Goal: Answer question/provide support: Share knowledge or assist other users

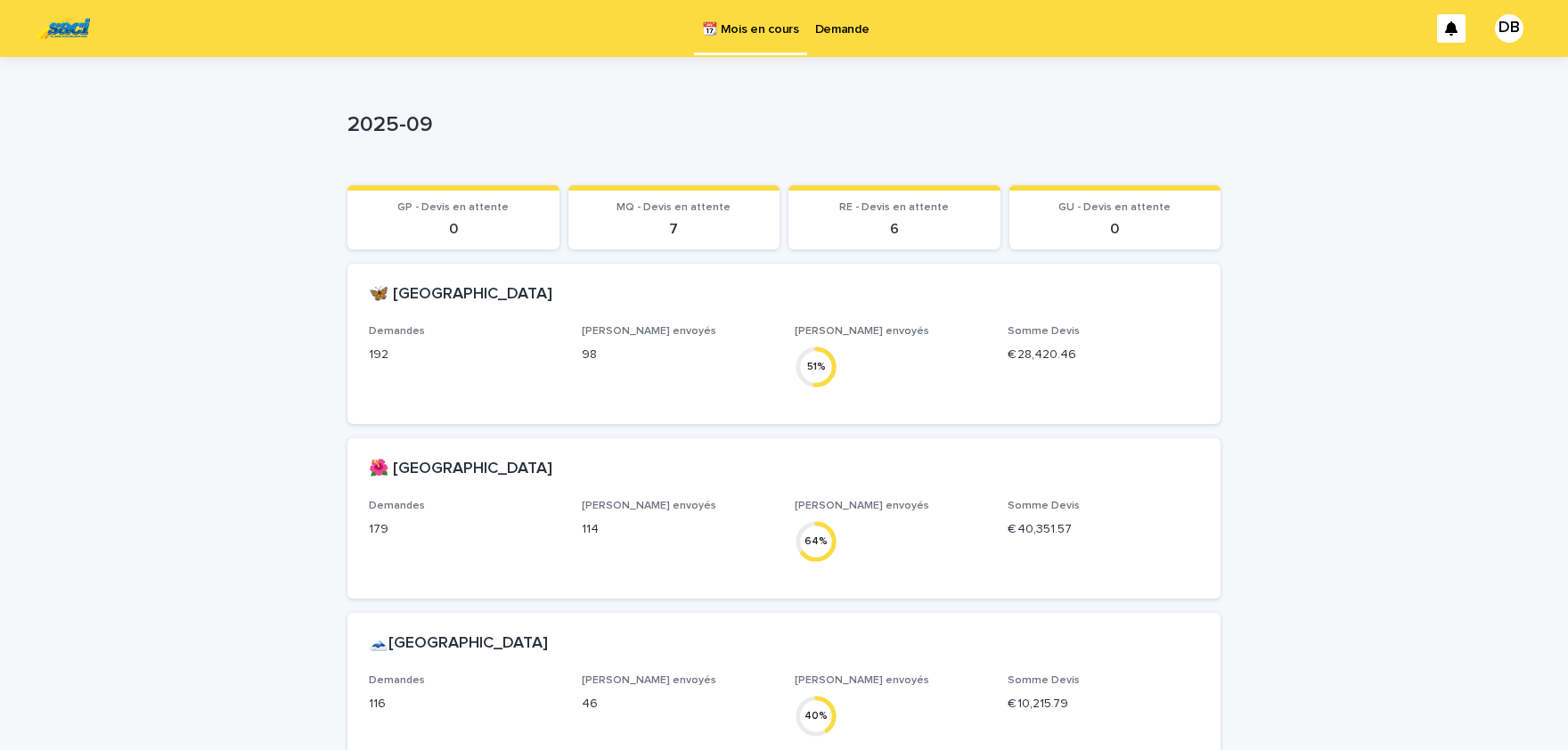
click at [829, 30] on p "Demande" at bounding box center [843, 18] width 54 height 38
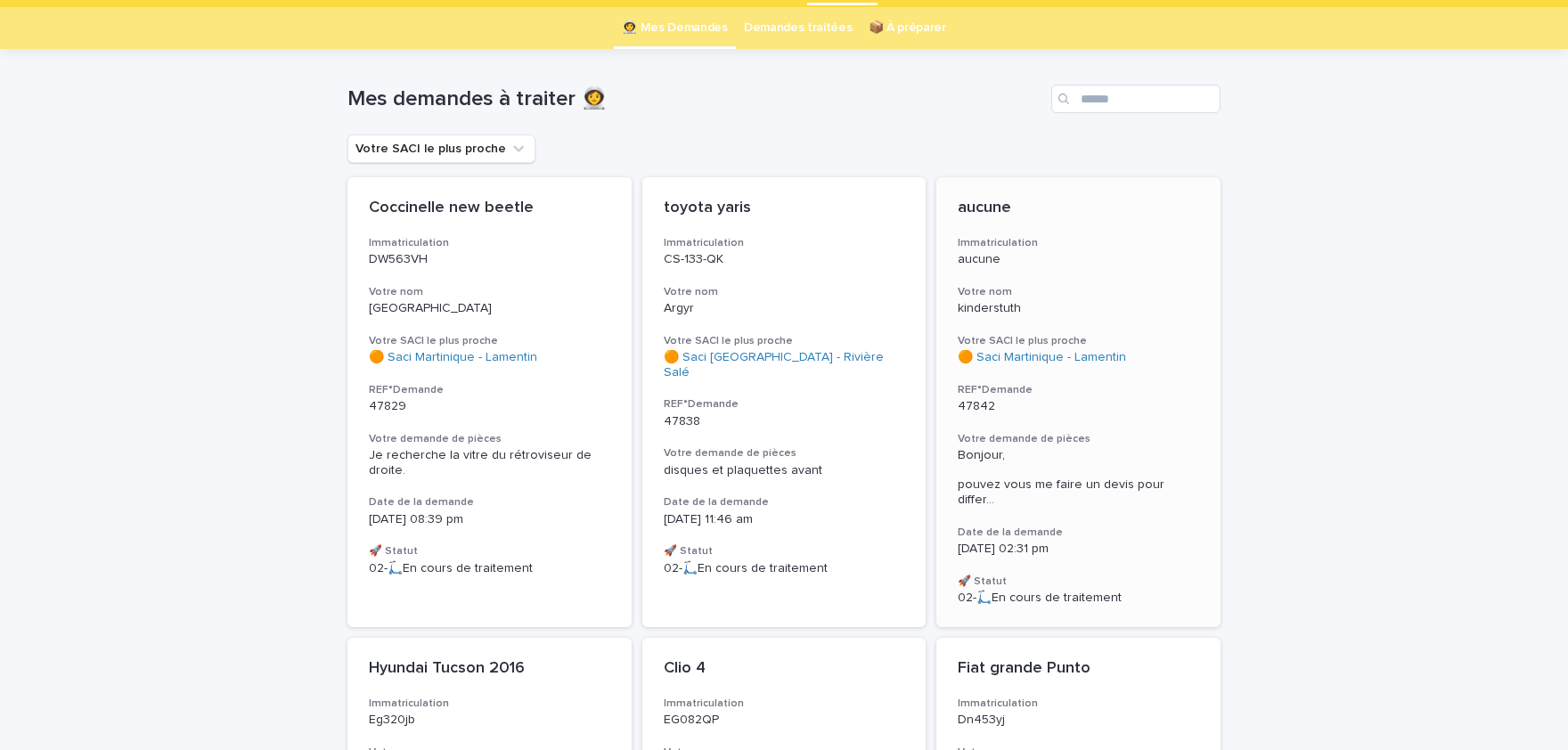
scroll to position [73, 0]
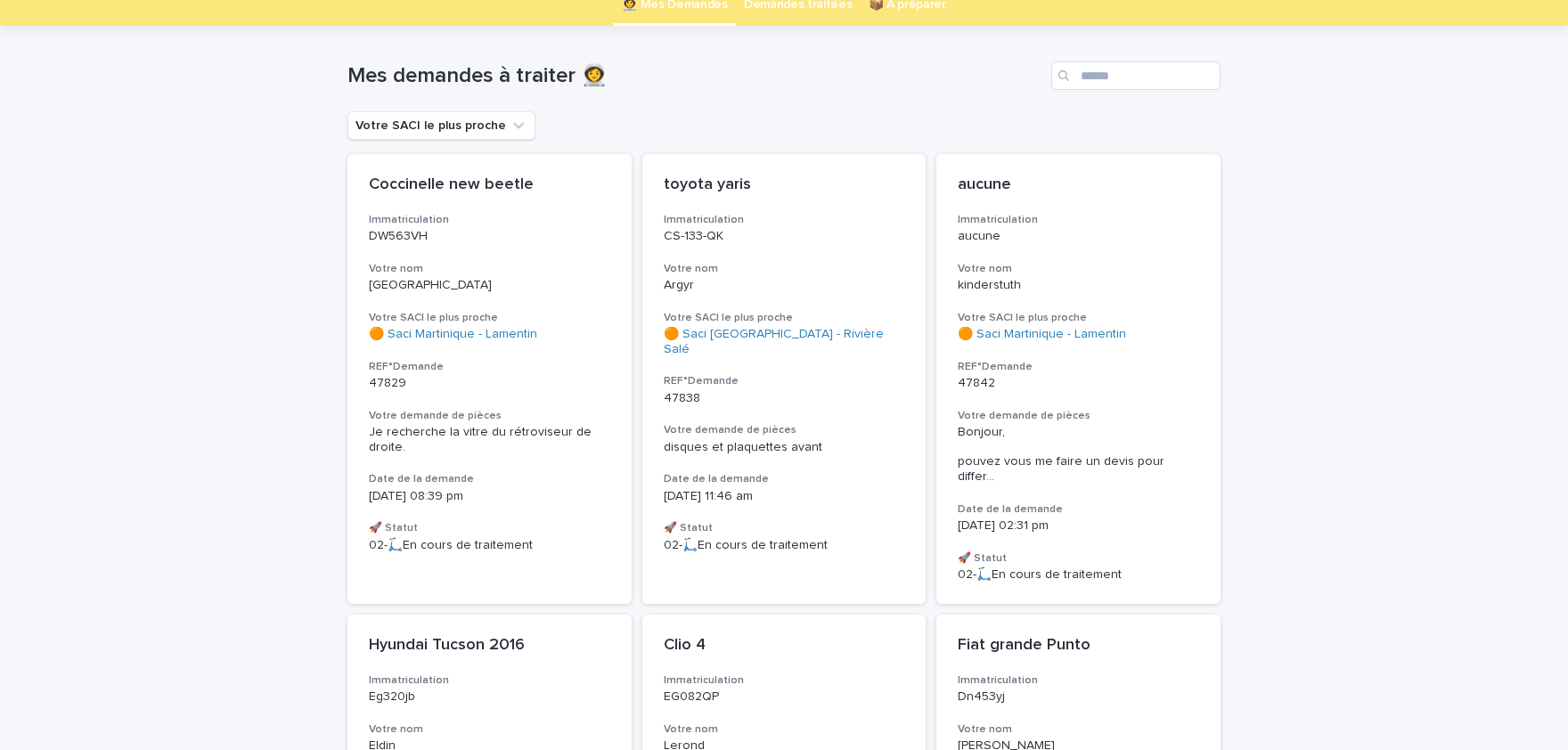
click at [729, 441] on span "disques et plaquettes avant" at bounding box center [743, 447] width 159 height 13
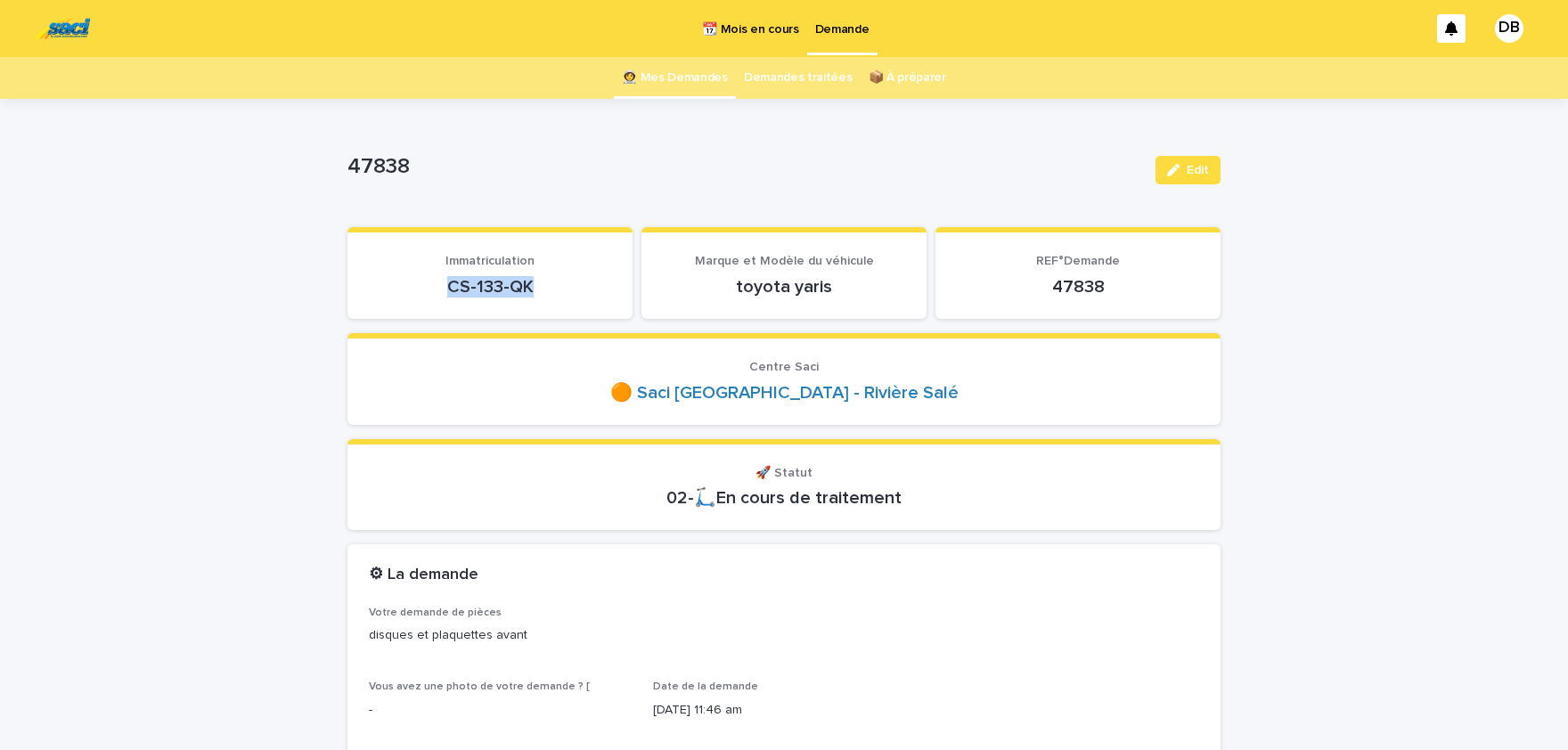
drag, startPoint x: 449, startPoint y: 279, endPoint x: 528, endPoint y: 285, distance: 79.2
click at [536, 282] on p "CS-133-QK" at bounding box center [490, 287] width 243 height 21
copy p "CS-133-QK"
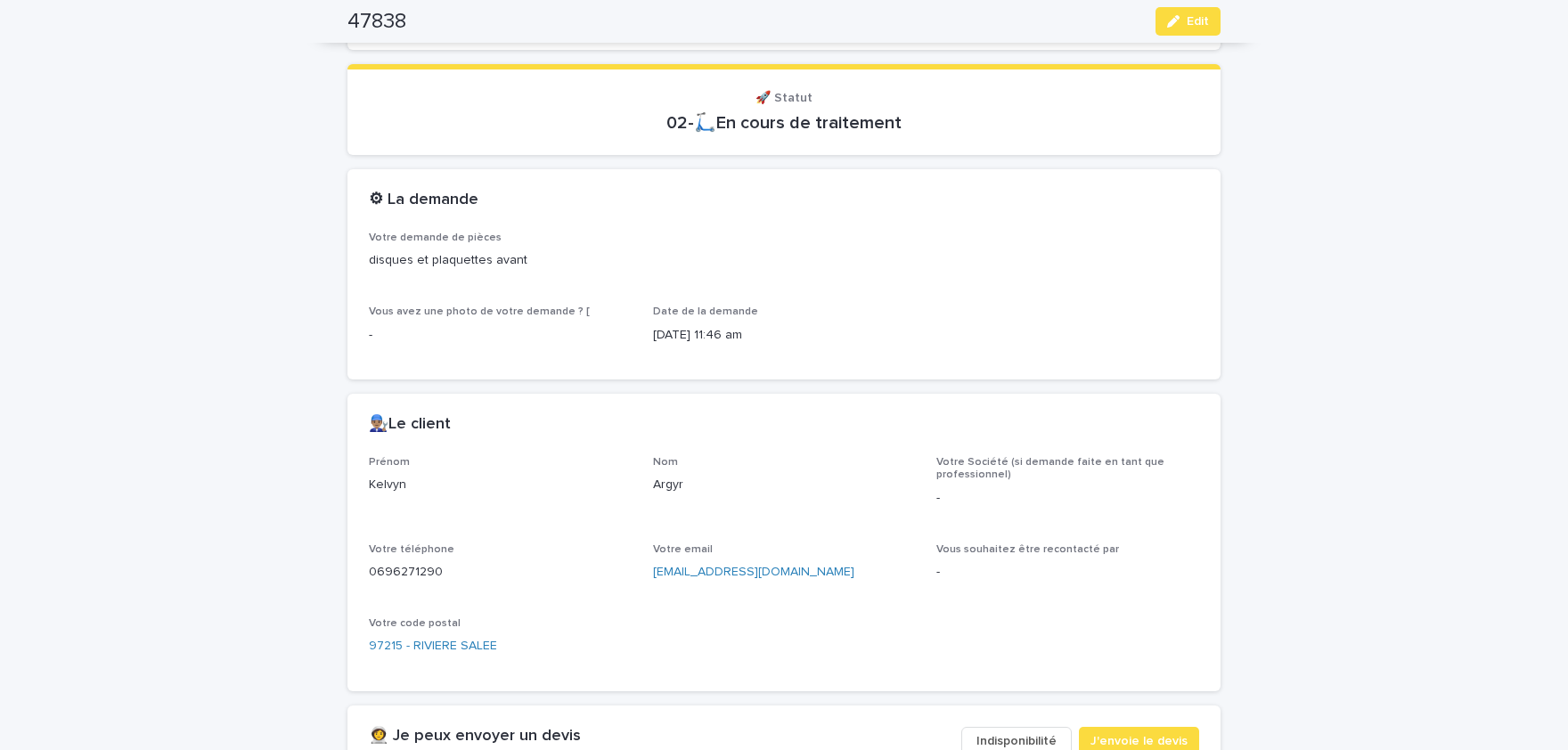
scroll to position [441, 0]
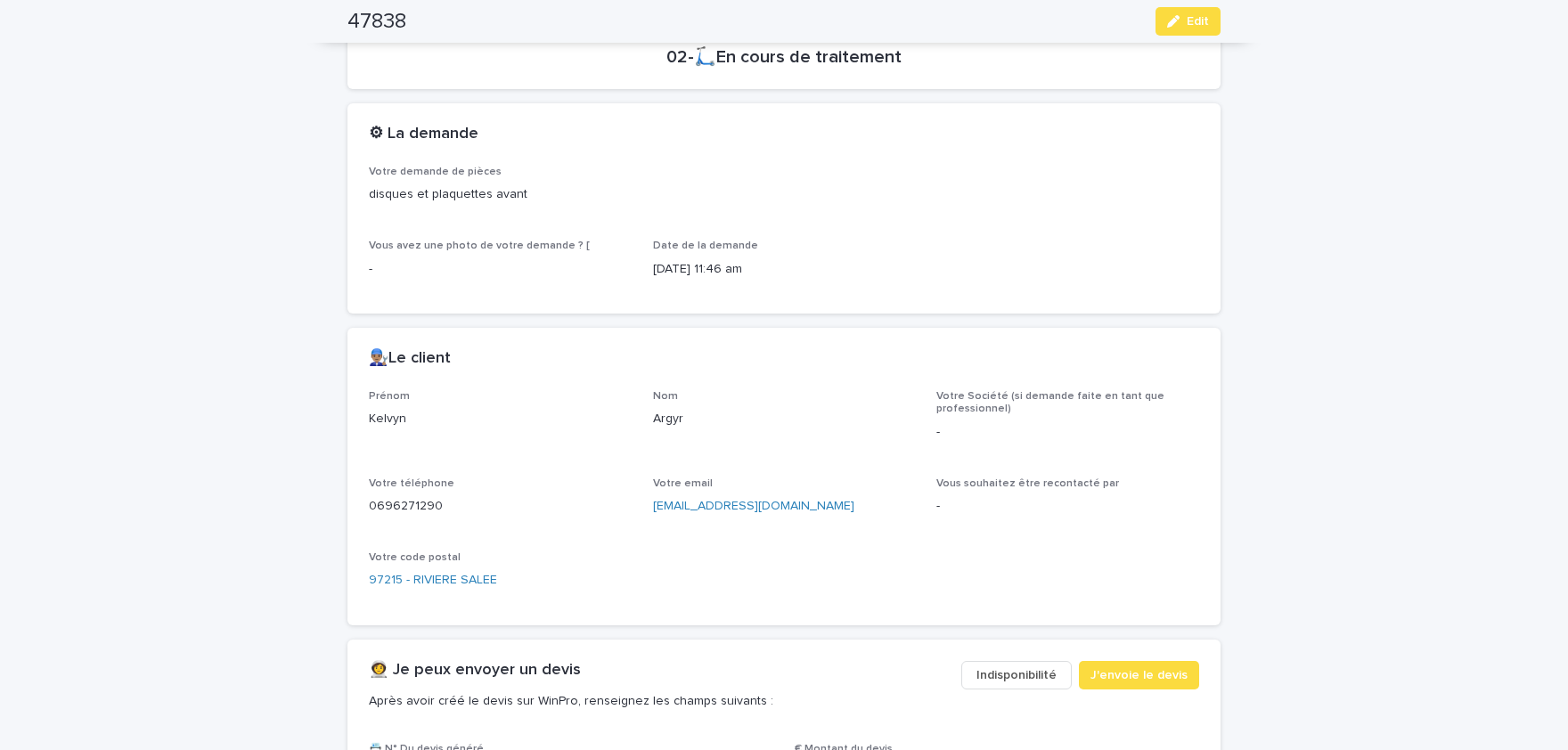
click at [388, 419] on p "Kelvyn" at bounding box center [500, 419] width 263 height 18
copy p "Kelvyn"
click at [674, 416] on p "Argyr" at bounding box center [784, 419] width 263 height 18
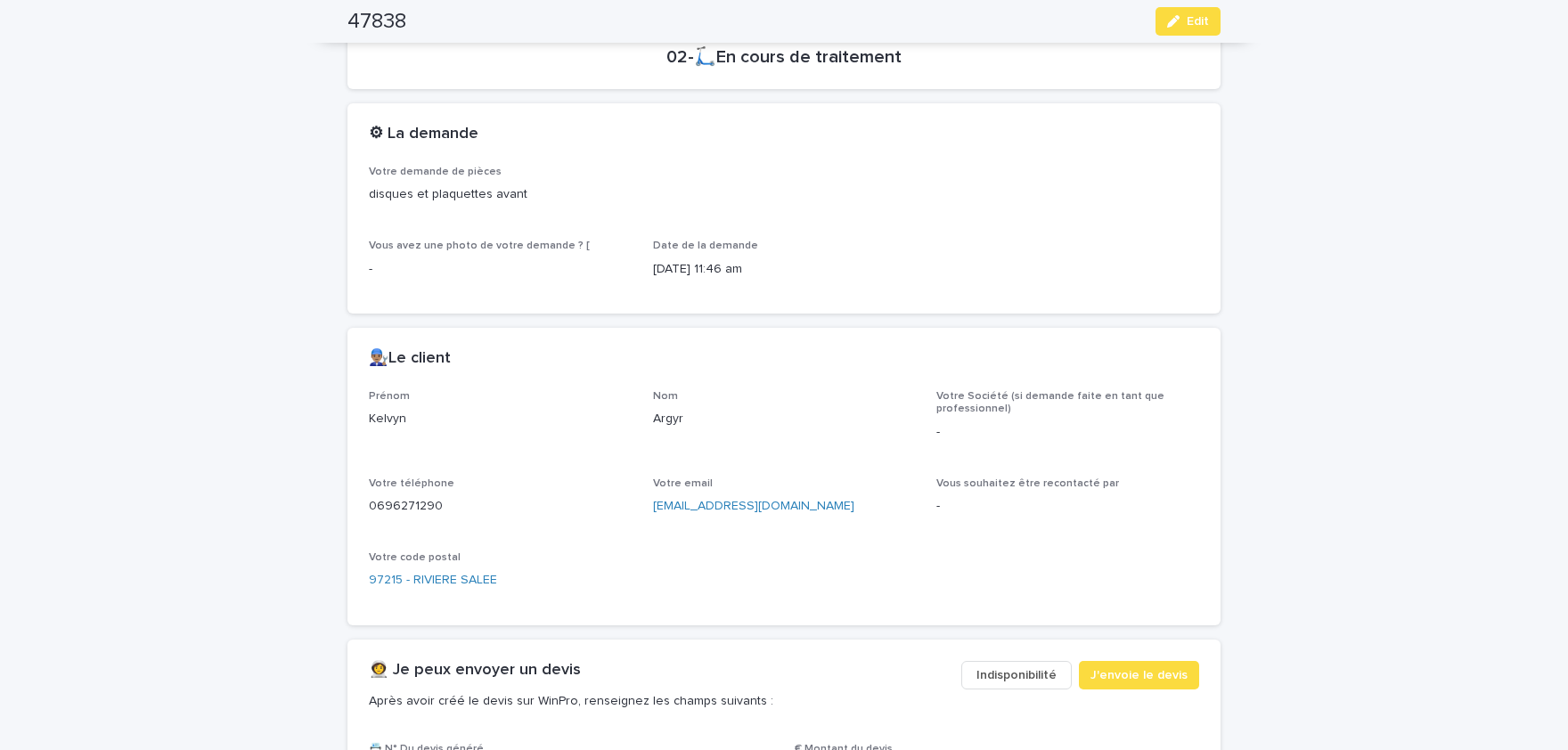
copy p "Argyr"
click at [420, 505] on p "0696271290" at bounding box center [500, 505] width 263 height 18
copy p "0696271290"
click at [1181, 30] on button "Edit" at bounding box center [1189, 21] width 65 height 29
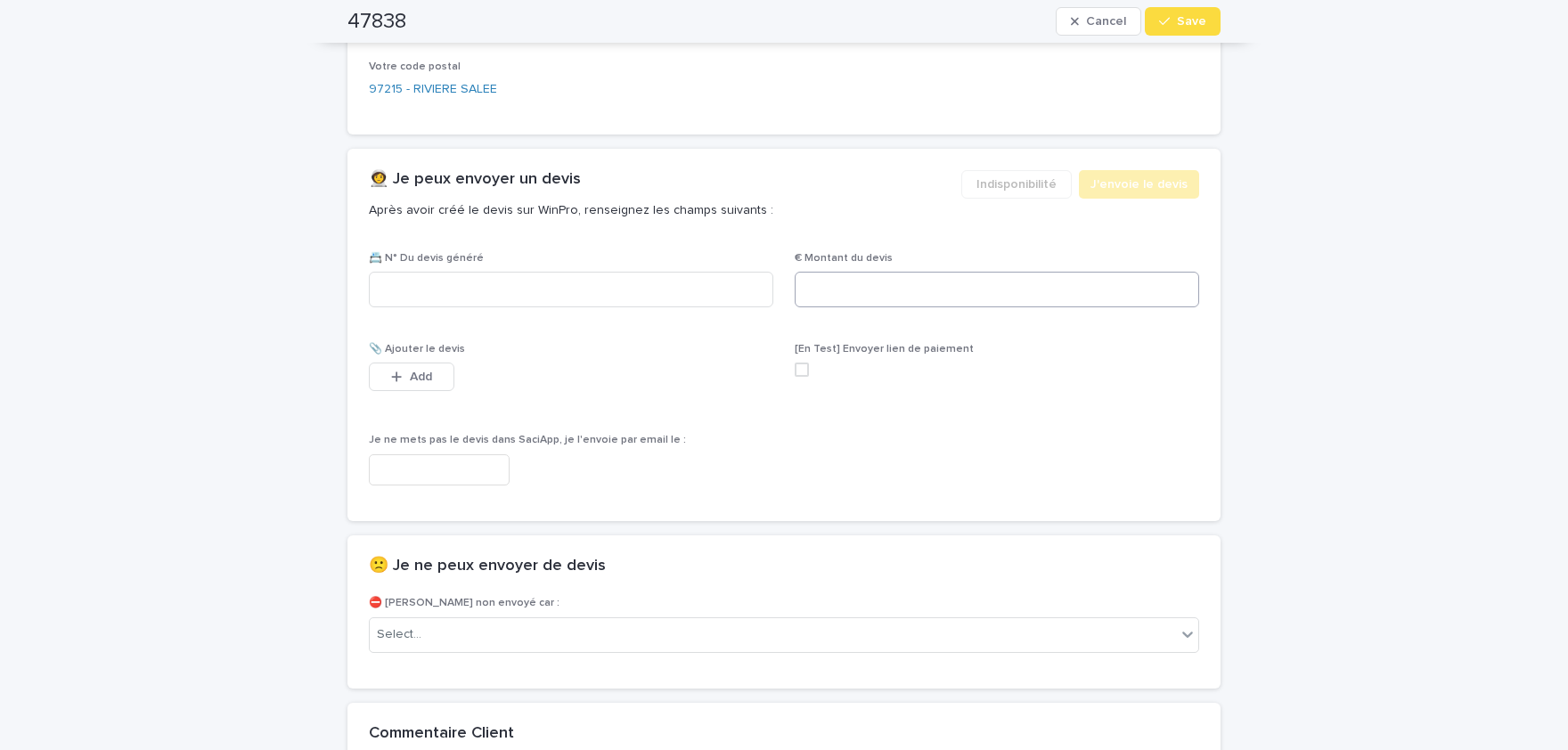
scroll to position [936, 0]
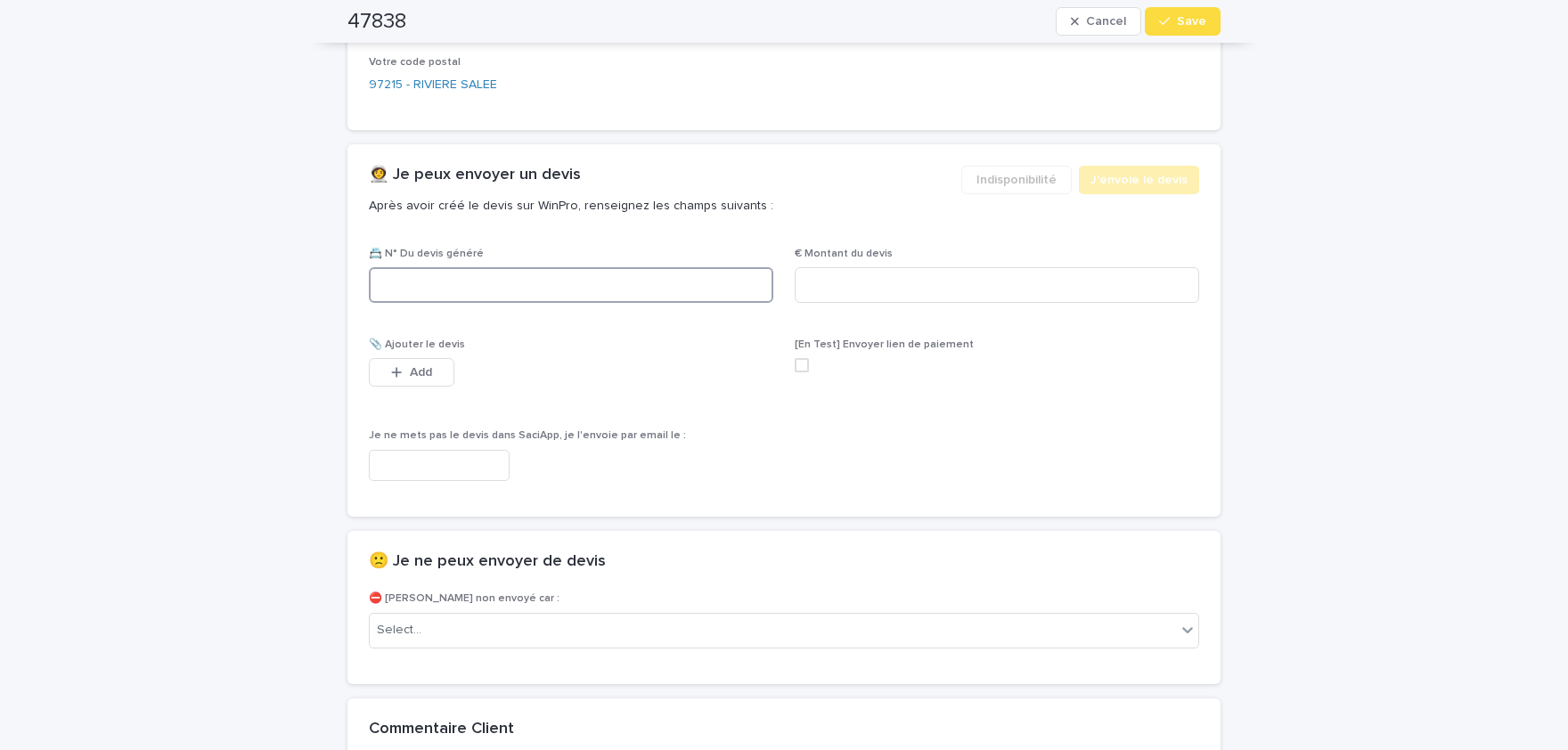
click at [489, 292] on input at bounding box center [571, 285] width 405 height 36
paste input "********"
type input "********"
click at [955, 288] on input at bounding box center [997, 285] width 405 height 36
paste input "*****"
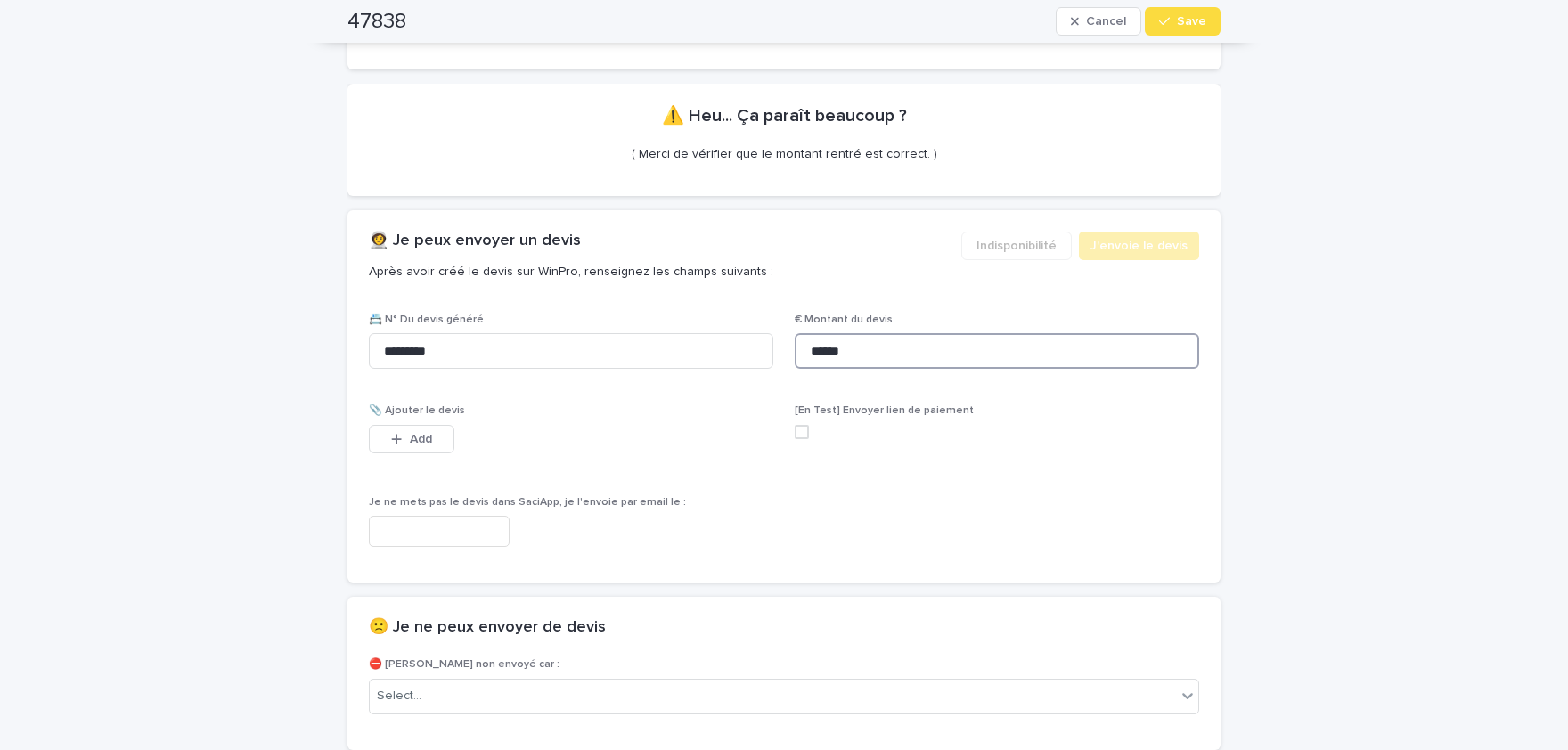
scroll to position [982, 0]
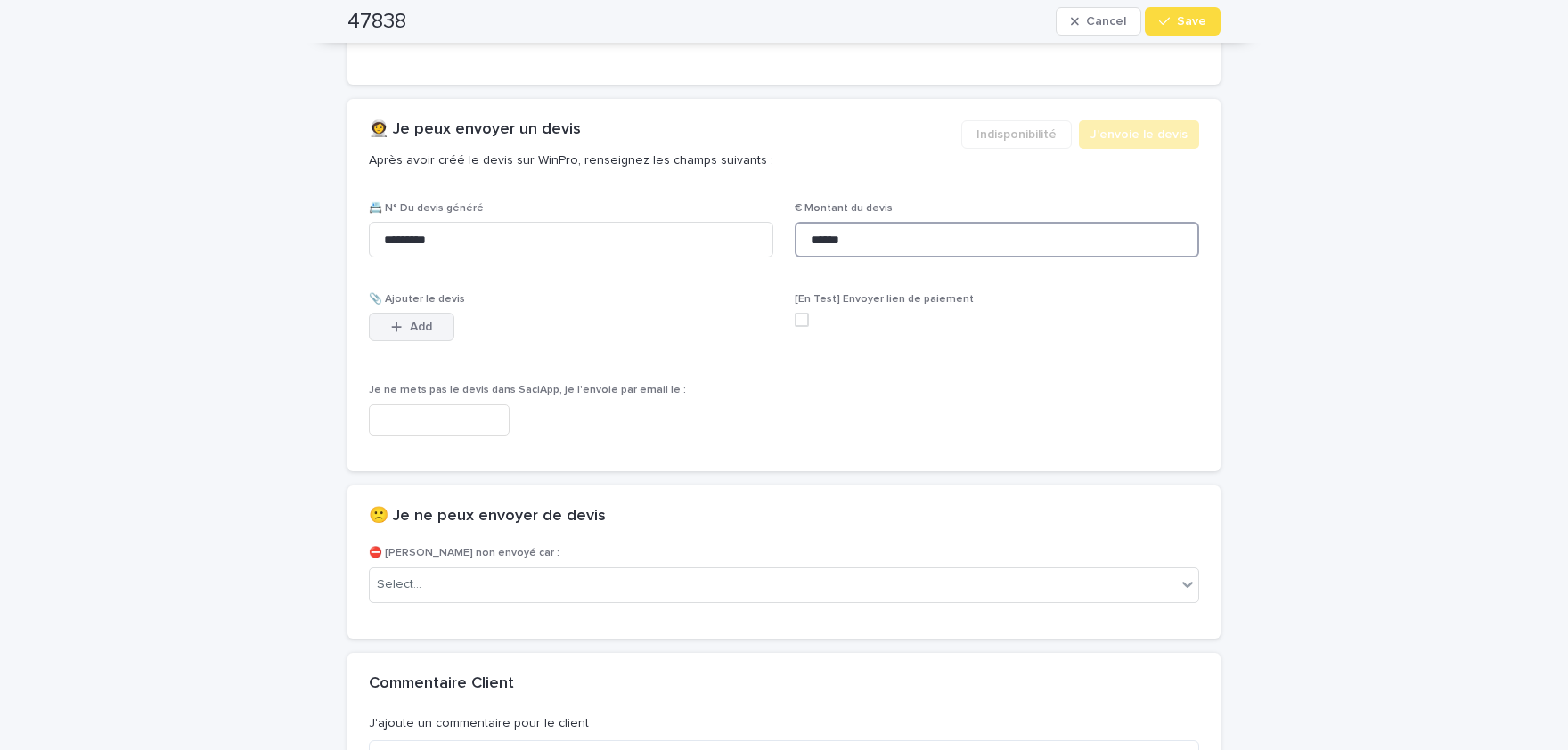
type input "******"
click at [427, 332] on button "Add" at bounding box center [411, 327] width 86 height 29
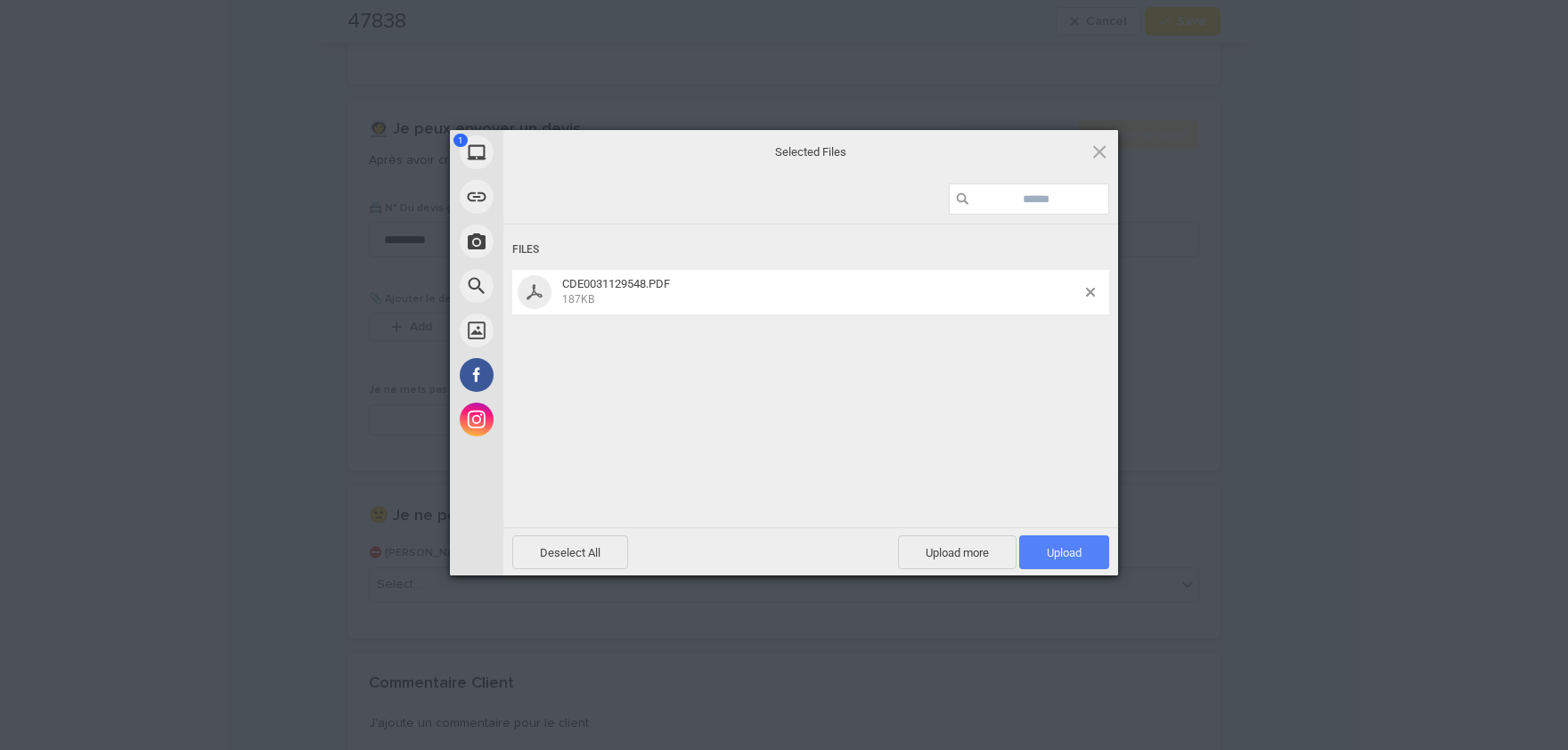
click at [1077, 554] on span "Upload 1" at bounding box center [1064, 553] width 35 height 13
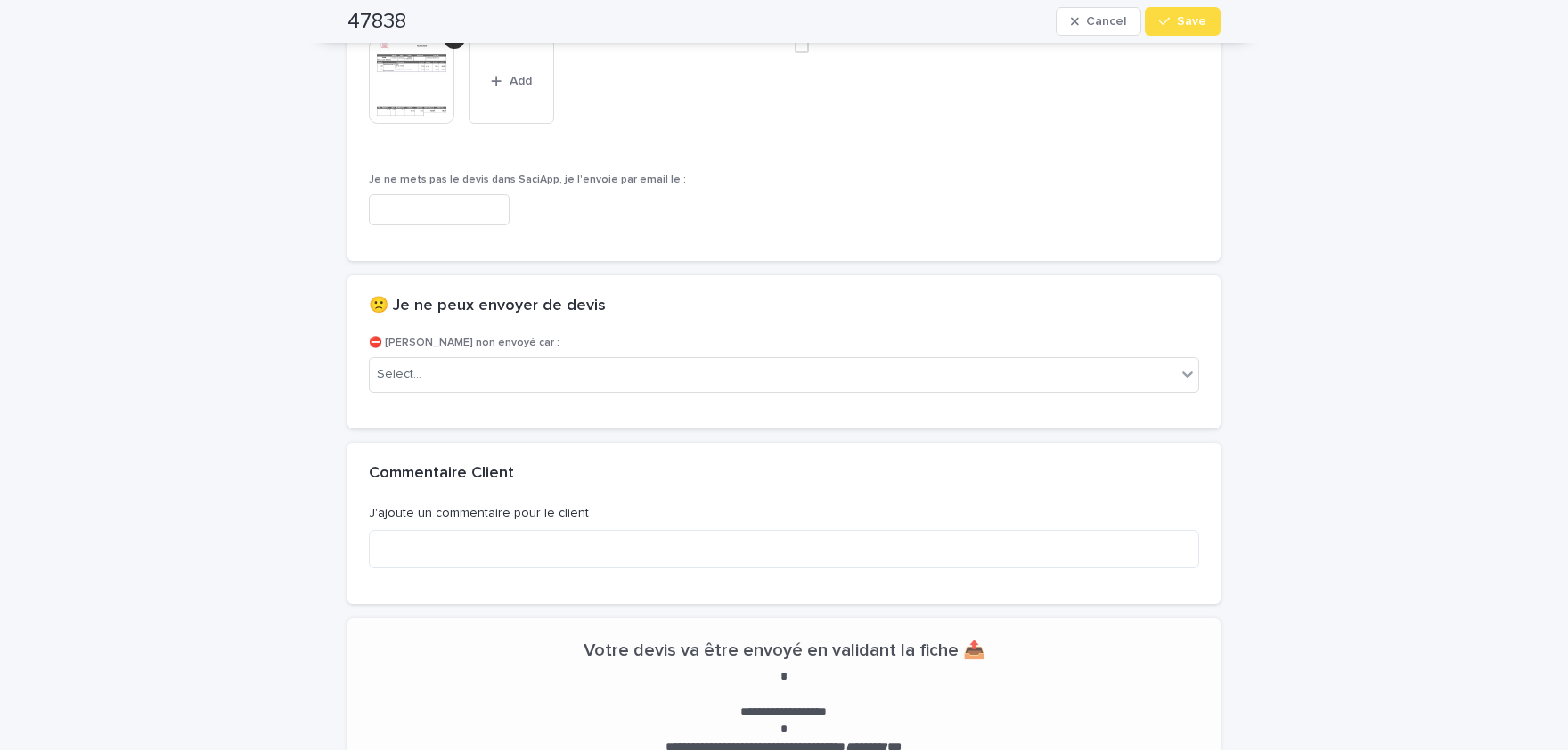
scroll to position [1272, 0]
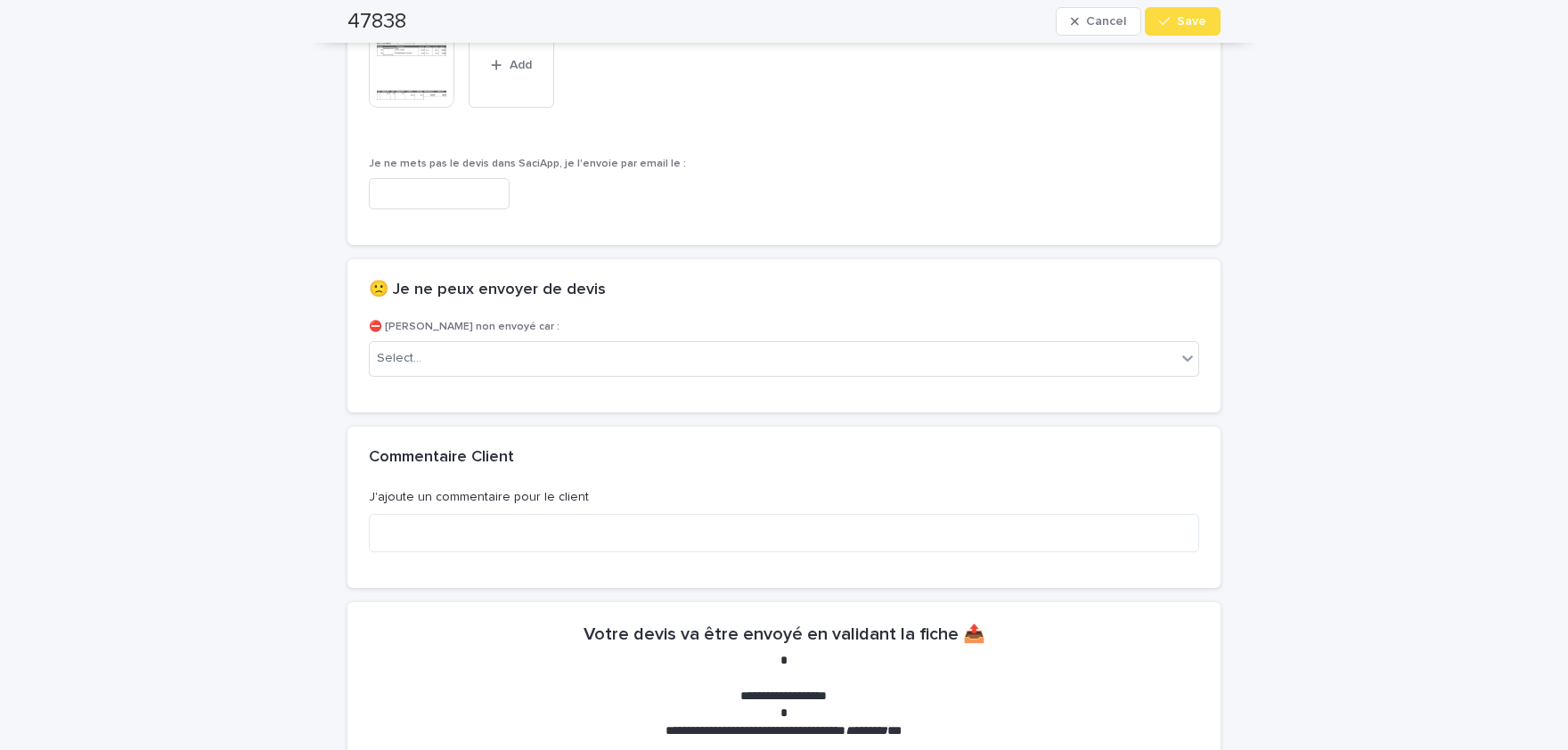
click at [419, 96] on img at bounding box center [411, 65] width 86 height 86
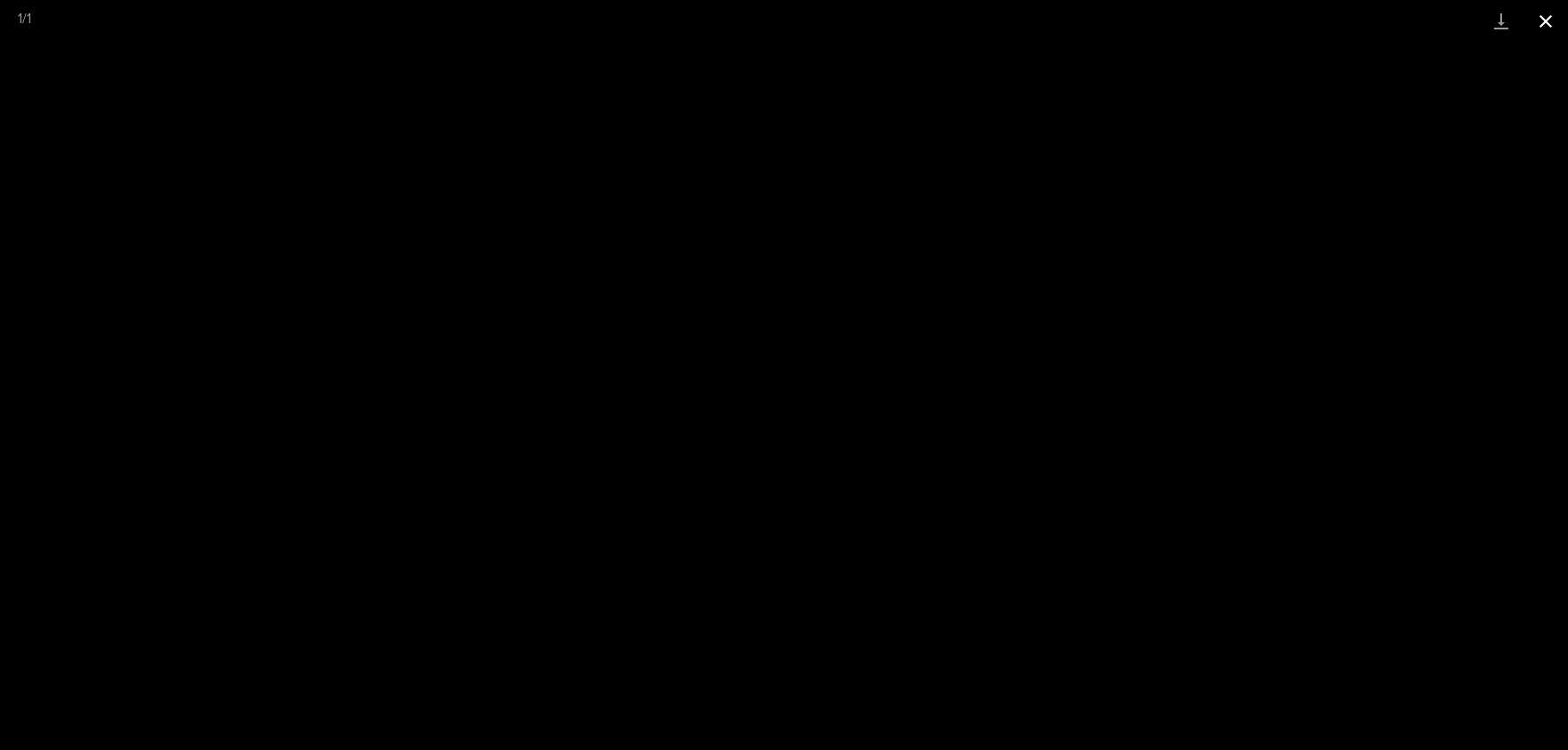
click at [1551, 30] on button "Close gallery" at bounding box center [1546, 20] width 44 height 41
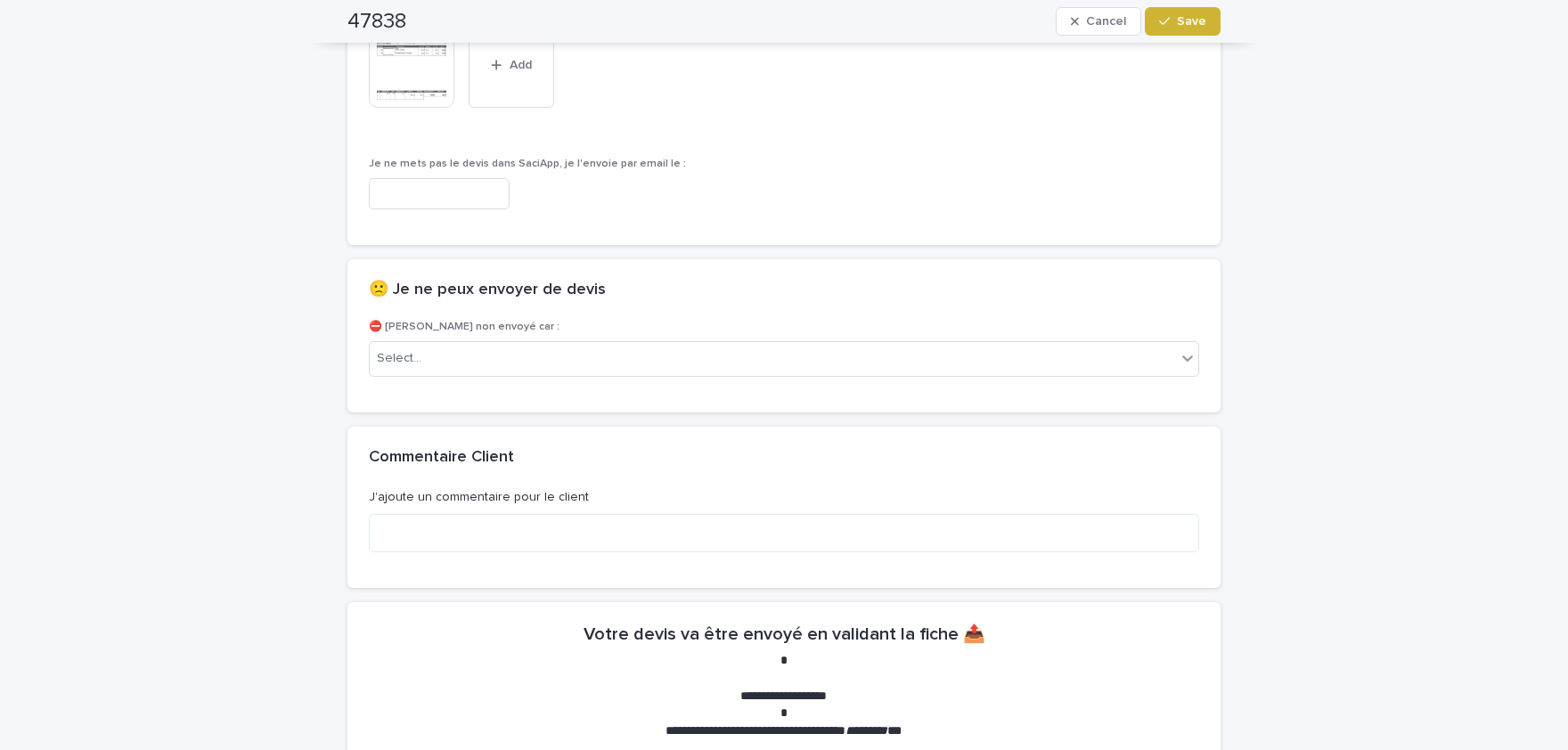
click at [1172, 22] on div "button" at bounding box center [1168, 21] width 18 height 13
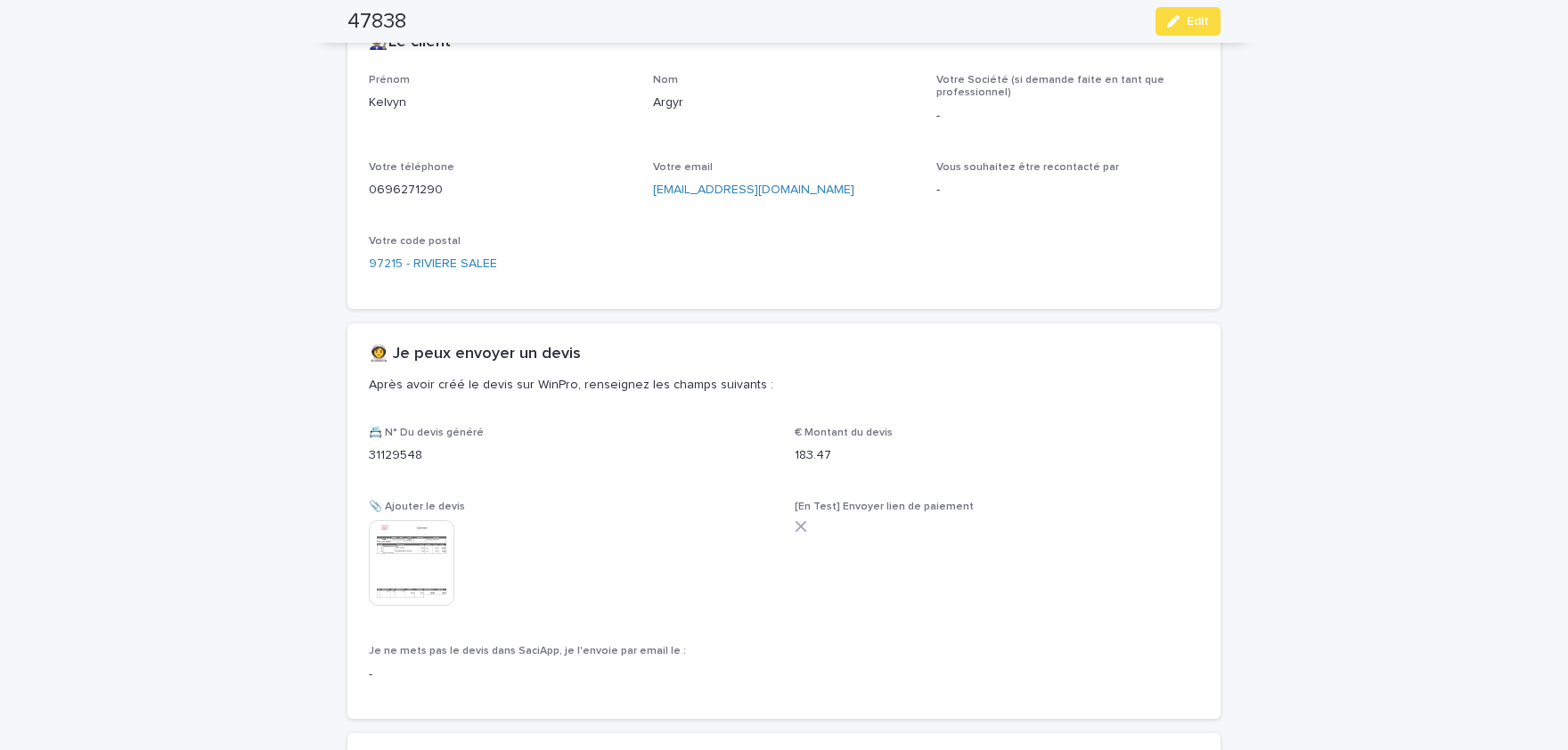
scroll to position [707, 0]
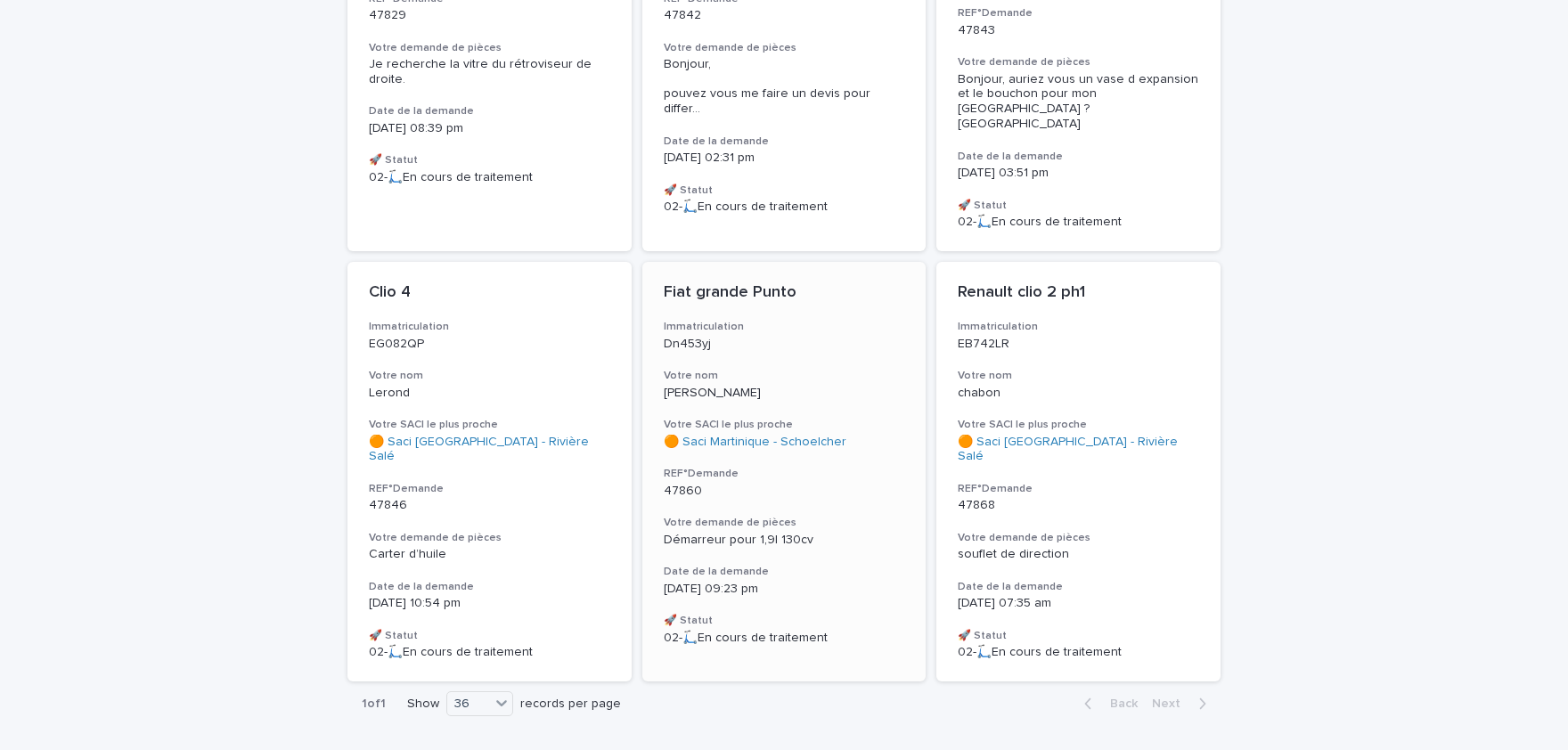
scroll to position [441, 0]
click at [727, 516] on h3 "Votre demande de pièces" at bounding box center [784, 523] width 242 height 14
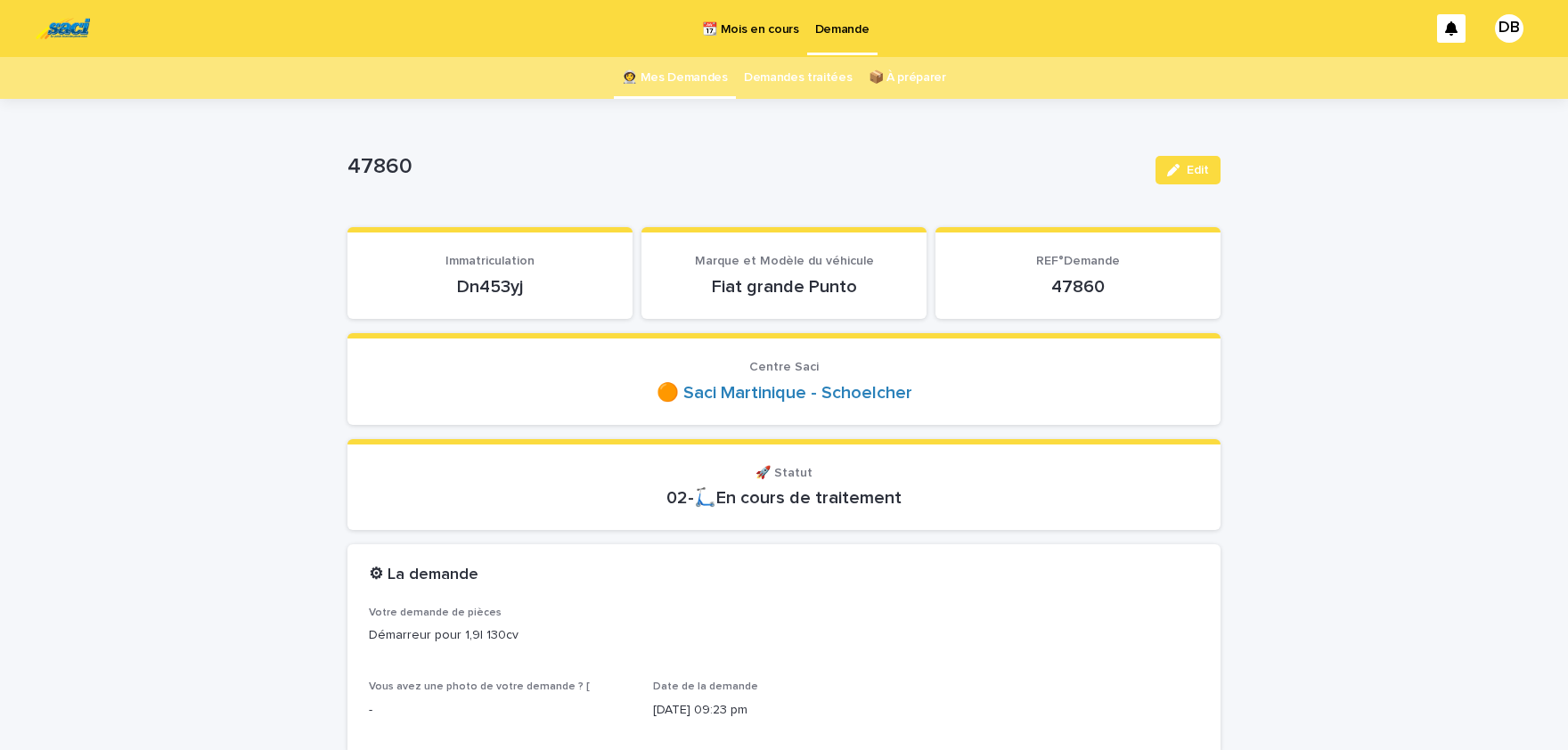
click at [463, 289] on p "Dn453yj" at bounding box center [490, 287] width 243 height 21
copy p "Dn453yj"
click at [1175, 164] on icon "button" at bounding box center [1173, 169] width 13 height 13
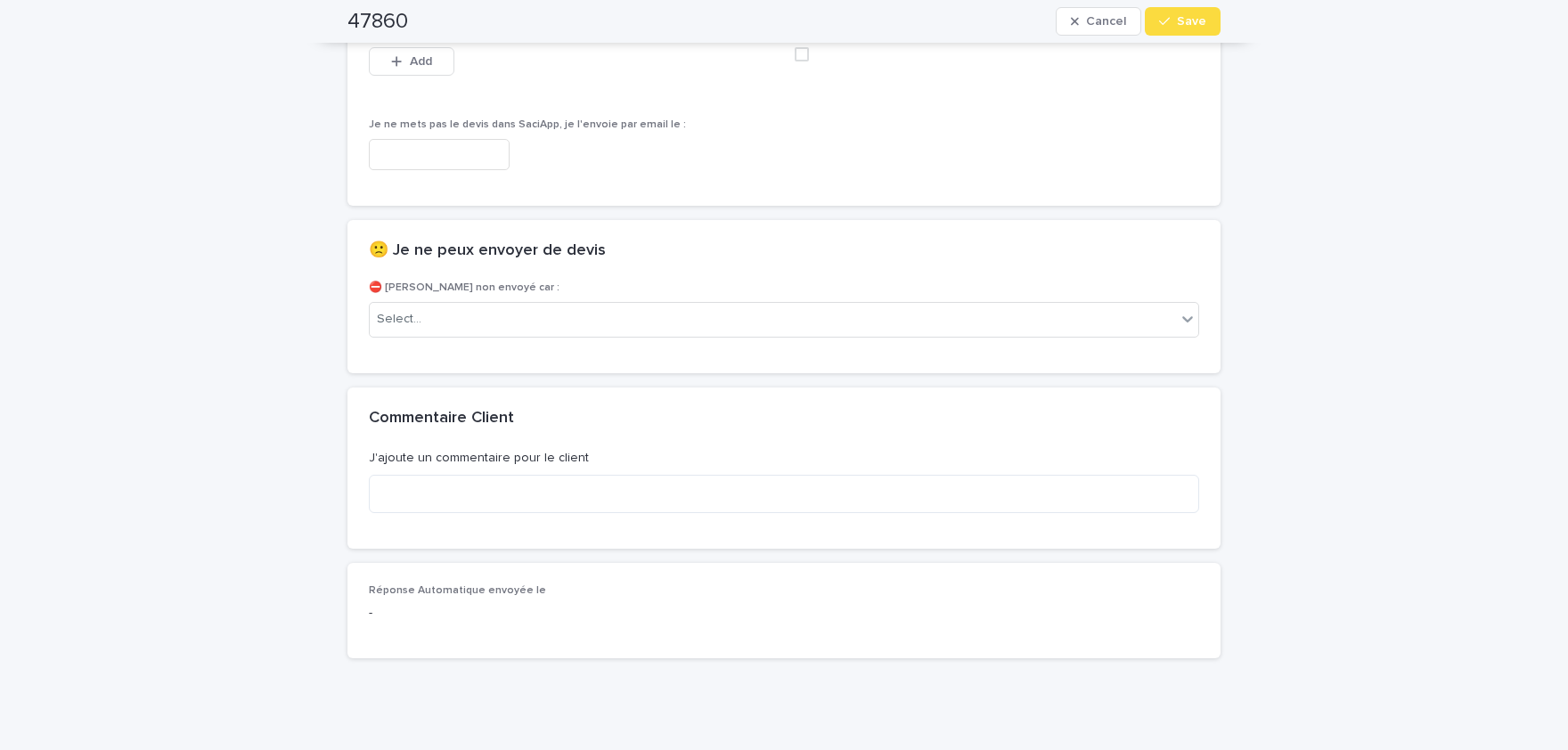
scroll to position [1255, 0]
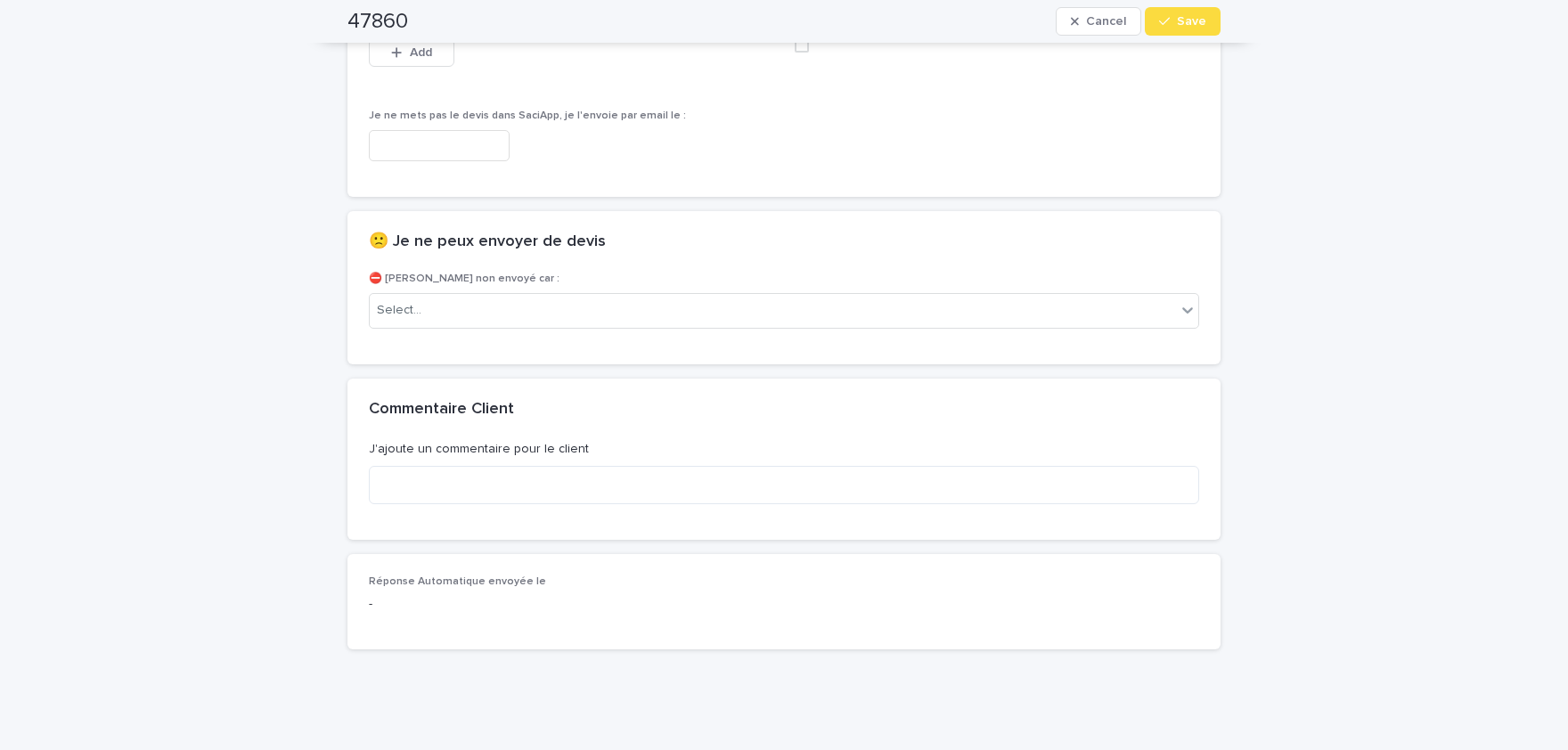
click at [609, 290] on div "⛔ [PERSON_NAME] non envoyé car : Select..." at bounding box center [784, 307] width 830 height 69
click at [609, 321] on div "Select..." at bounding box center [772, 310] width 806 height 30
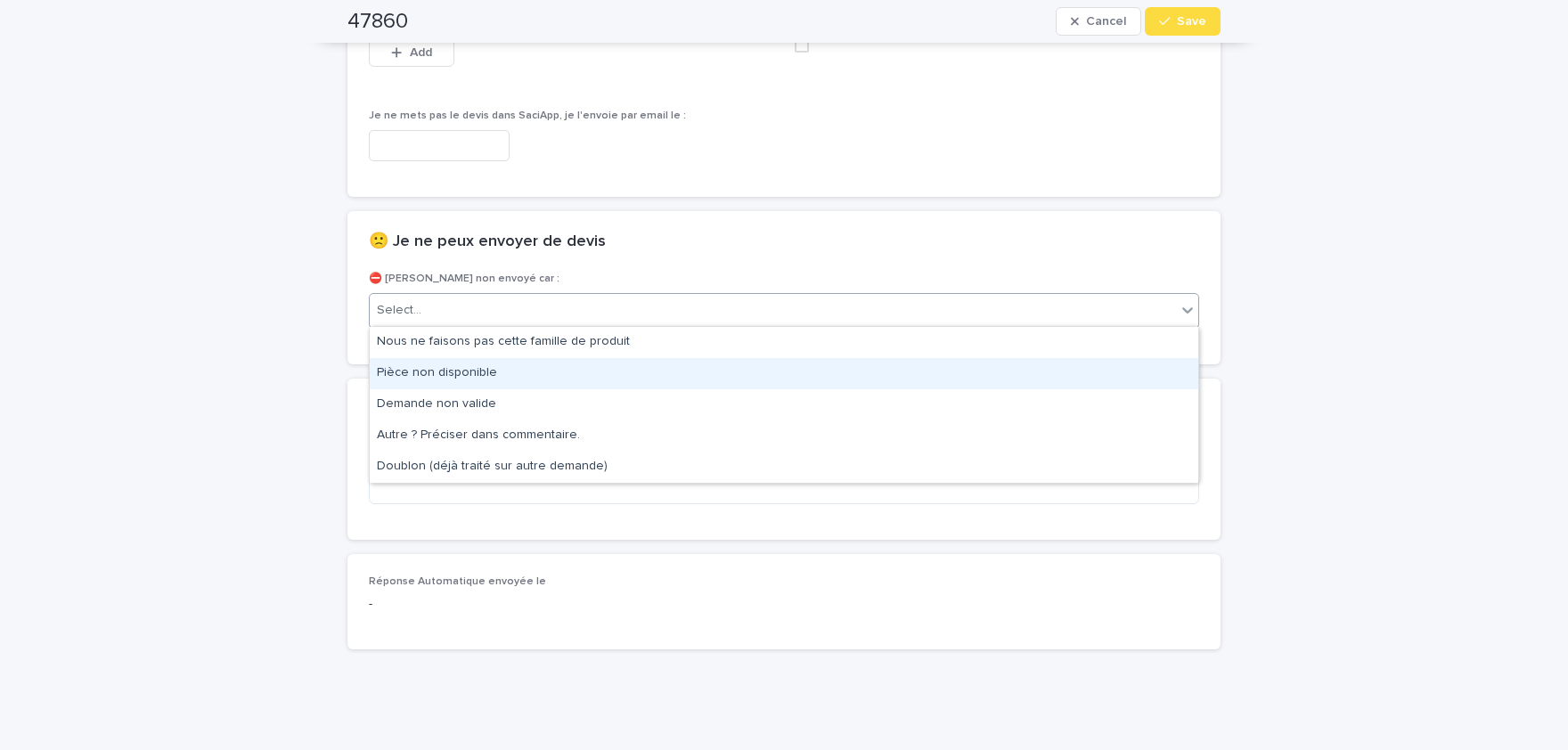
click at [503, 371] on div "Pièce non disponible" at bounding box center [784, 374] width 828 height 31
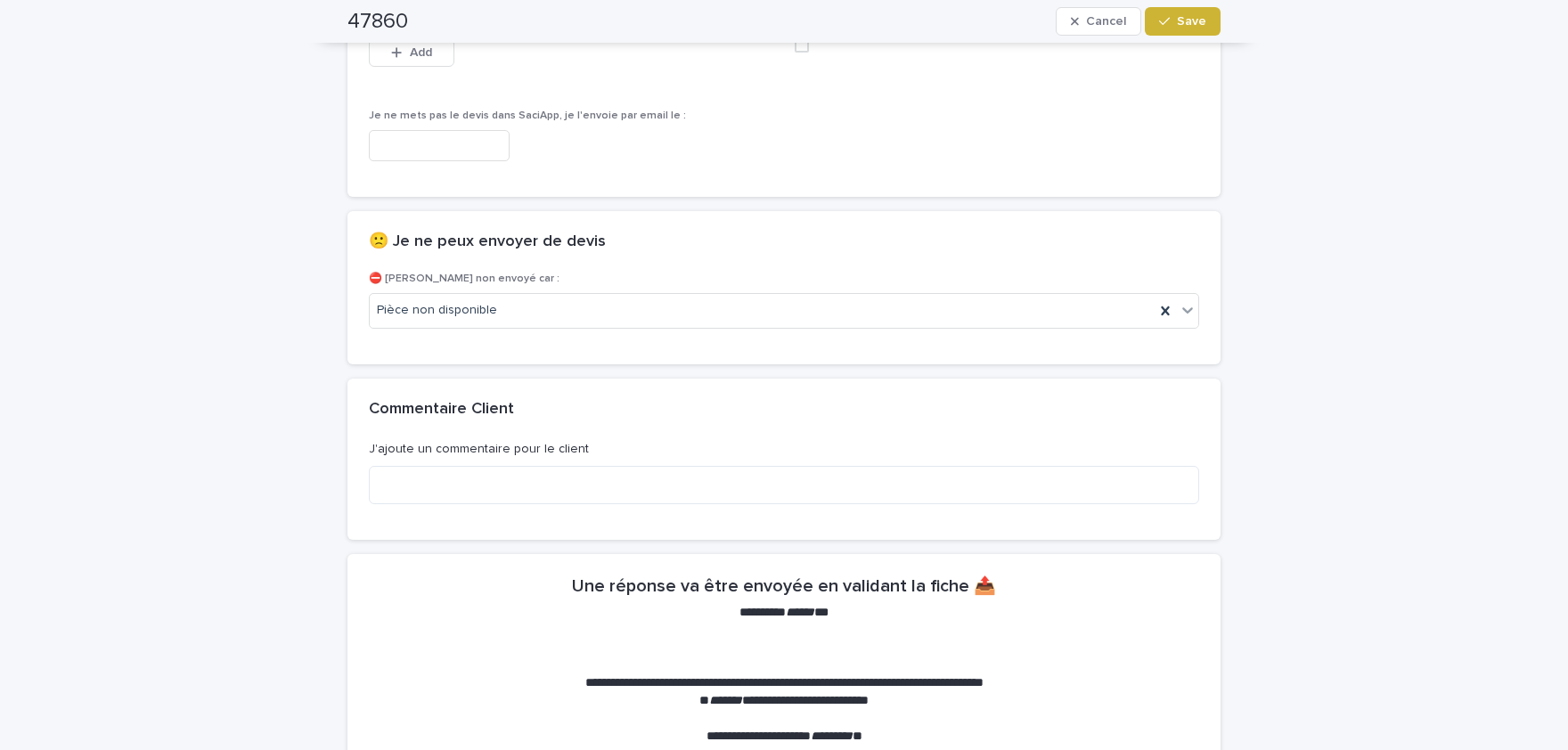
click at [1217, 25] on button "Save" at bounding box center [1183, 21] width 76 height 29
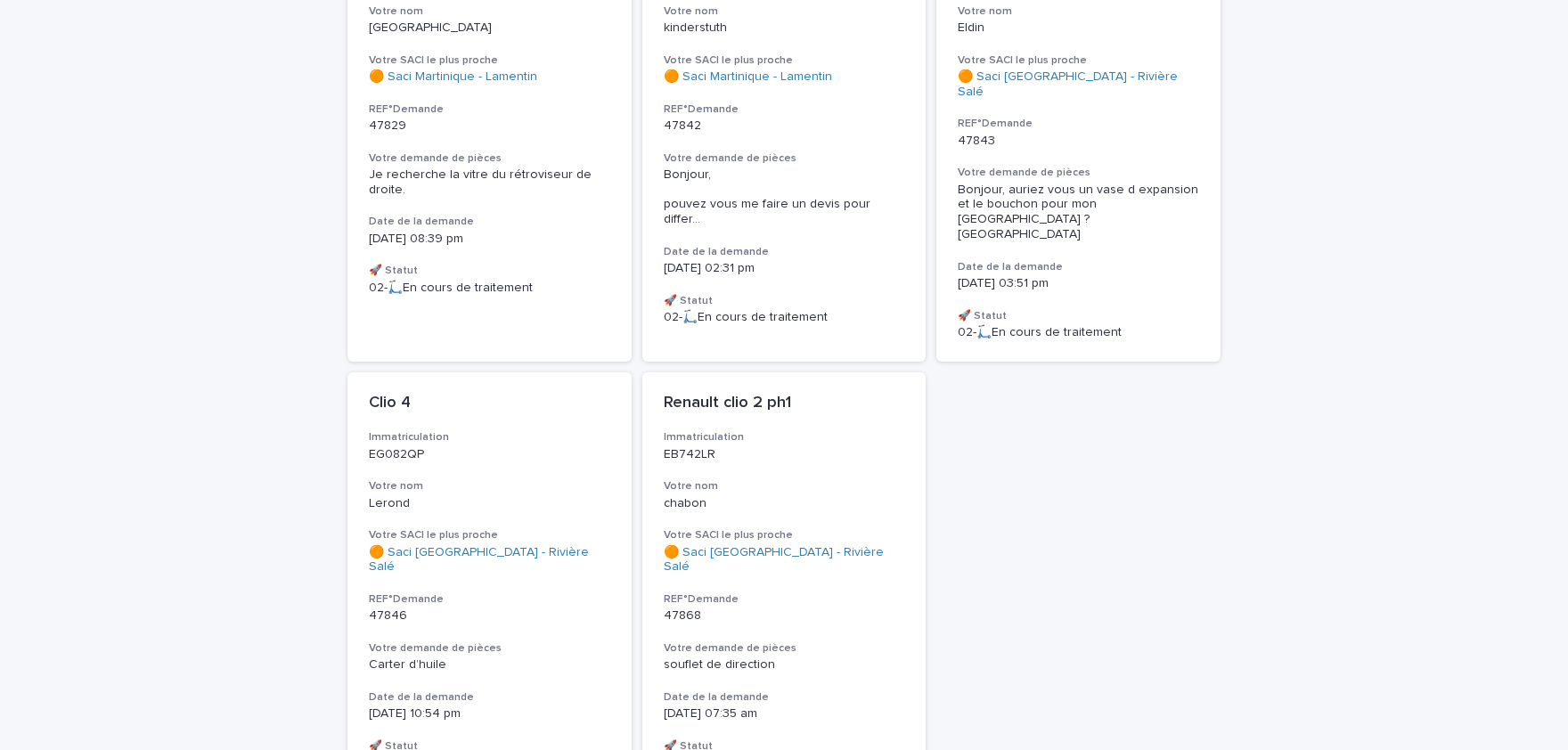
scroll to position [314, 0]
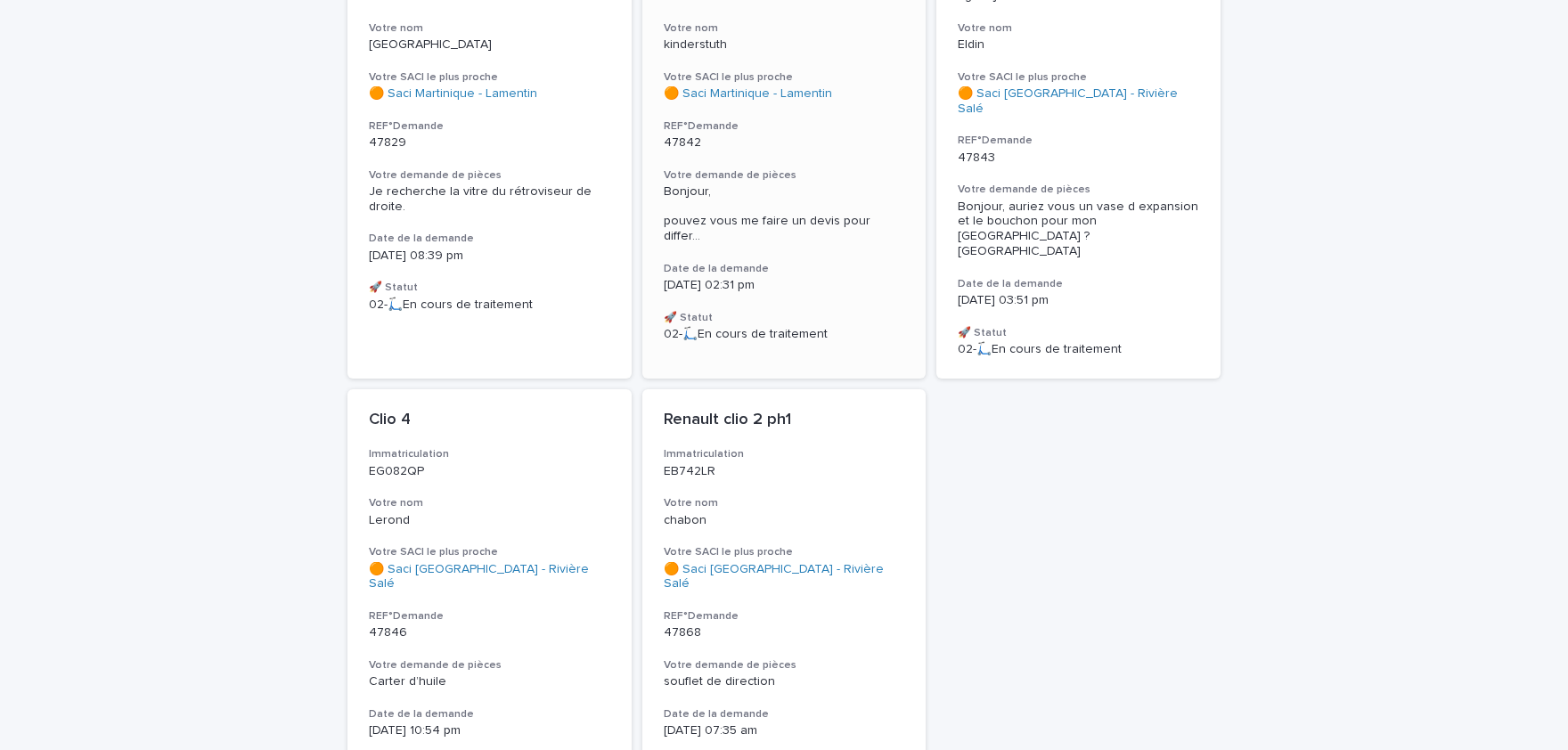
click at [800, 219] on span "Bonjour, pouvez vous me faire un devis pour differ ..." at bounding box center [784, 215] width 242 height 60
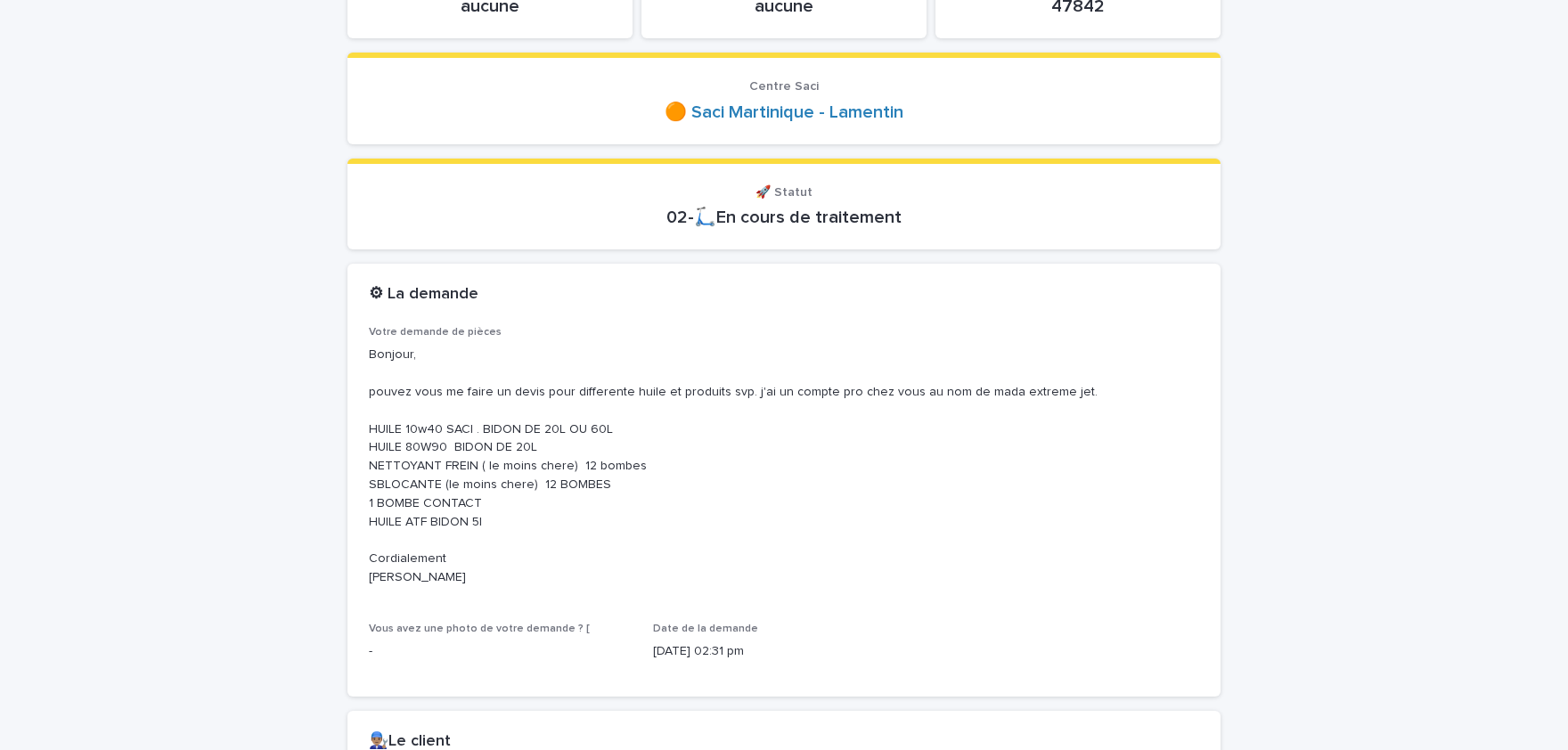
scroll to position [294, 0]
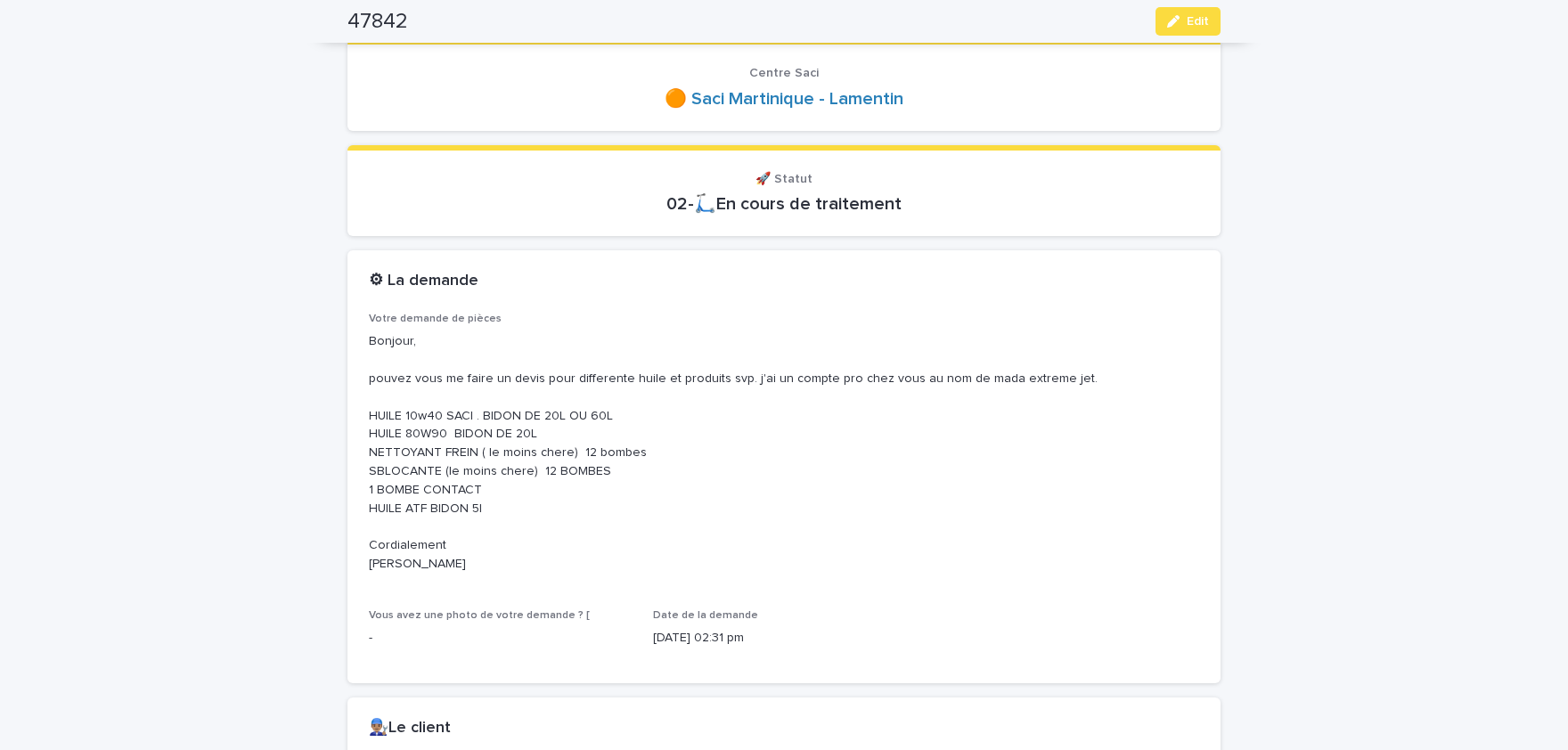
click at [425, 468] on p "Bonjour, pouvez vous me faire un devis pour differente huile et produits svp. j…" at bounding box center [784, 453] width 830 height 241
copy p "SBLOCANTE"
click at [406, 491] on p "Bonjour, pouvez vous me faire un devis pour differente huile et produits svp. j…" at bounding box center [784, 453] width 830 height 241
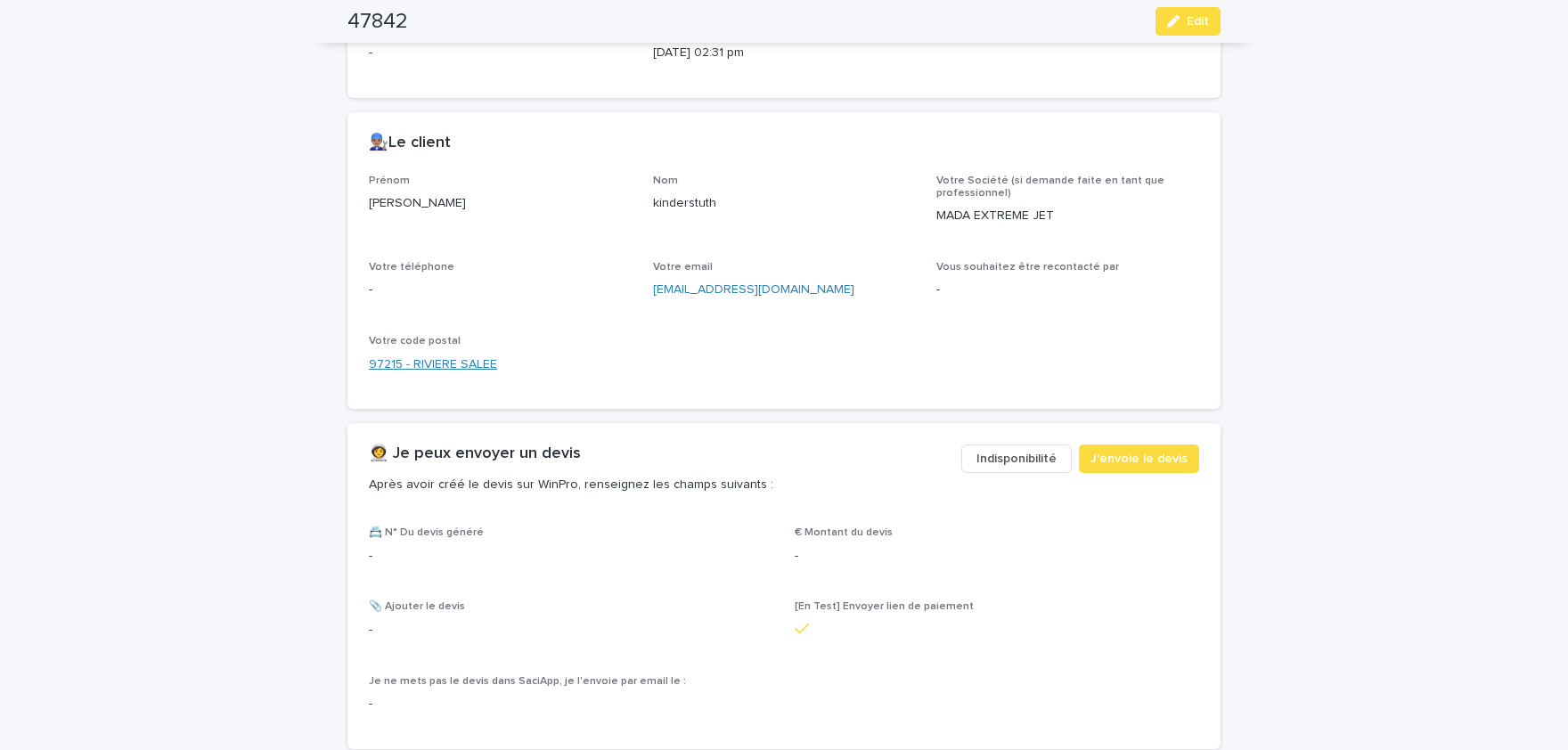
scroll to position [955, 0]
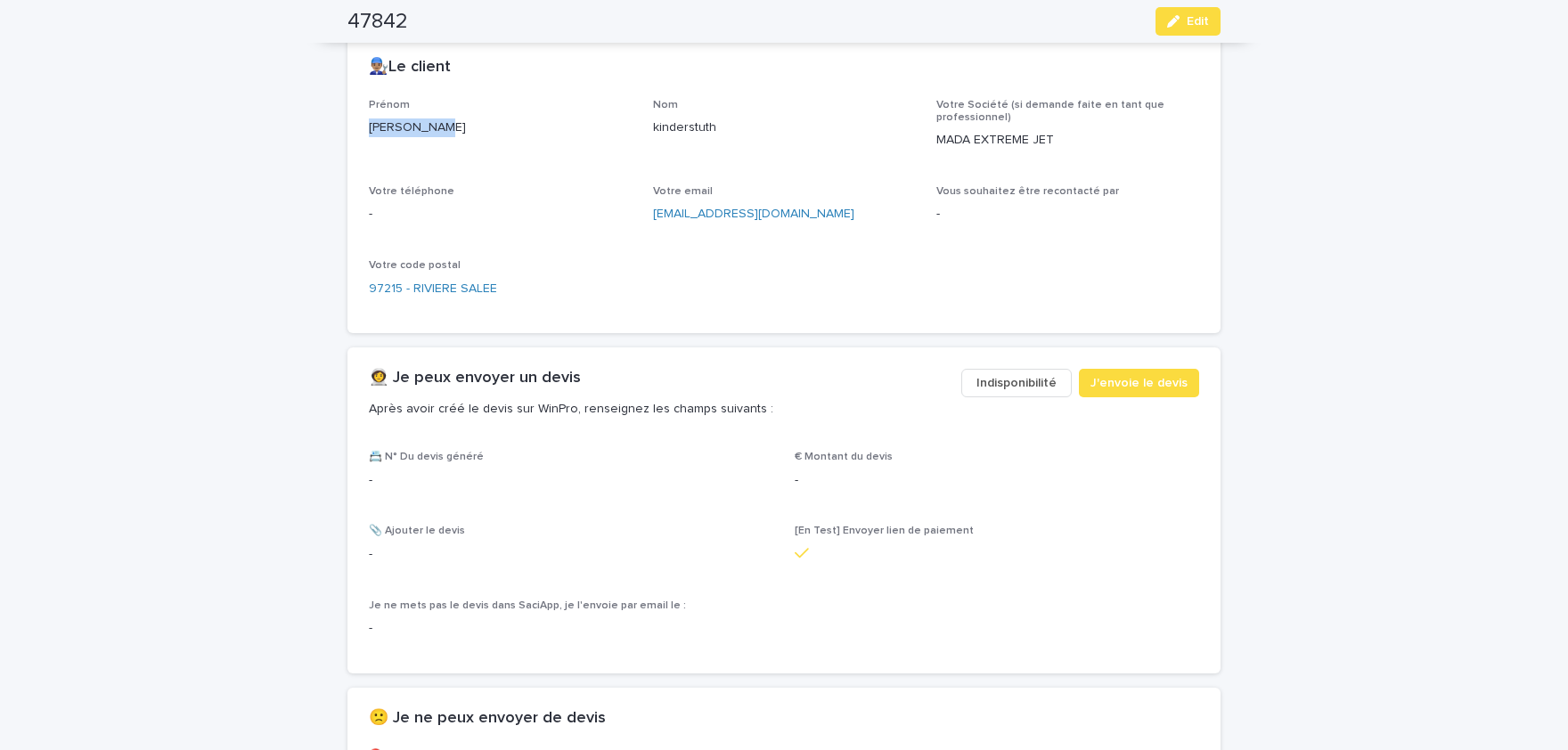
drag, startPoint x: 370, startPoint y: 164, endPoint x: 431, endPoint y: 165, distance: 61.0
click at [431, 137] on p "[PERSON_NAME]" at bounding box center [500, 127] width 263 height 18
copy p "[PERSON_NAME]"
click at [685, 137] on p "kinderstuth" at bounding box center [784, 127] width 263 height 18
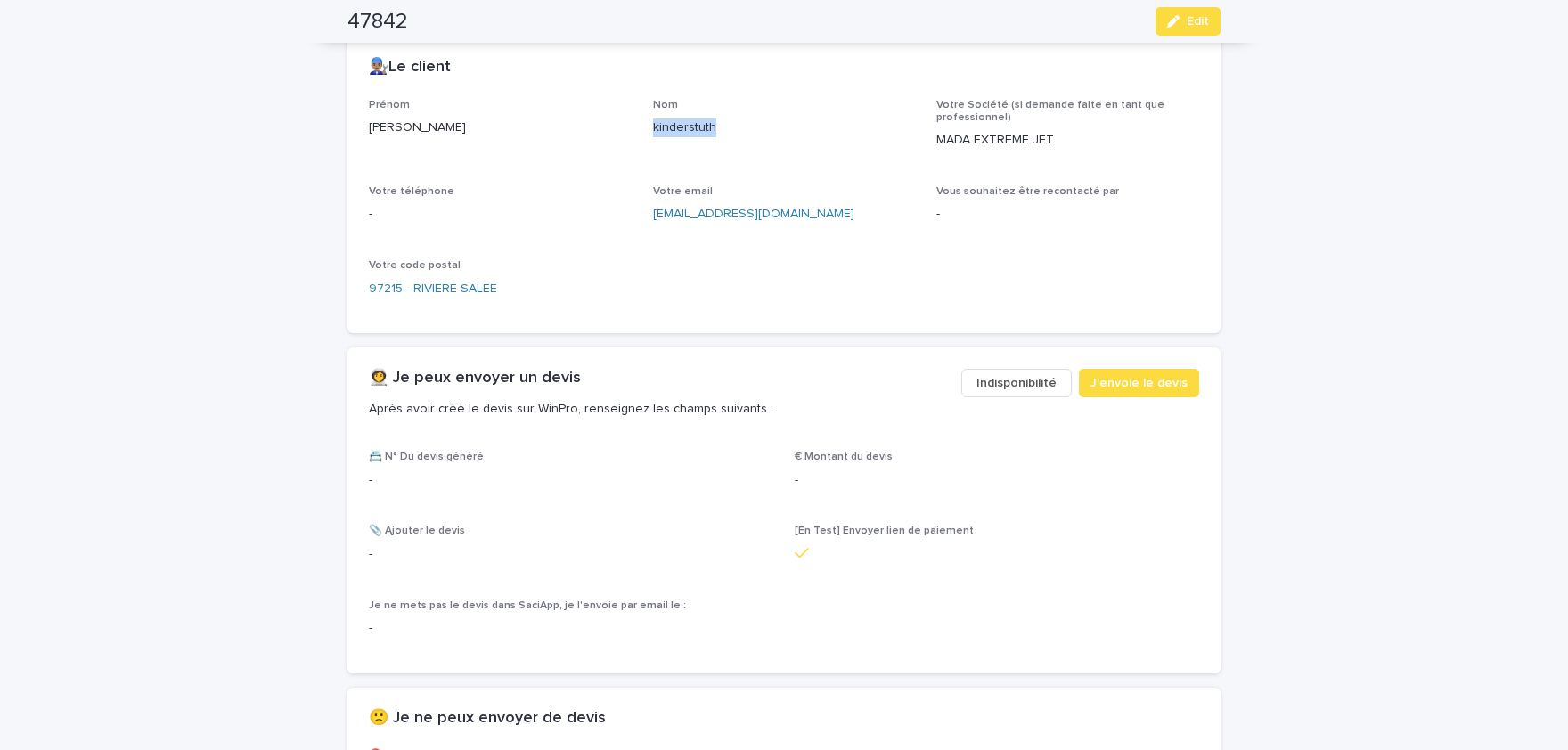
copy p "kinderstuth"
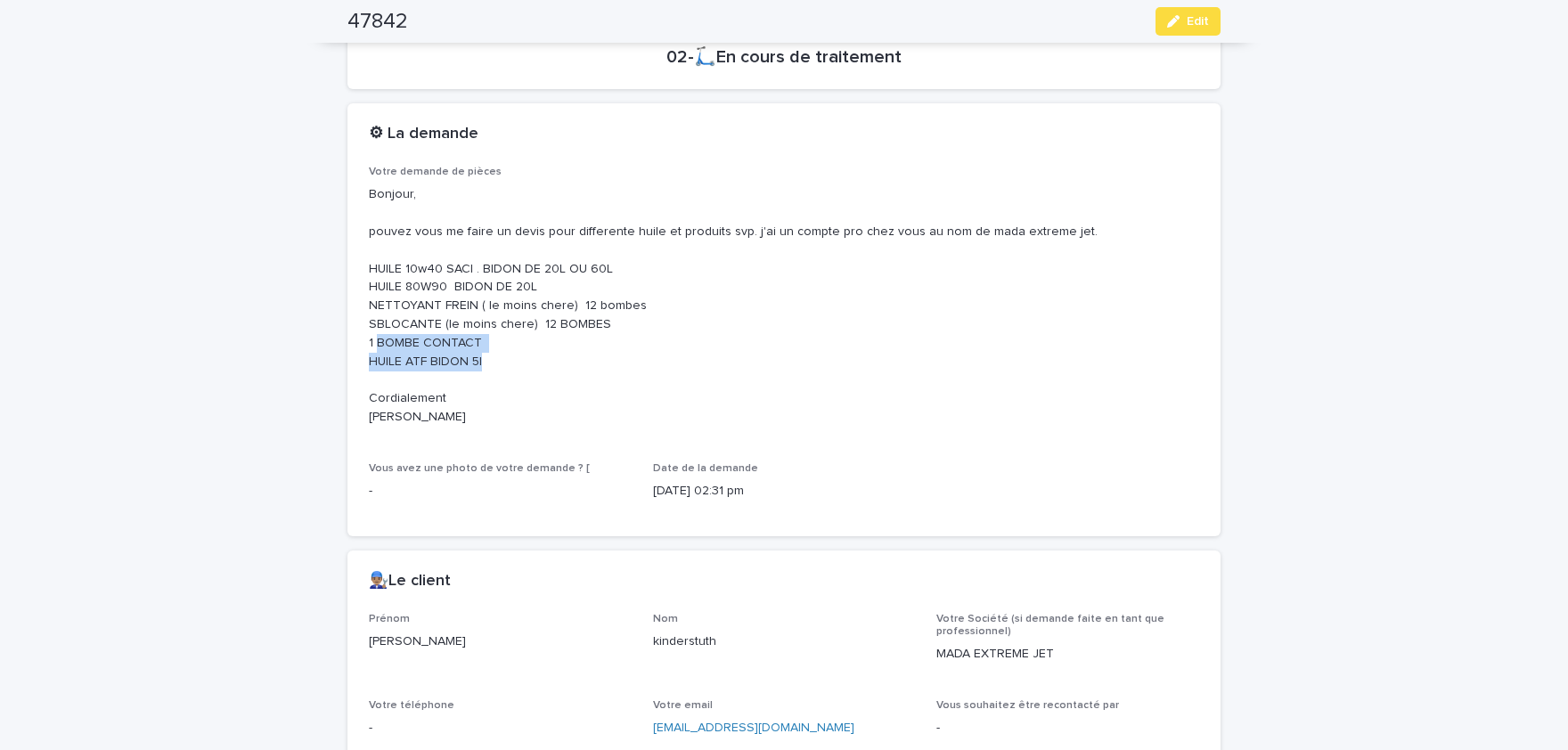
drag, startPoint x: 389, startPoint y: 341, endPoint x: 486, endPoint y: 371, distance: 101.5
click at [486, 371] on p "Bonjour, pouvez vous me faire un devis pour differente huile et produits svp. j…" at bounding box center [784, 305] width 830 height 241
copy p "BOMBE CONTACT HUILE ATF BIDON 5l"
drag, startPoint x: 369, startPoint y: 321, endPoint x: 482, endPoint y: 346, distance: 115.7
click at [483, 346] on p "Bonjour, pouvez vous me faire un devis pour differente huile et produits svp. j…" at bounding box center [784, 305] width 830 height 241
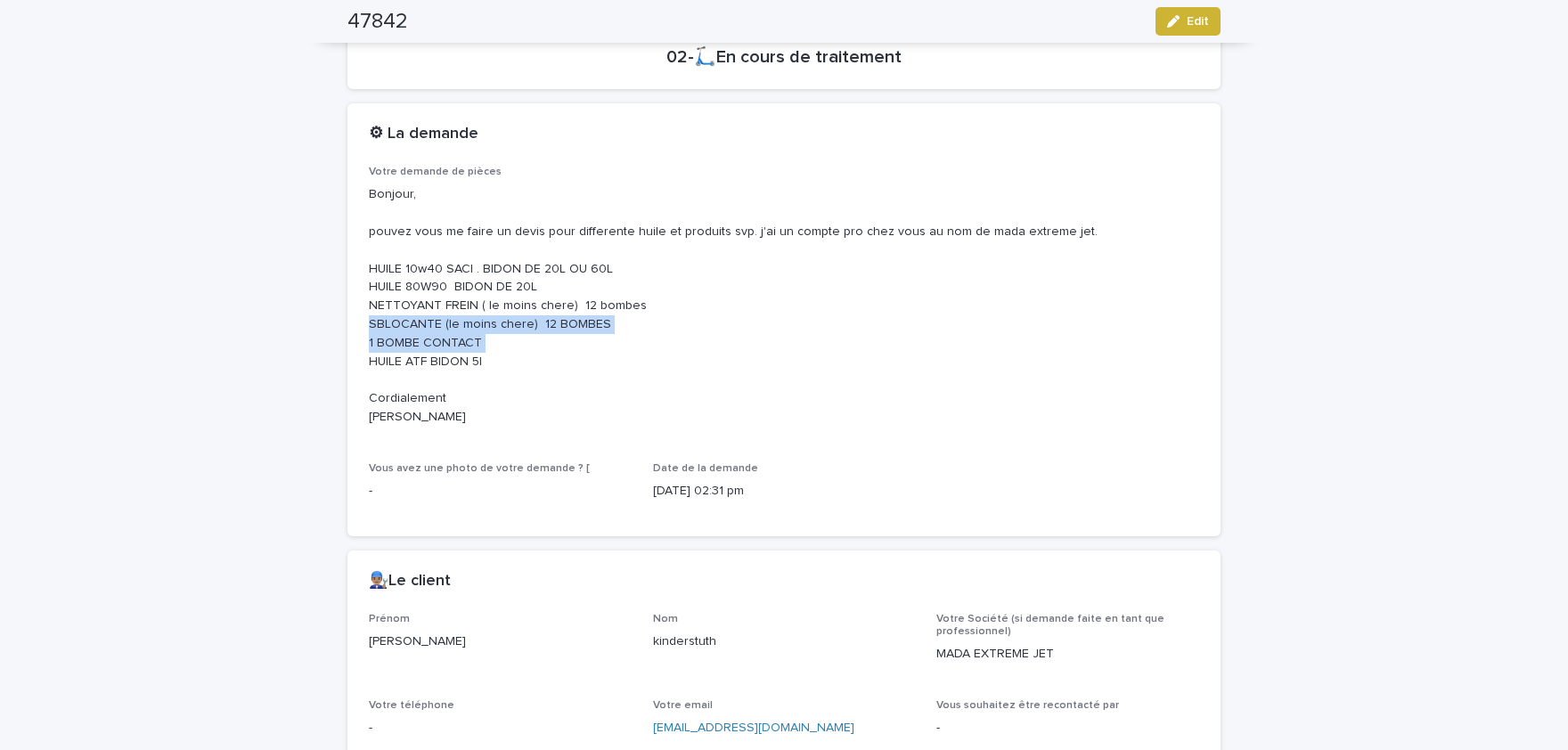
click at [1199, 23] on span "Edit" at bounding box center [1197, 21] width 22 height 13
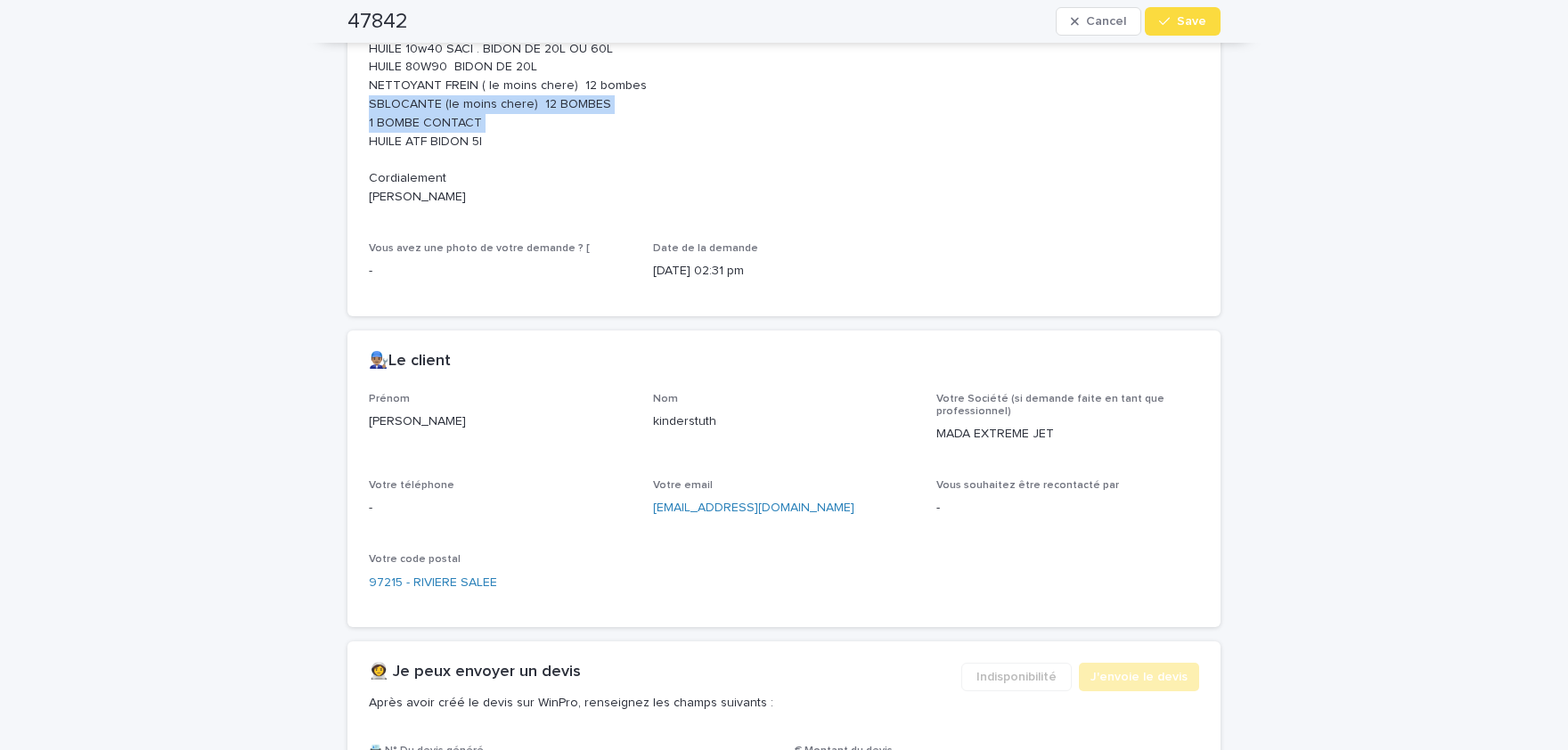
scroll to position [955, 0]
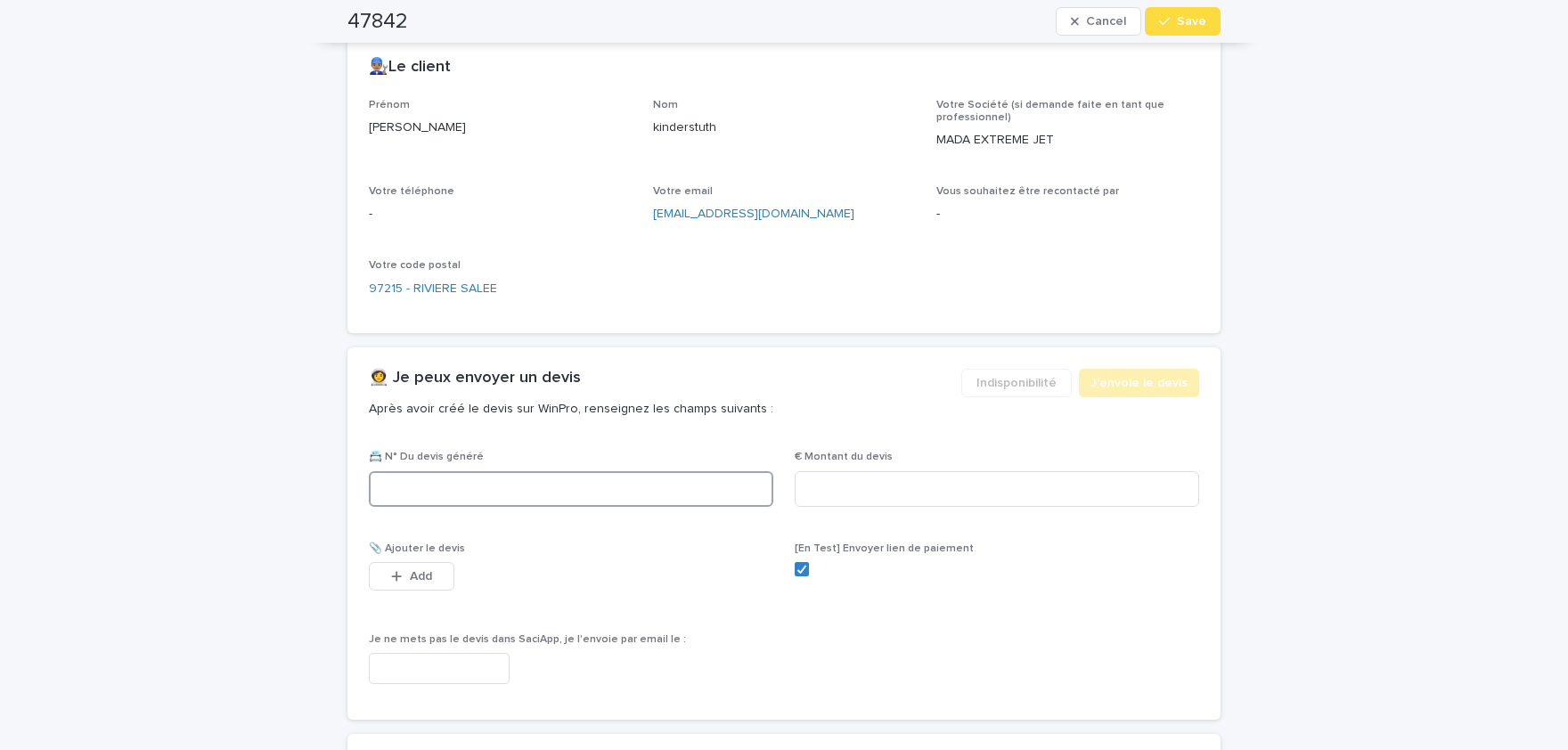
click at [605, 506] on input at bounding box center [571, 488] width 405 height 36
paste input "********"
type input "********"
click at [877, 506] on input at bounding box center [997, 488] width 405 height 36
paste input "*****"
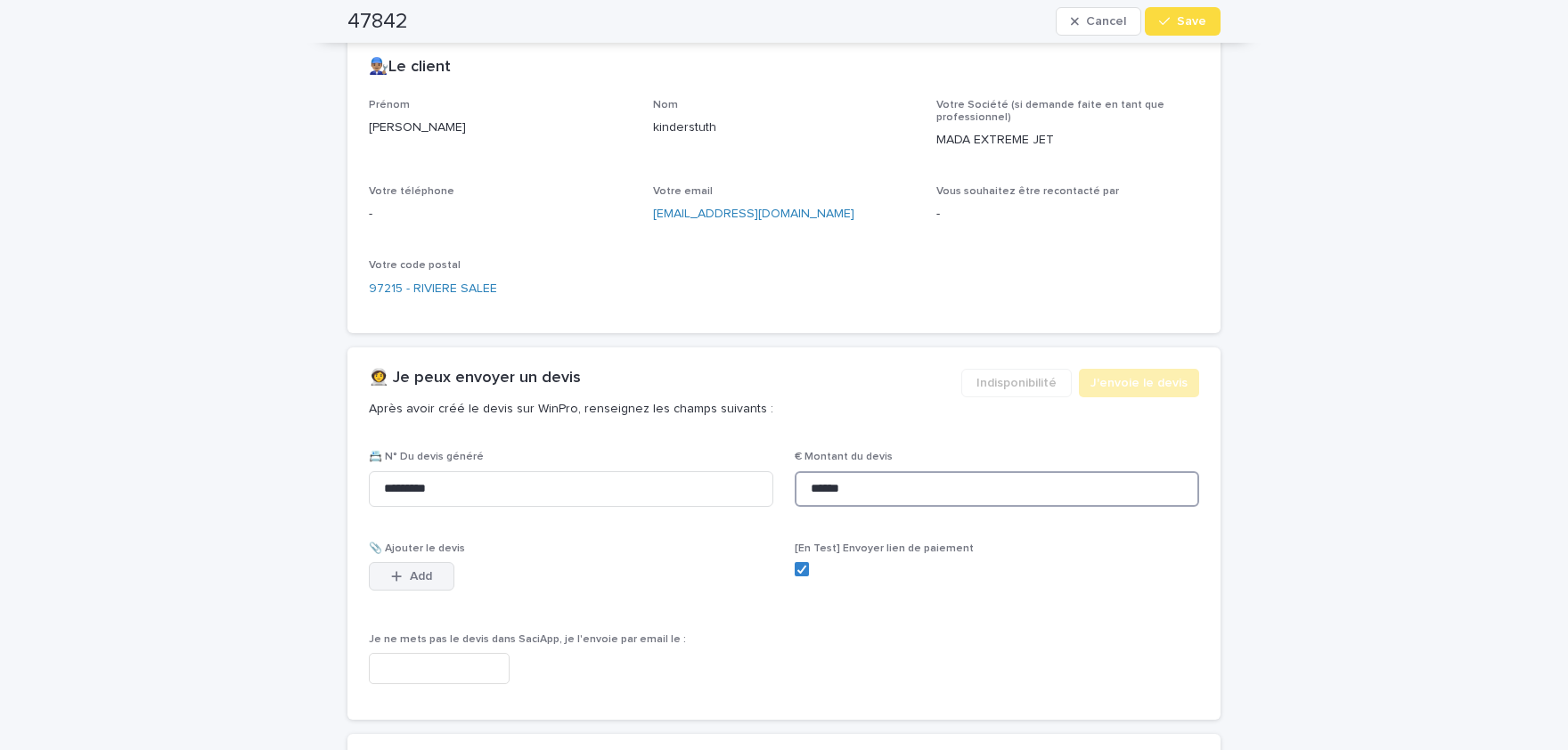
type input "******"
click at [423, 590] on button "Add" at bounding box center [411, 577] width 86 height 29
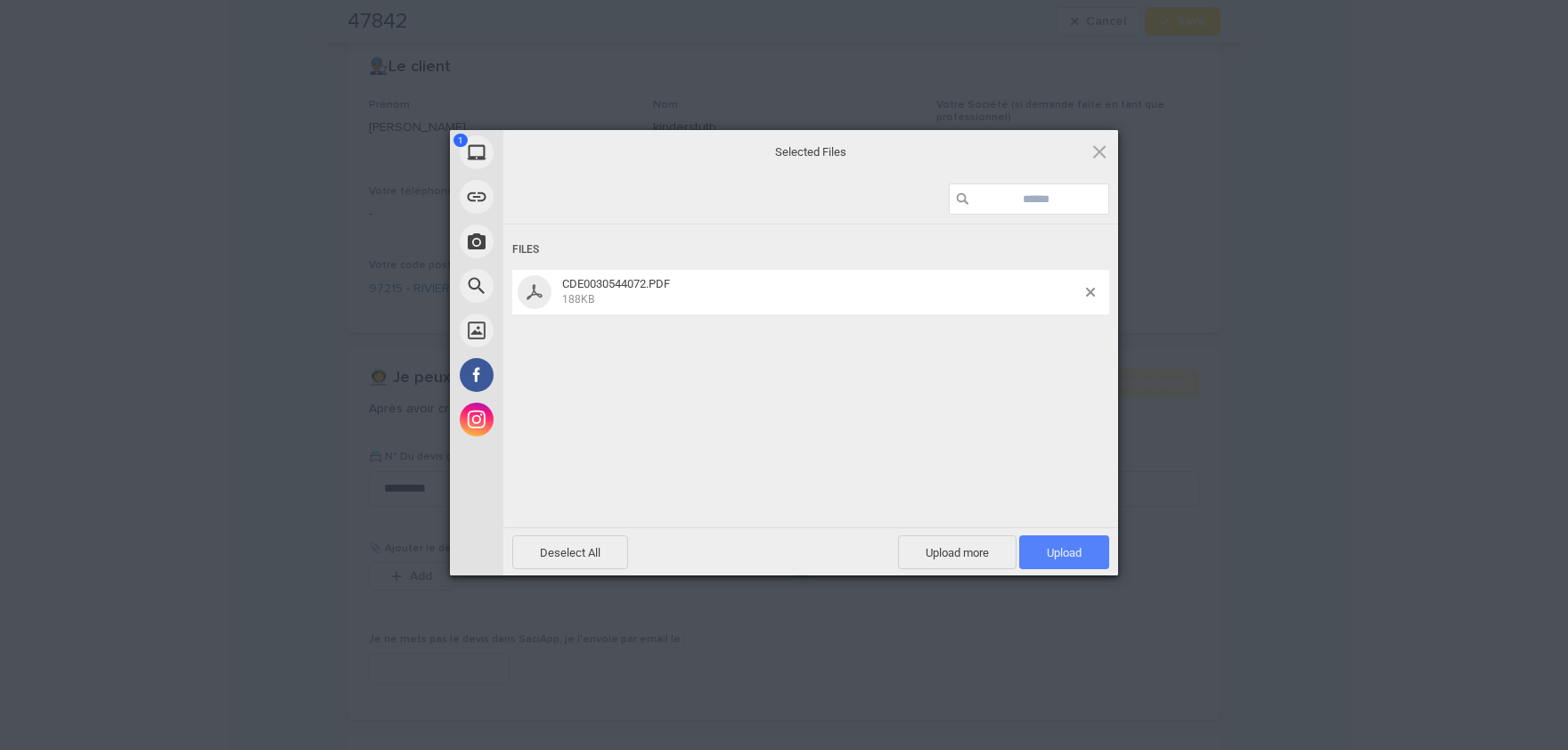
click at [1069, 549] on span "Upload 1" at bounding box center [1064, 553] width 35 height 13
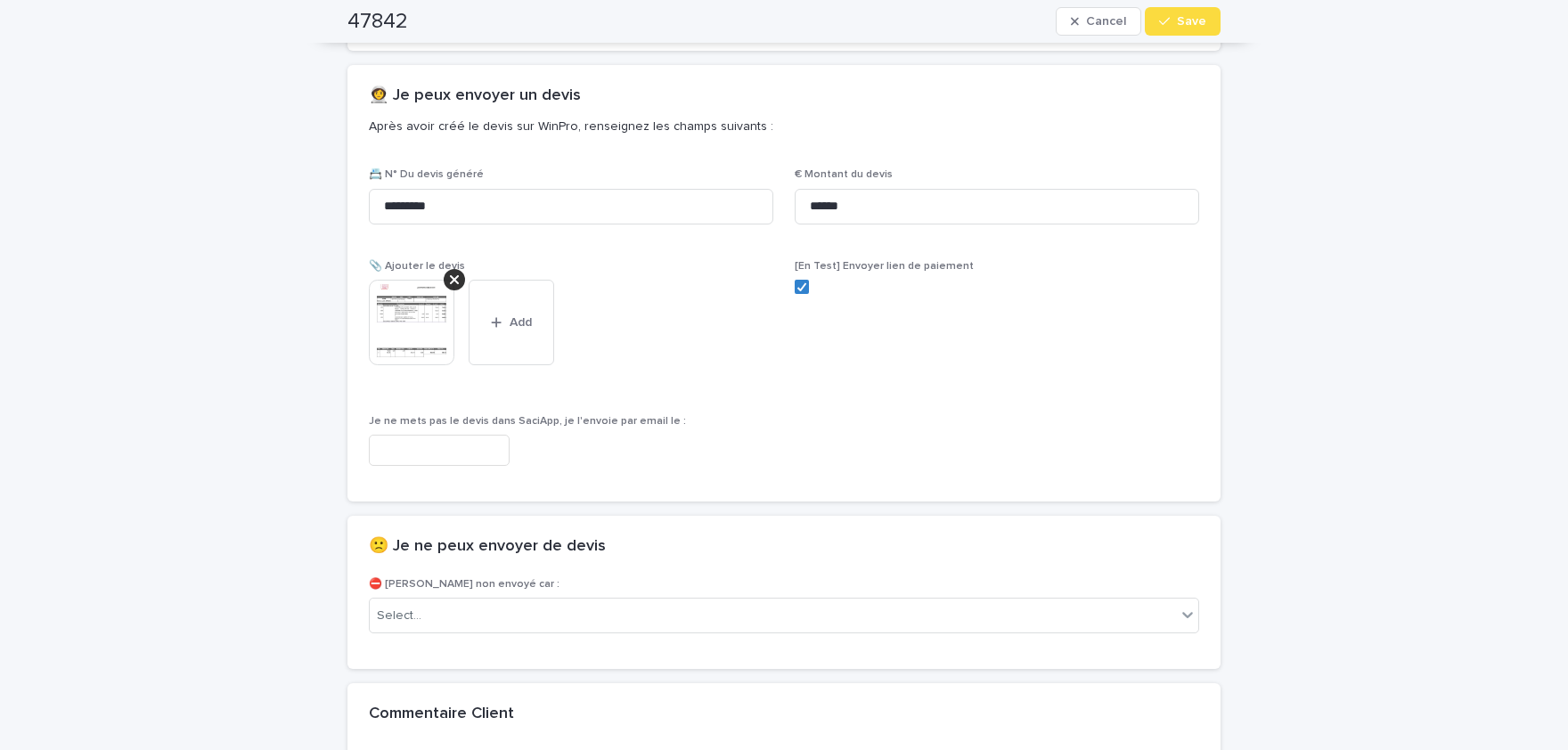
scroll to position [1245, 0]
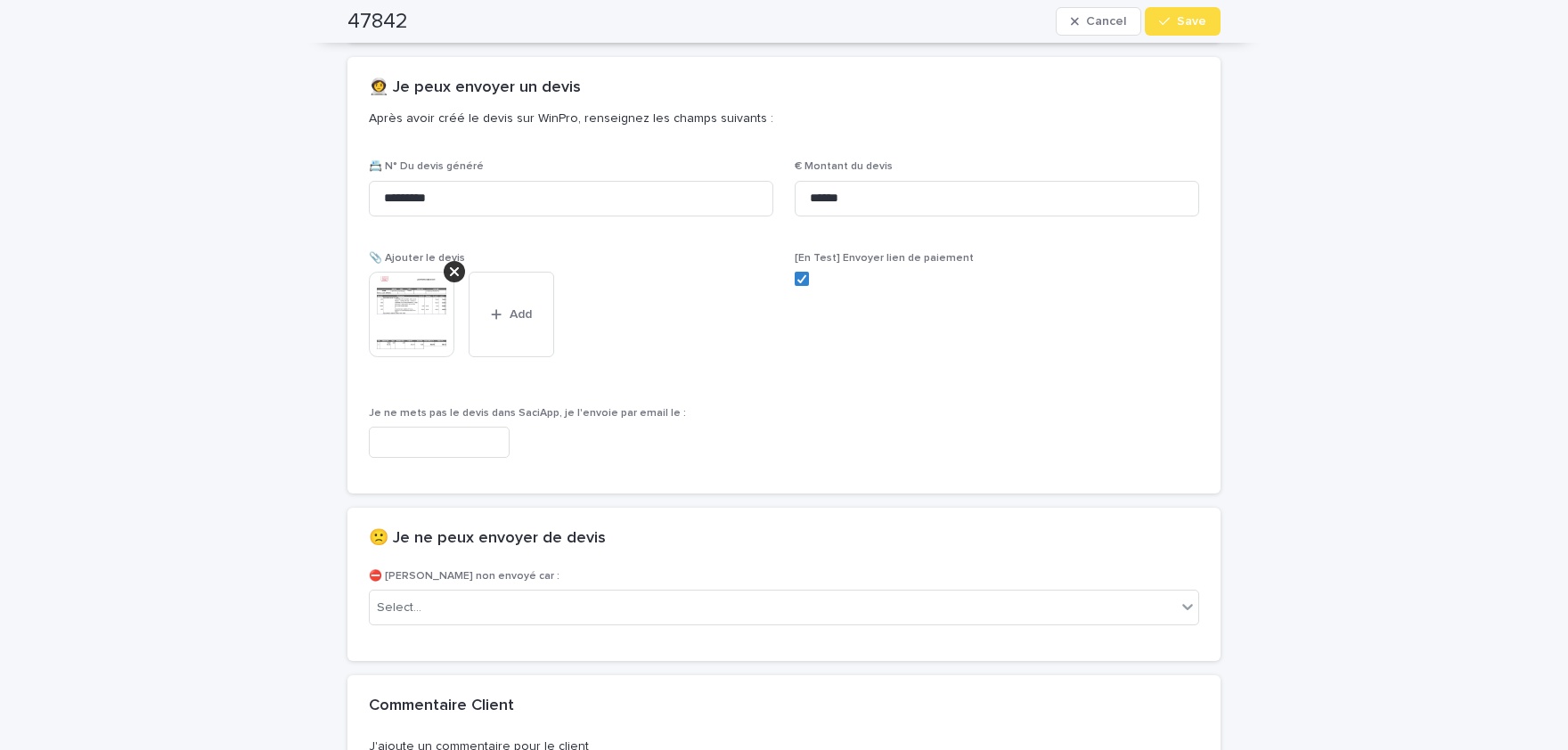
click at [420, 349] on img at bounding box center [411, 314] width 86 height 86
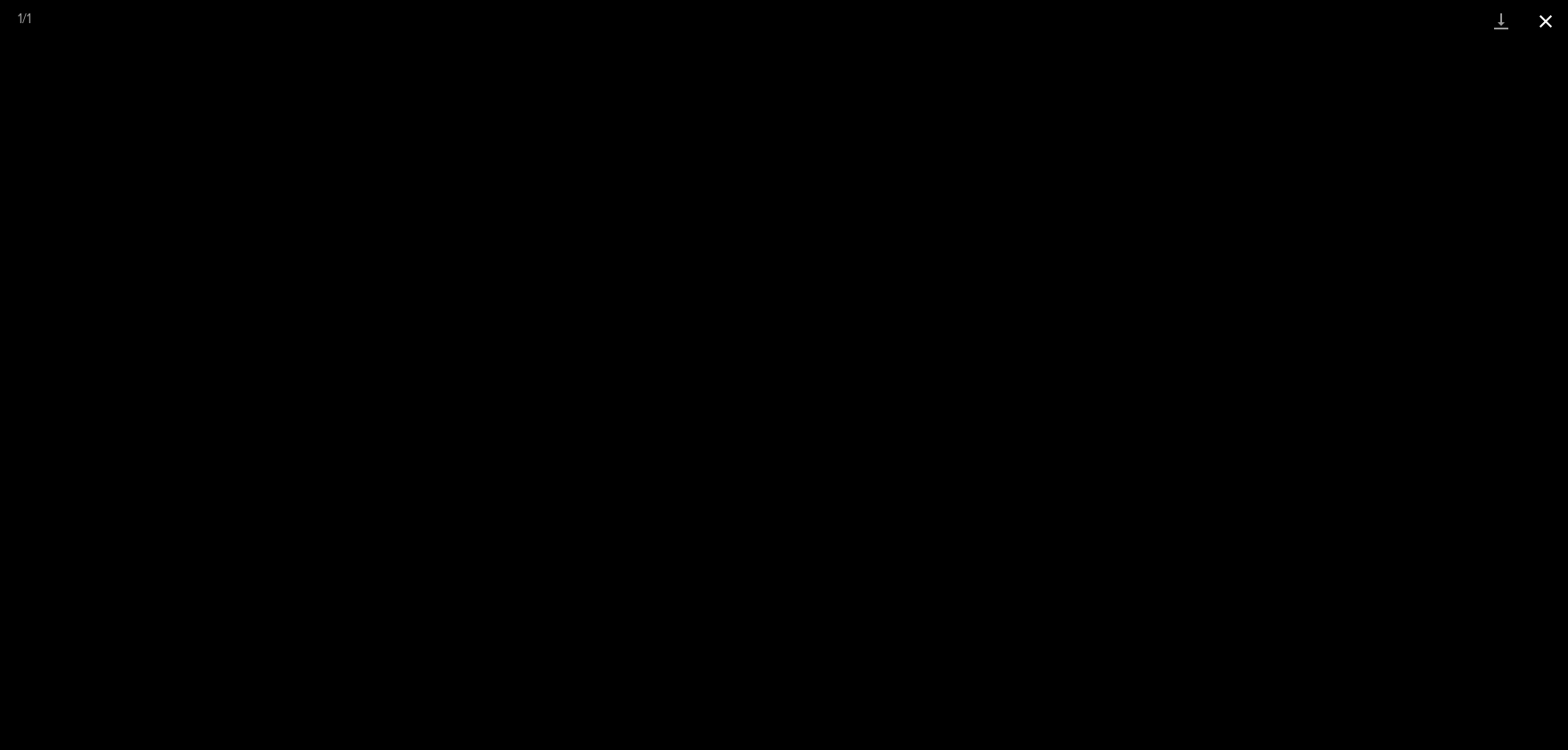
click at [1550, 15] on button "Close gallery" at bounding box center [1546, 20] width 44 height 41
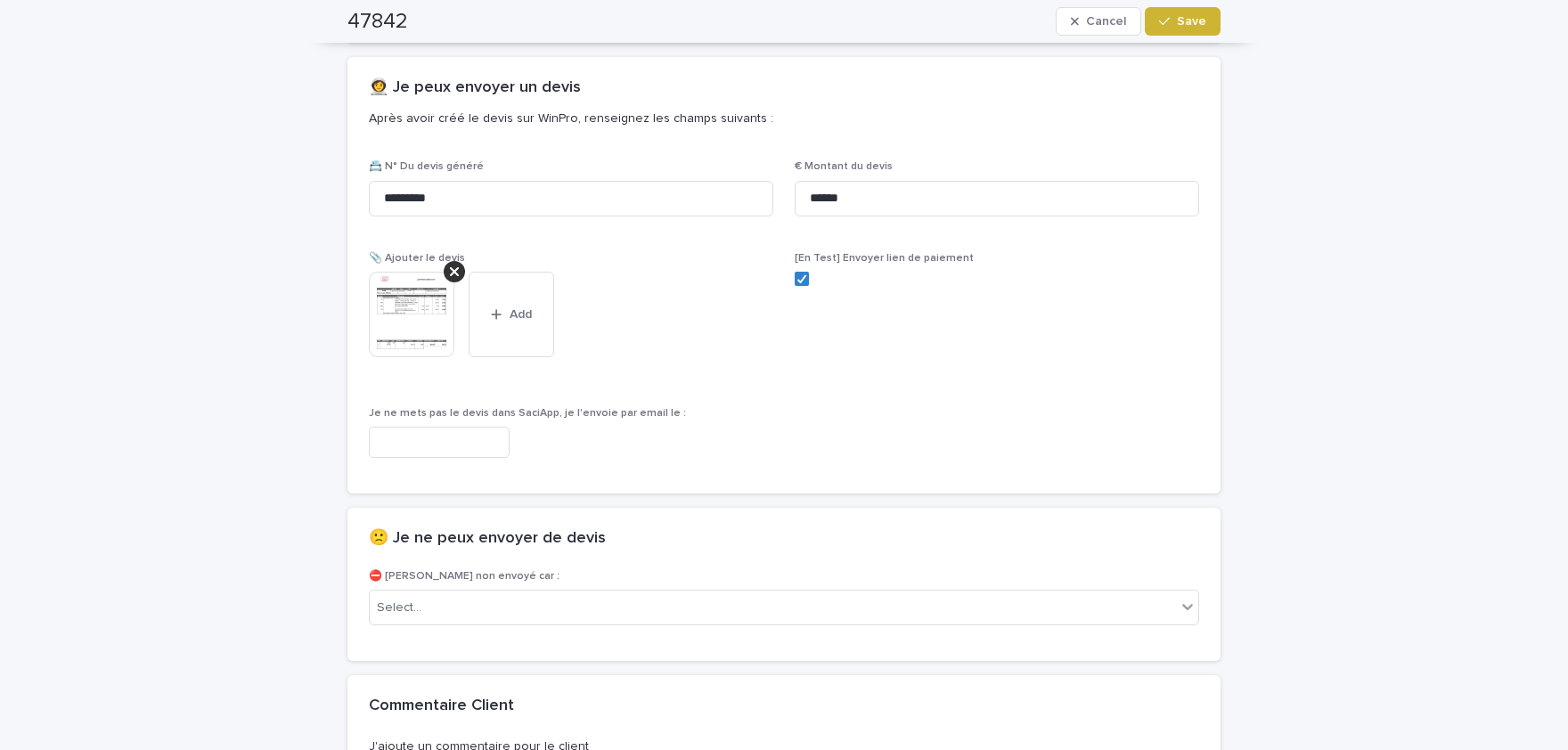
click at [1205, 20] on span "Save" at bounding box center [1191, 21] width 30 height 13
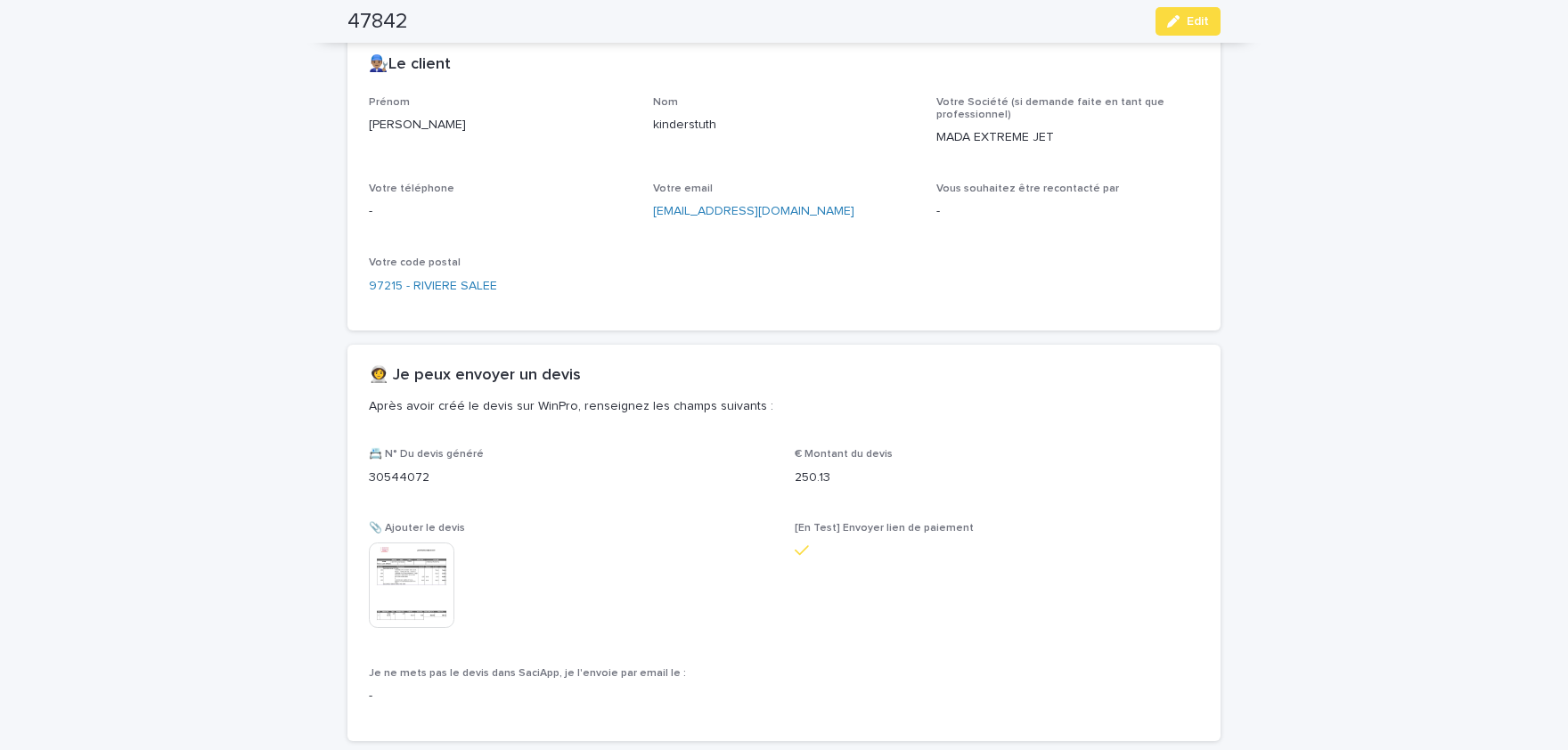
scroll to position [942, 0]
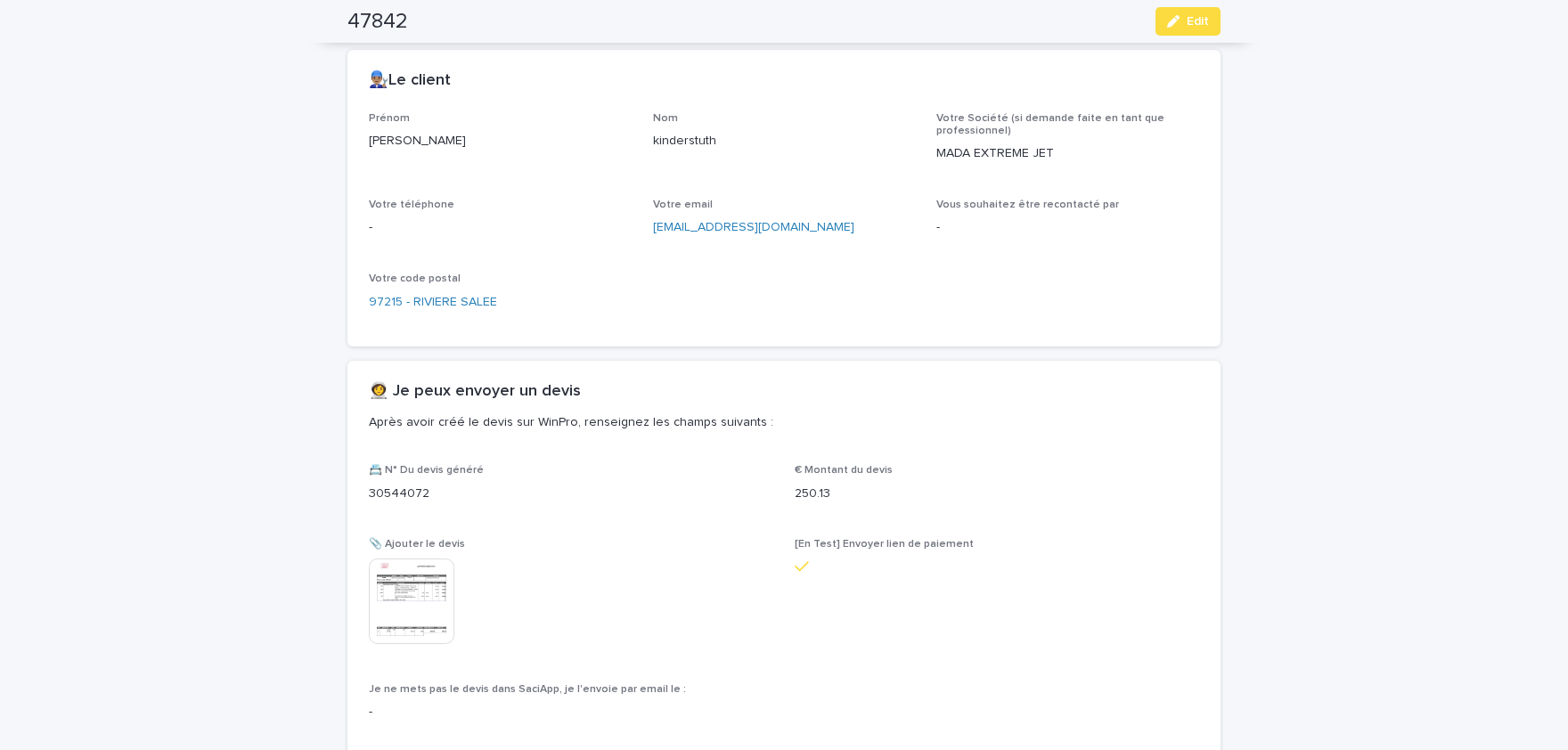
click at [397, 614] on img at bounding box center [411, 601] width 86 height 86
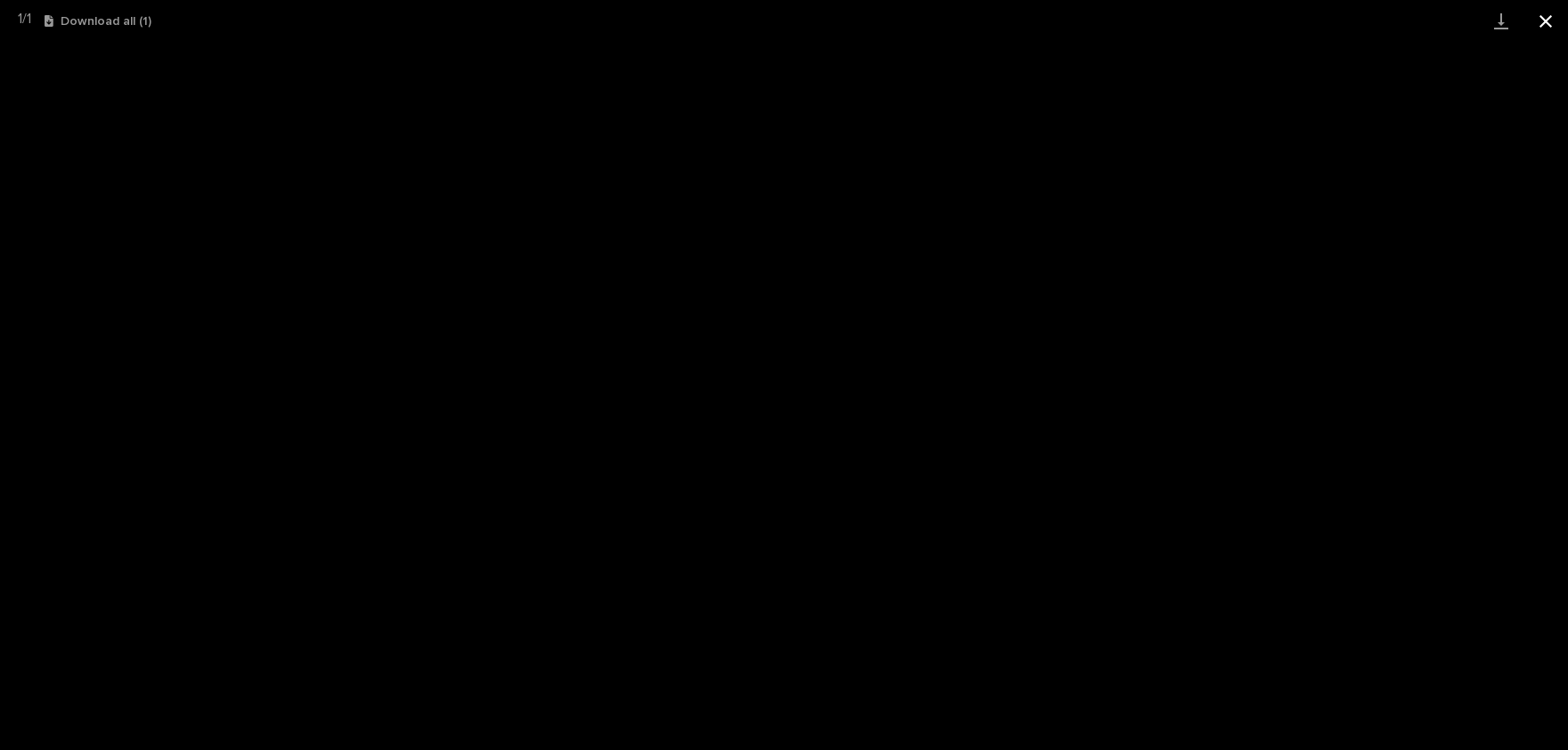
click at [1537, 16] on button "Close gallery" at bounding box center [1546, 20] width 44 height 41
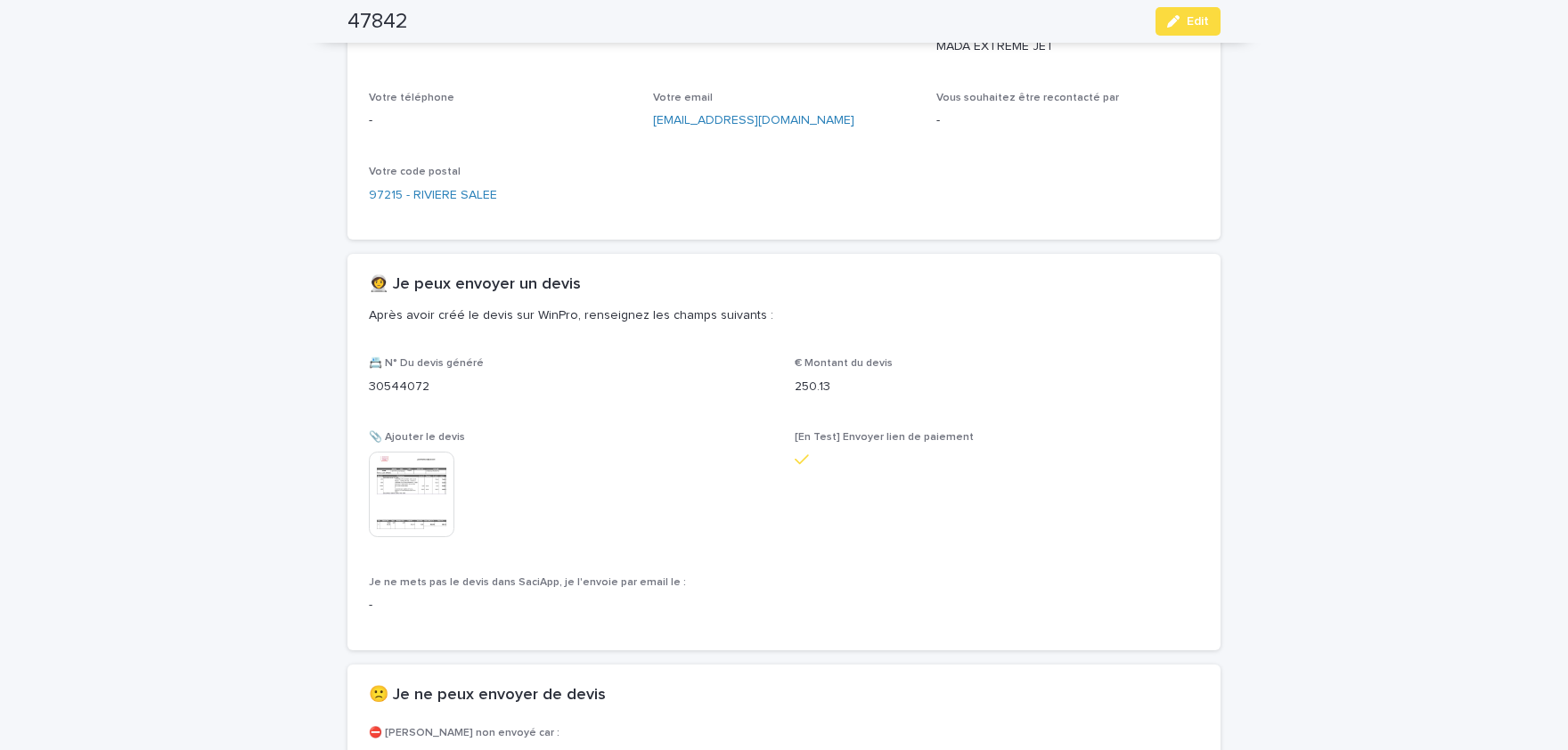
scroll to position [1162, 0]
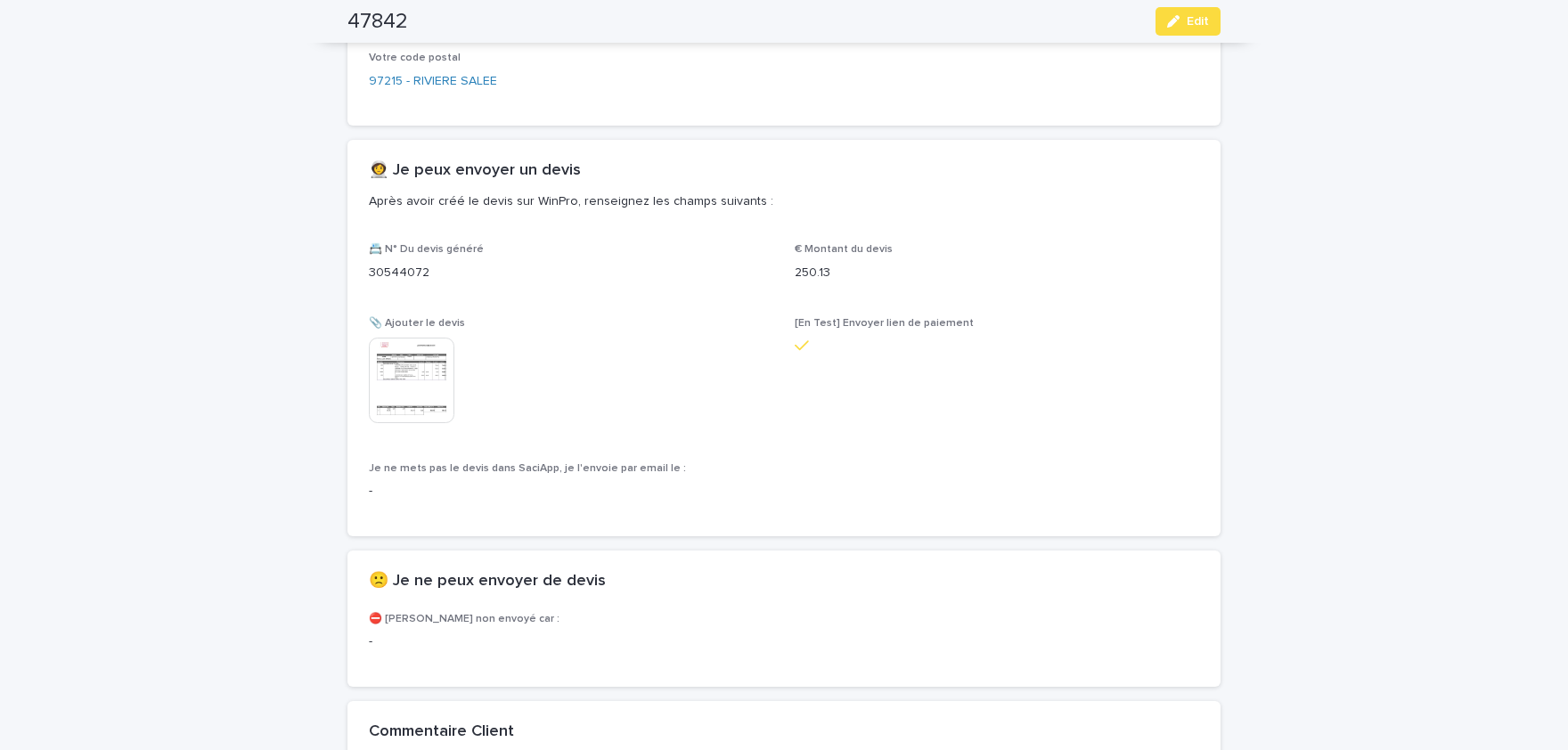
click at [222, 255] on div "**********" at bounding box center [784, 21] width 1568 height 2170
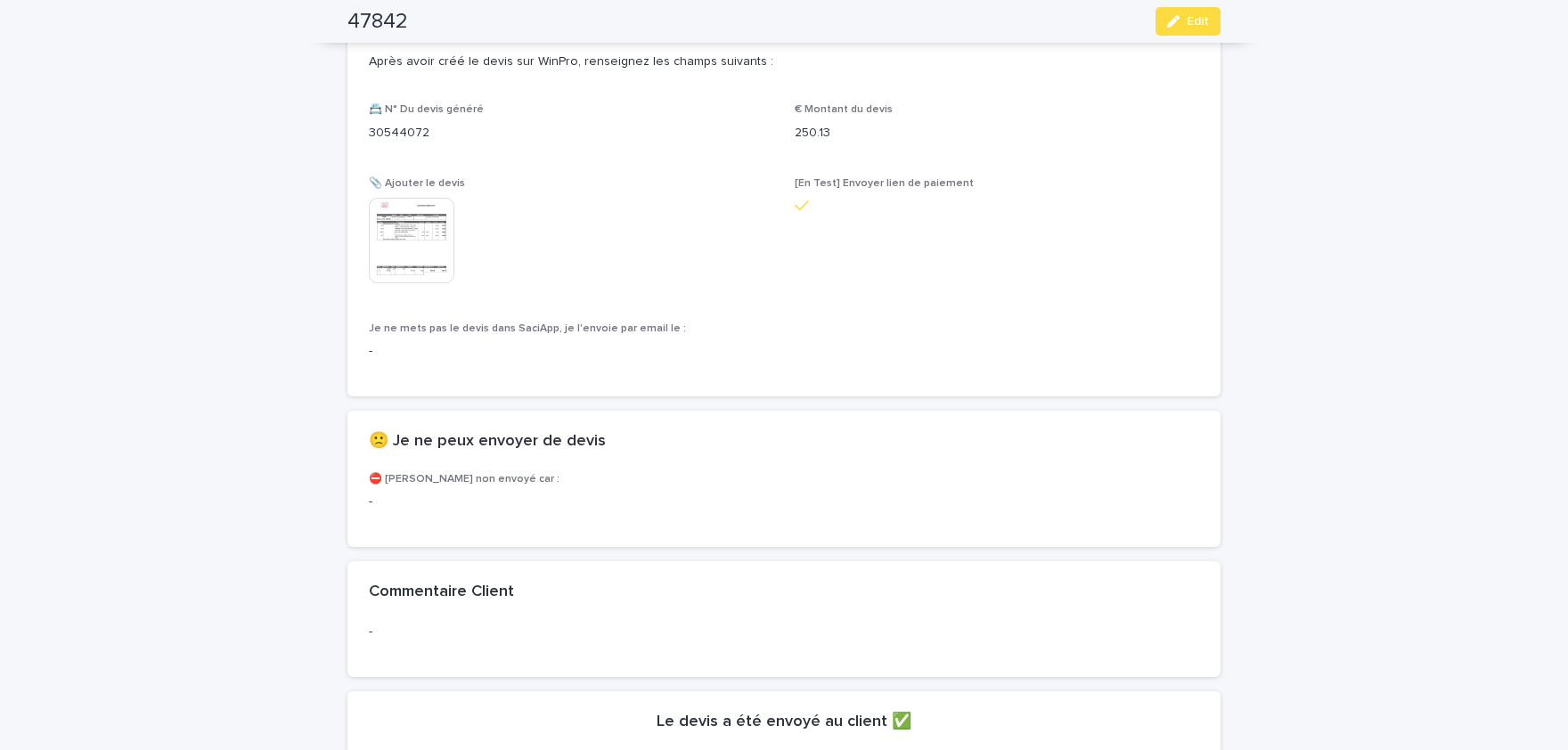
scroll to position [1457, 0]
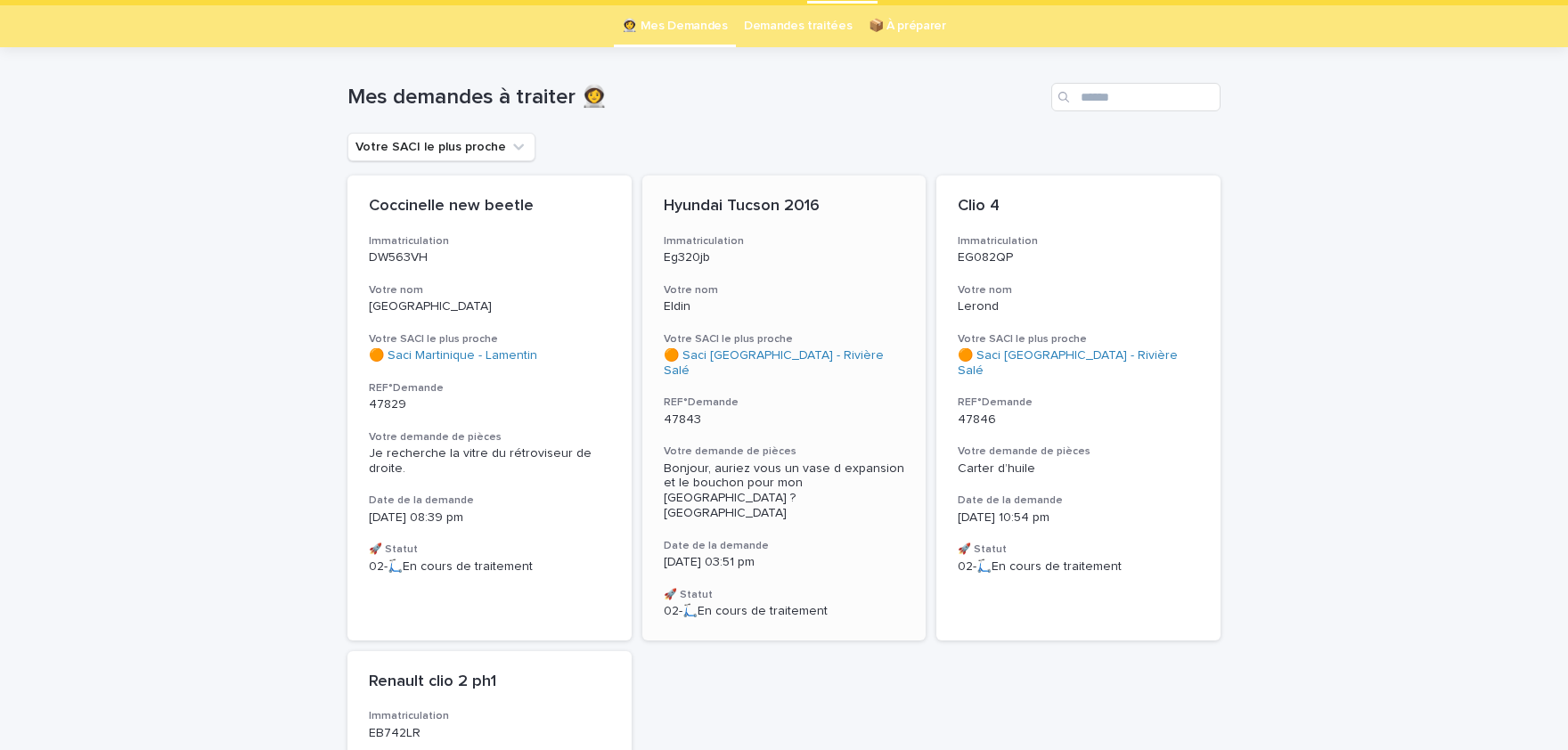
scroll to position [73, 0]
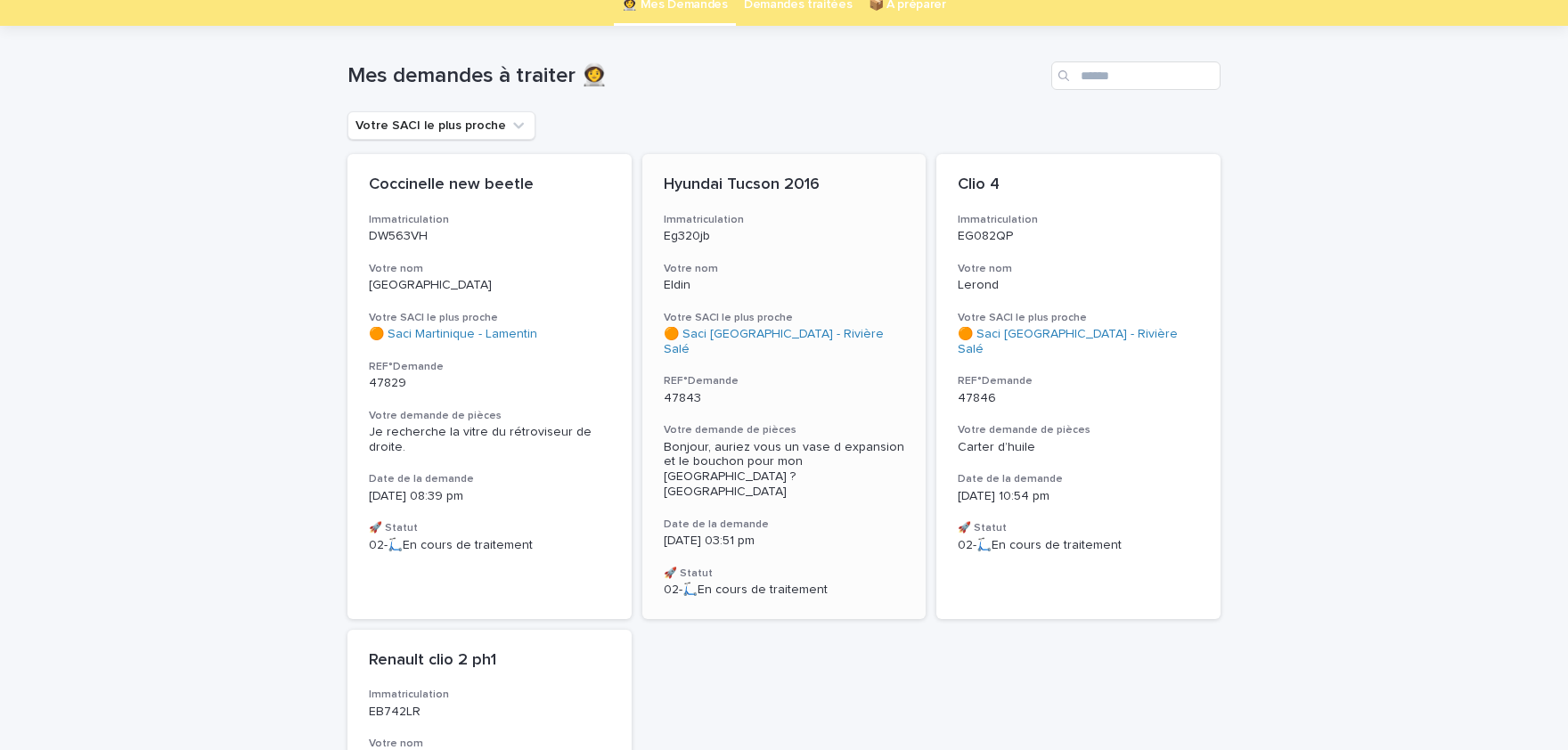
click at [792, 444] on span "Bonjour, auriez vous un vase d expansion et le bouchon pour mon [GEOGRAPHIC_DAT…" at bounding box center [785, 469] width 244 height 57
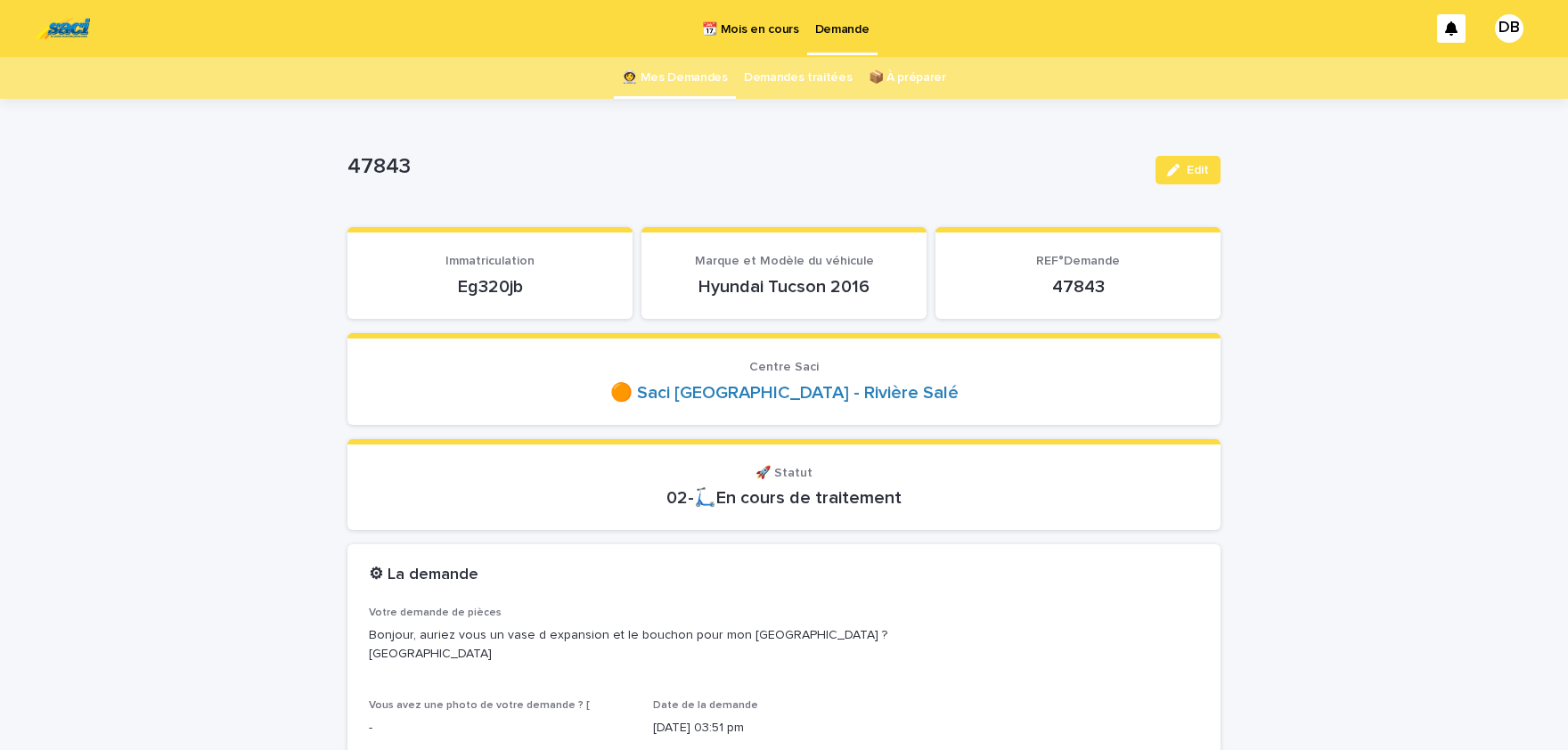
click at [480, 290] on p "Eg320jb" at bounding box center [490, 287] width 243 height 21
click at [1201, 177] on button "Edit" at bounding box center [1189, 170] width 65 height 29
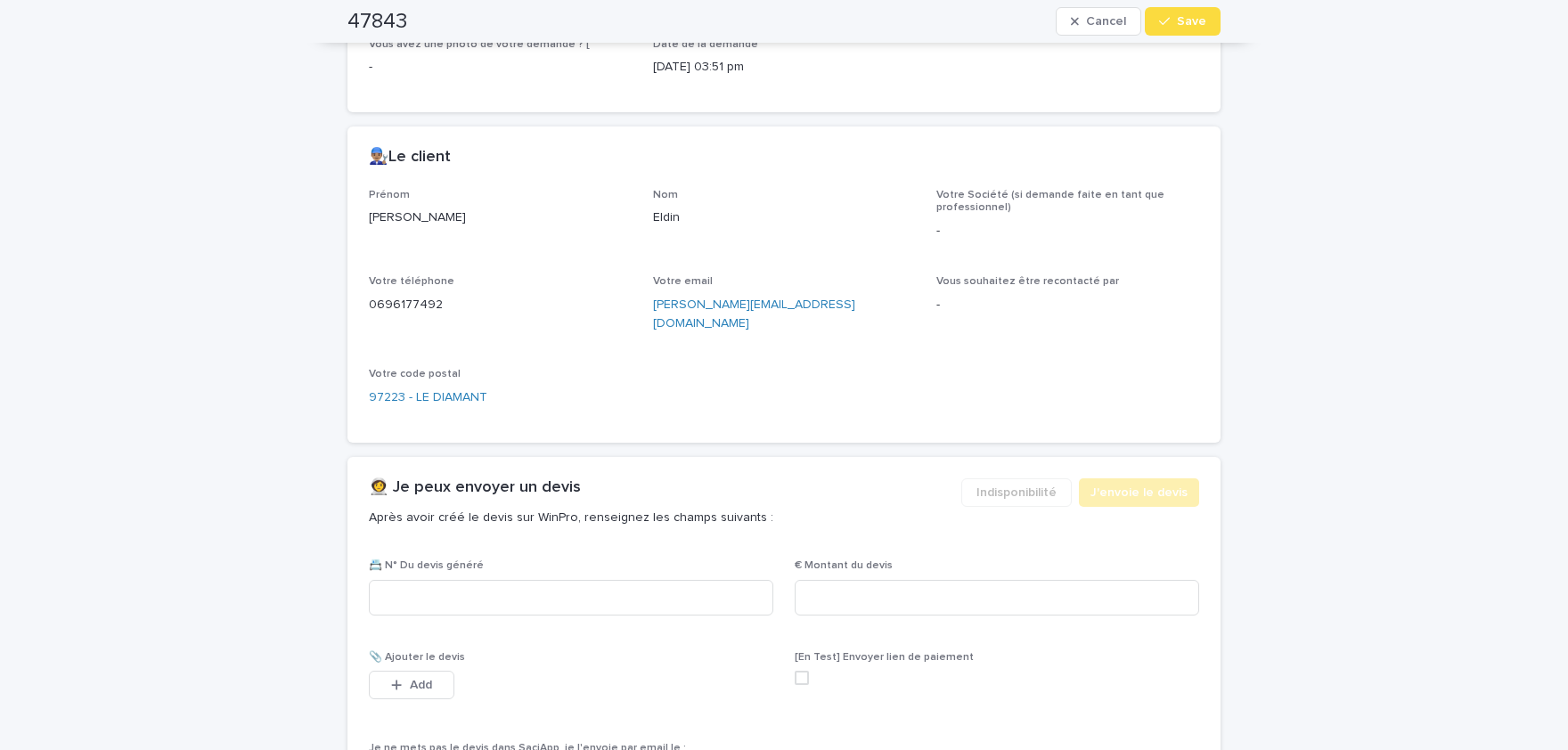
scroll to position [1176, 0]
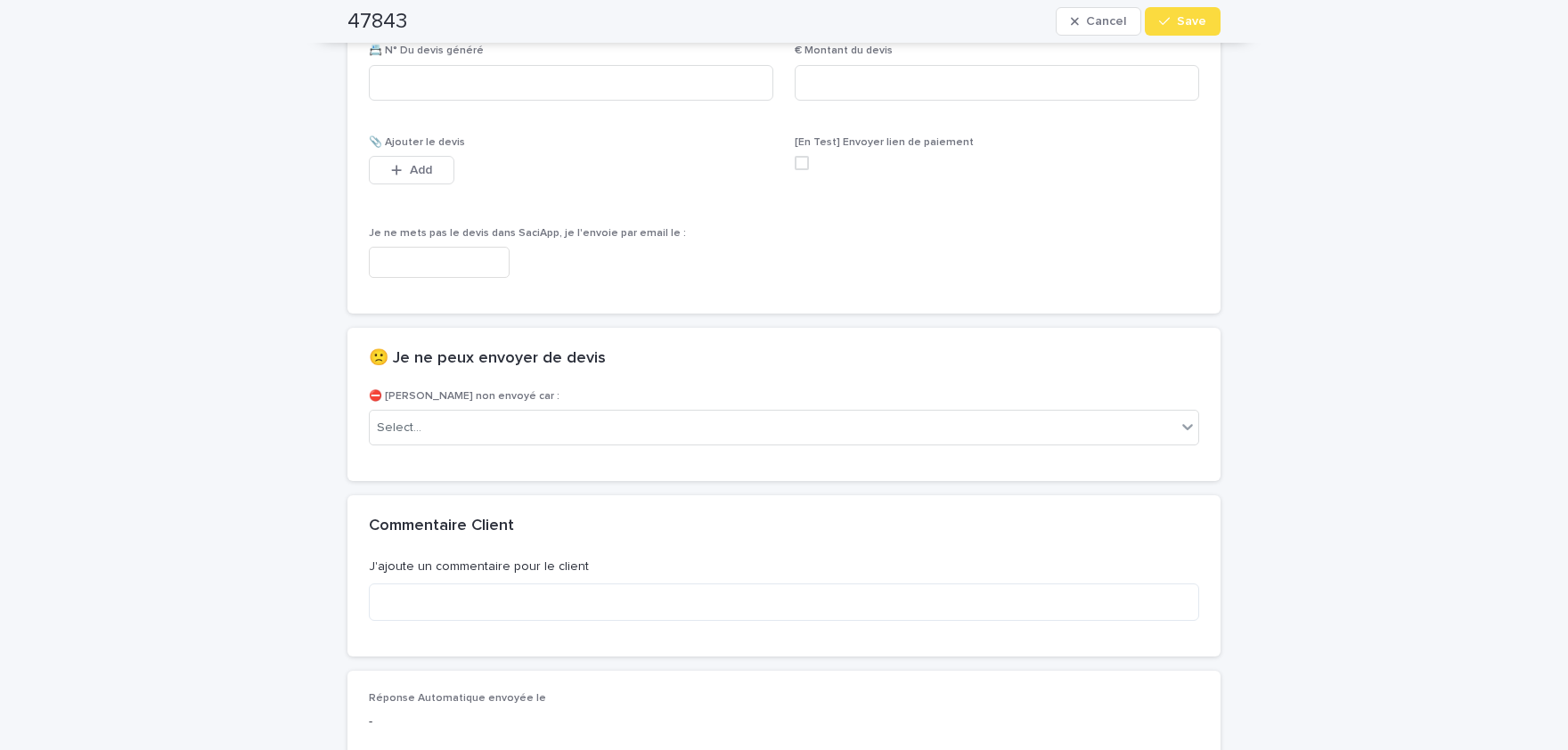
click at [614, 428] on div "⛔ [PERSON_NAME] non envoyé car : Select..." at bounding box center [784, 425] width 830 height 69
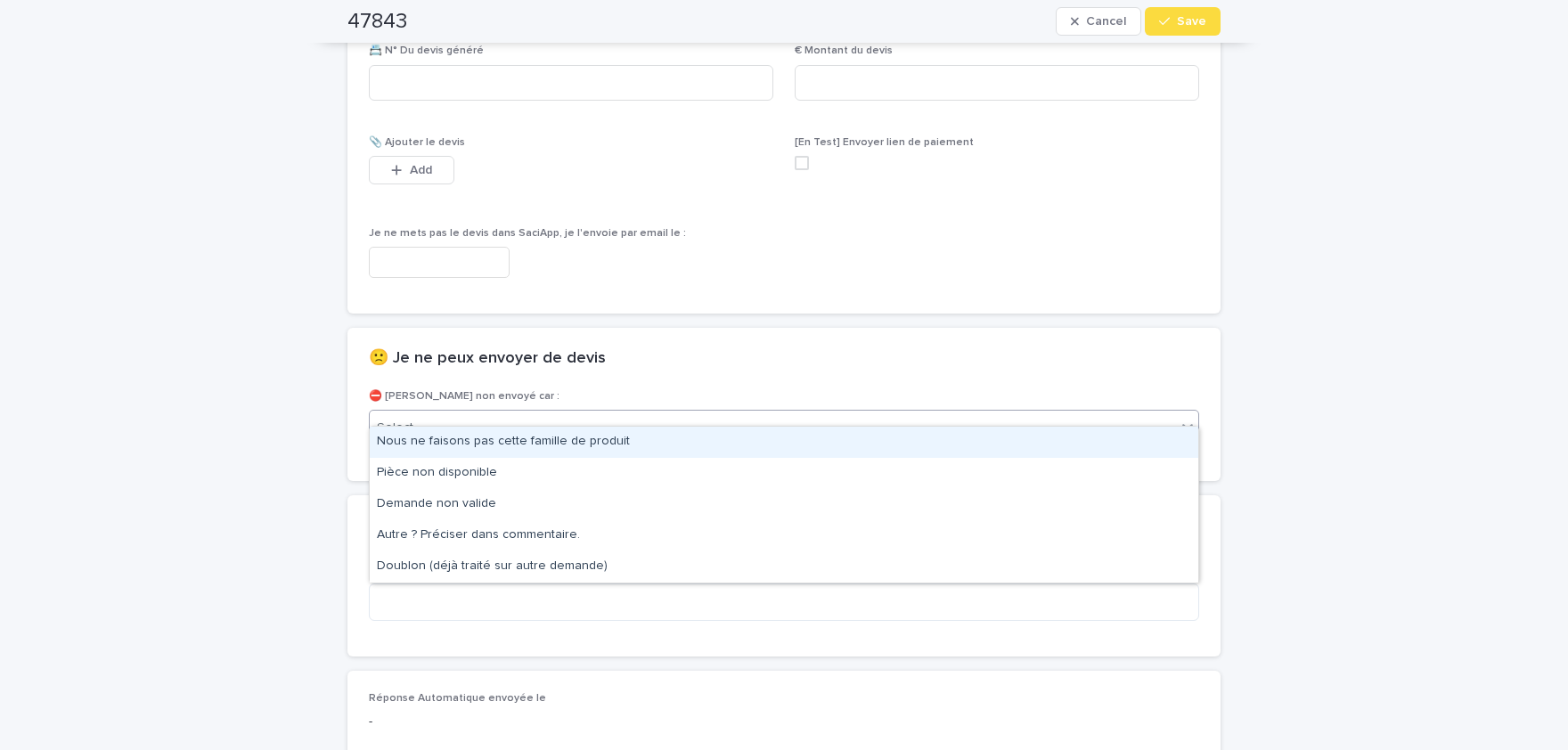
click at [624, 413] on div "Select..." at bounding box center [772, 427] width 806 height 30
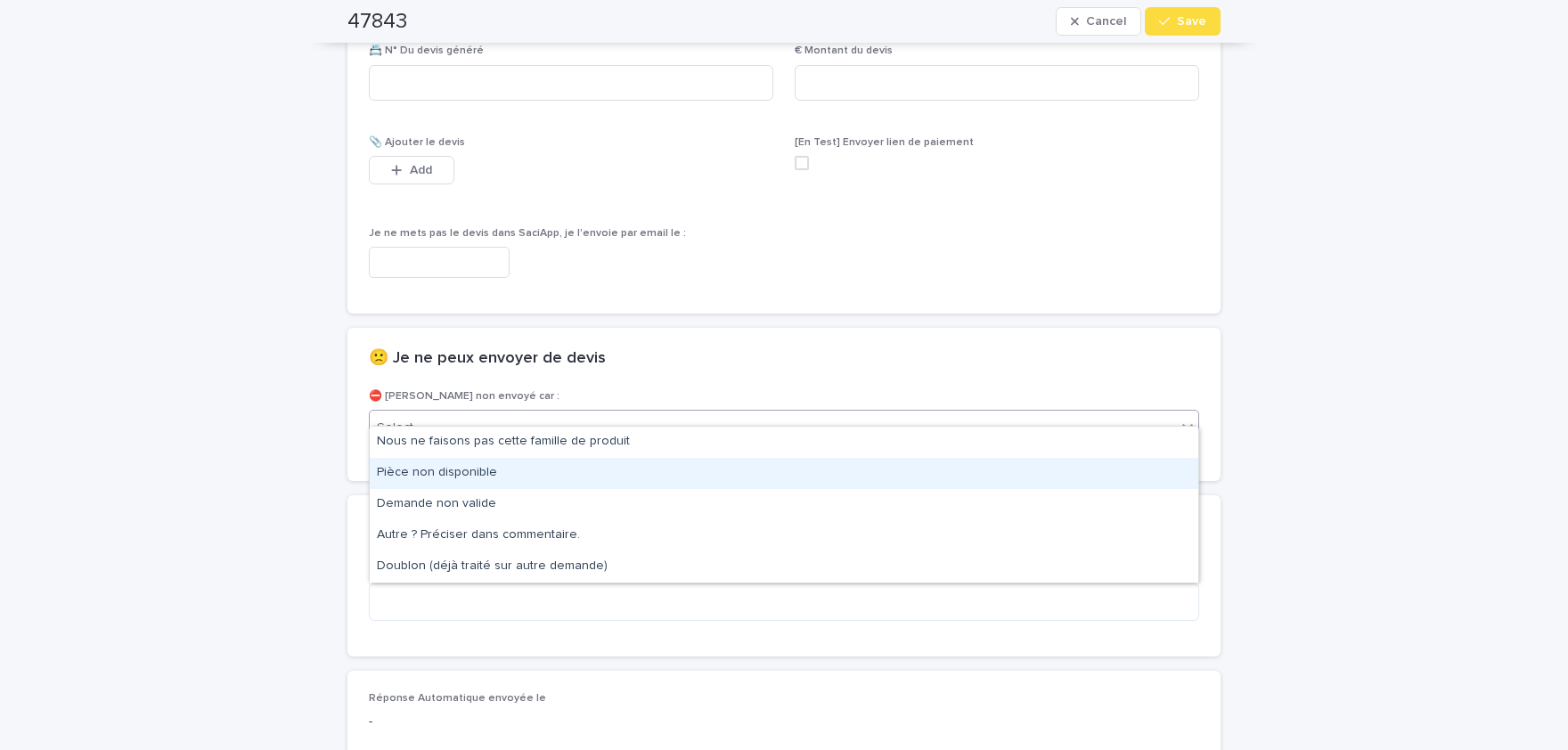
click at [551, 475] on div "Pièce non disponible" at bounding box center [784, 474] width 828 height 31
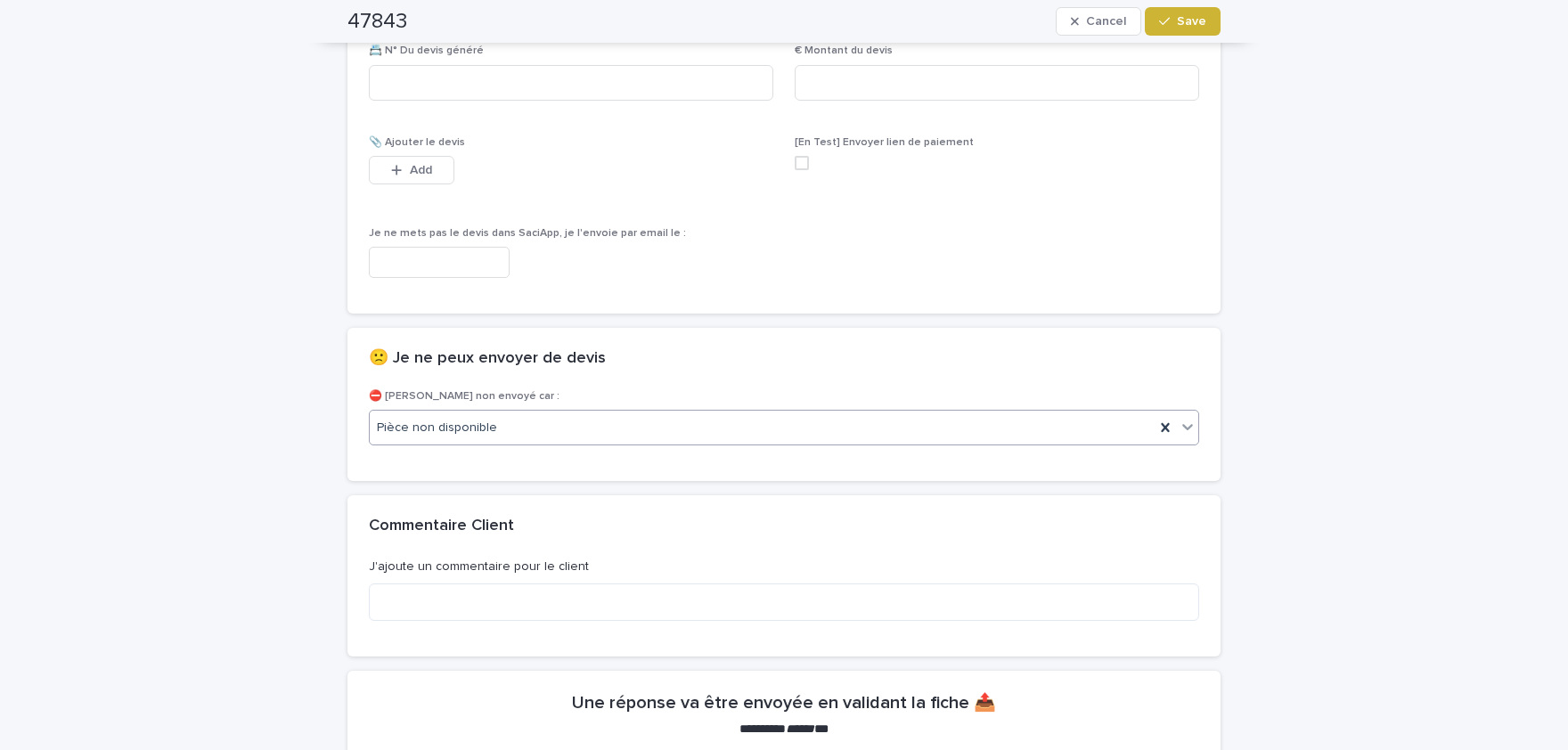
click at [1178, 30] on button "Save" at bounding box center [1183, 21] width 76 height 29
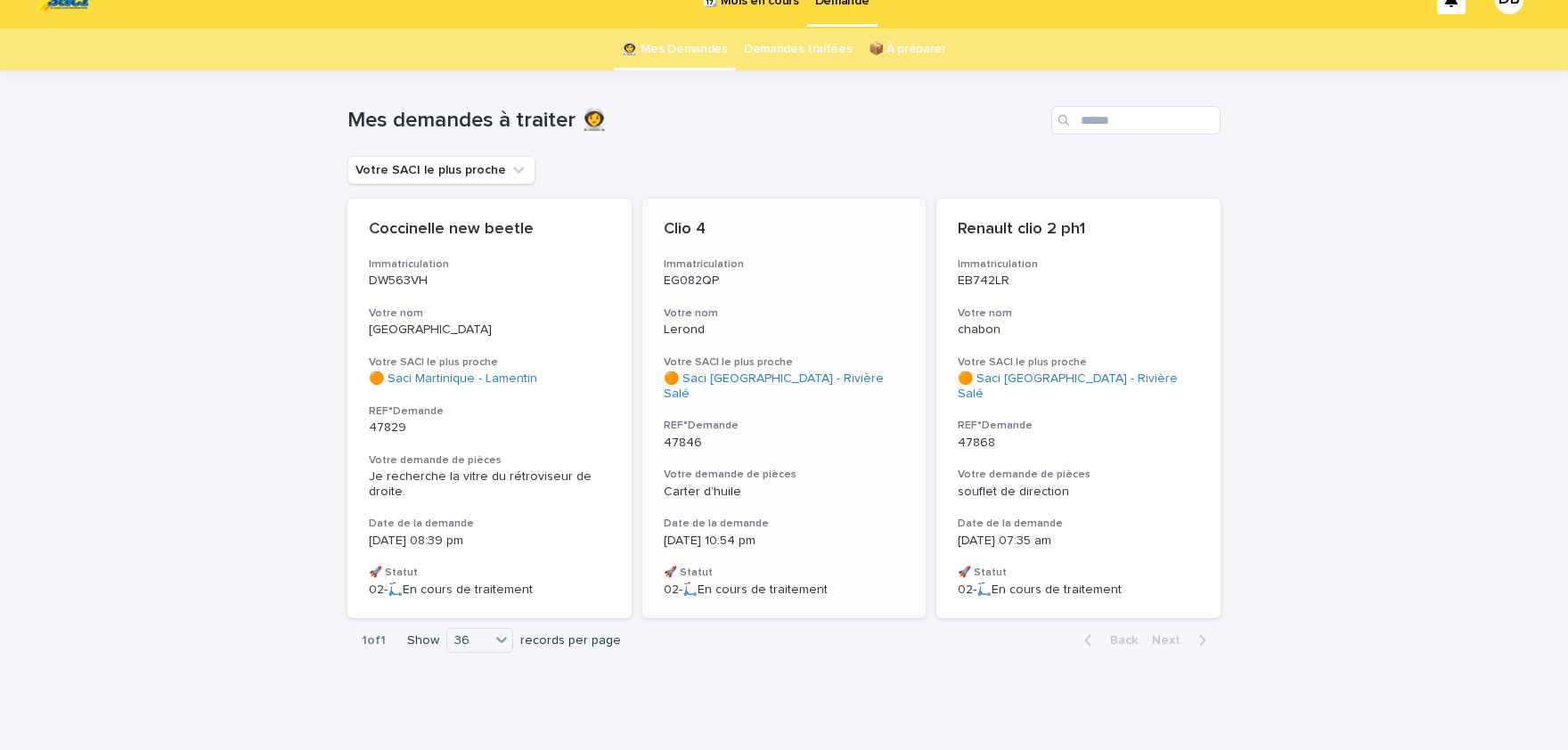
scroll to position [30, 0]
click at [966, 487] on div "Renault clio 2 ph1 Immatriculation EB742LR Votre nom chabon Votre SACI le plus …" at bounding box center [1078, 407] width 284 height 420
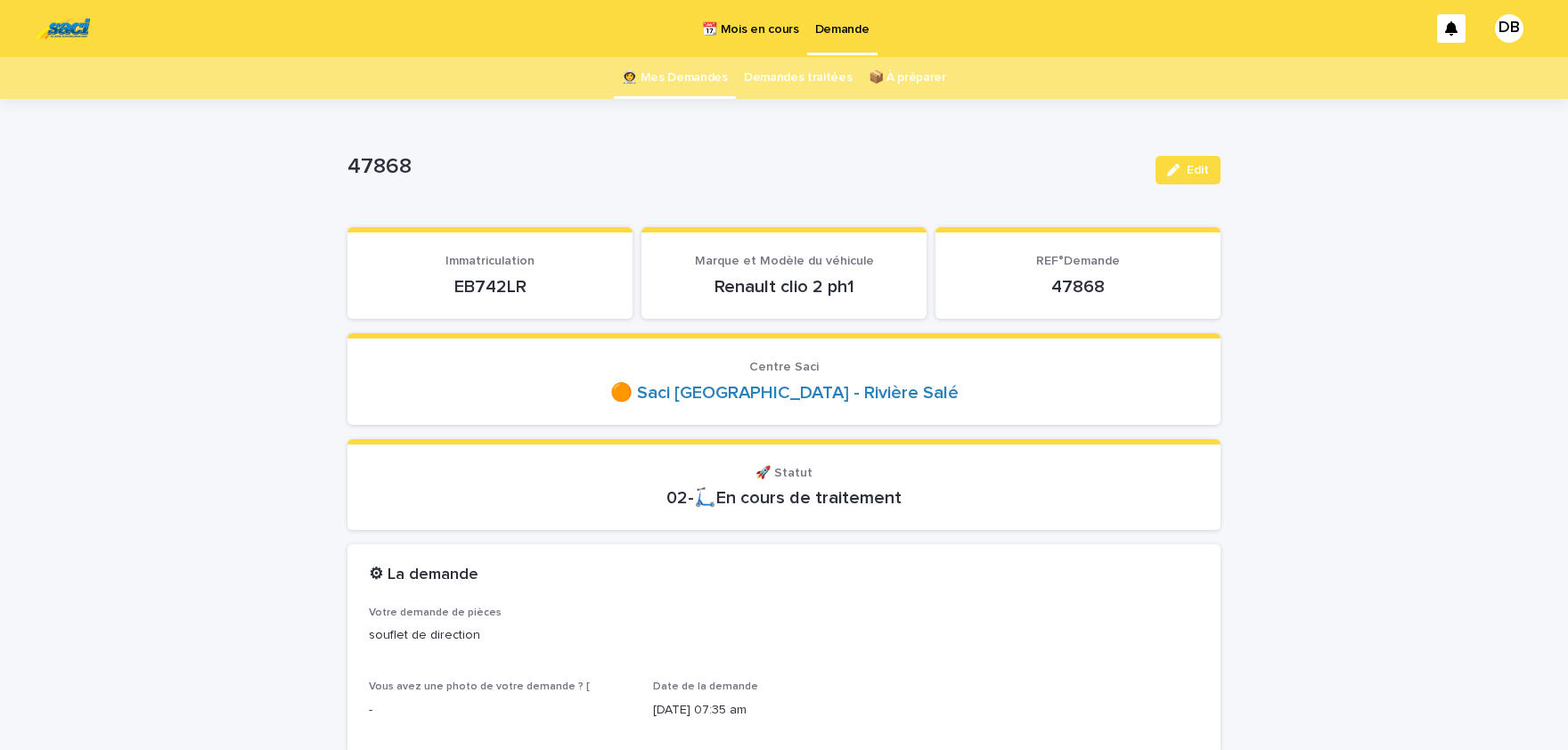
click at [503, 286] on p "EB742LR" at bounding box center [490, 287] width 243 height 21
click at [1173, 160] on button "Edit" at bounding box center [1189, 170] width 65 height 29
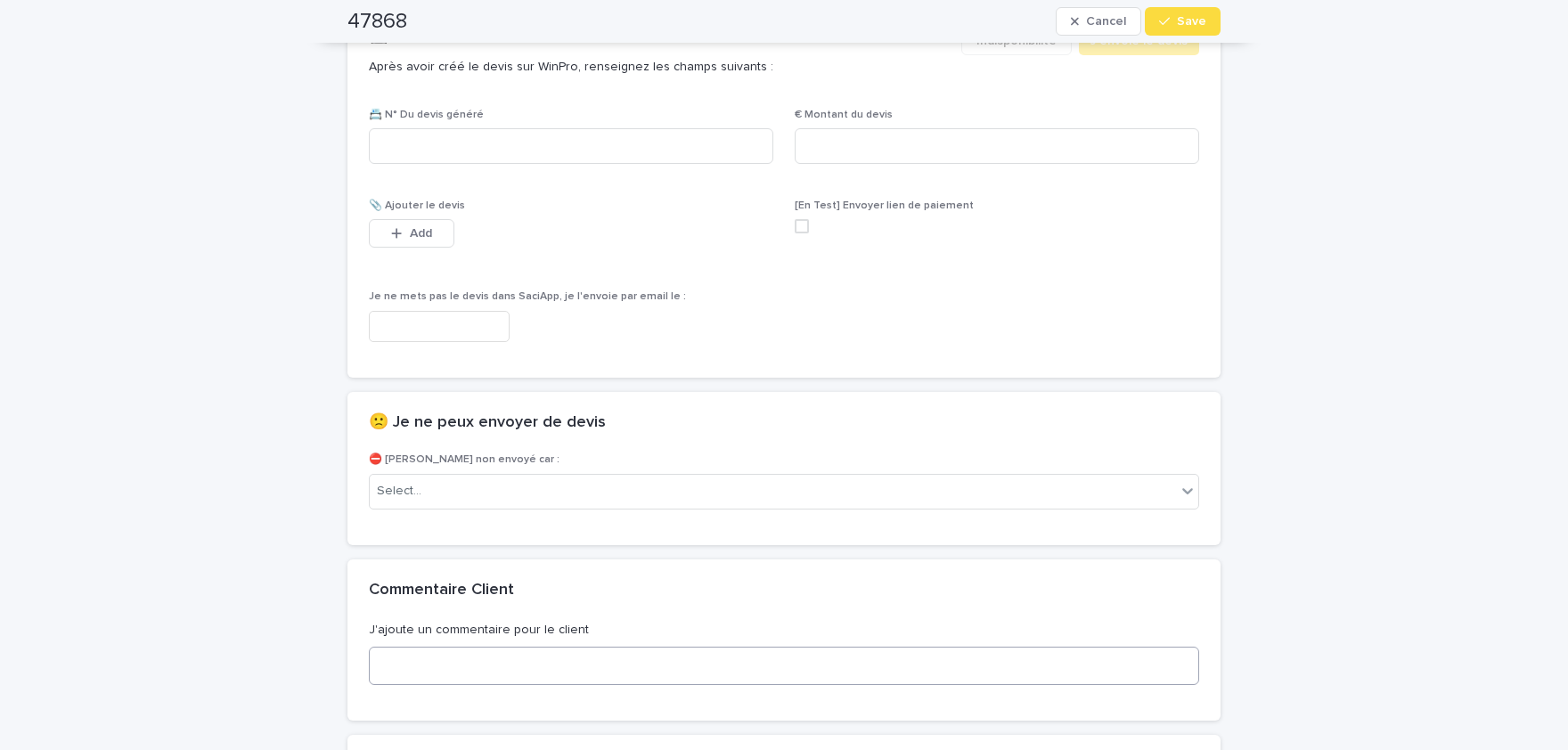
scroll to position [1249, 0]
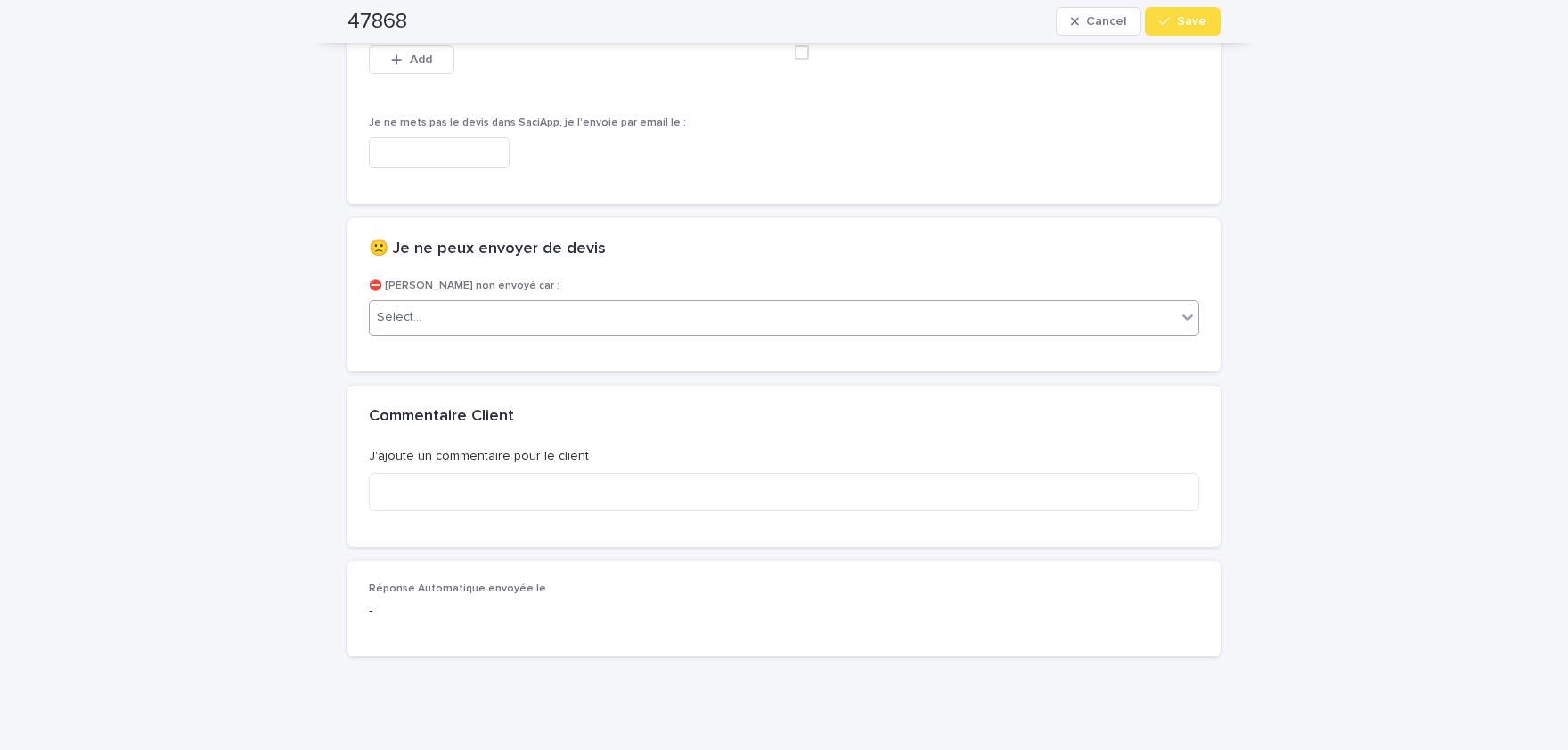
click at [508, 323] on div "Select..." at bounding box center [772, 318] width 806 height 30
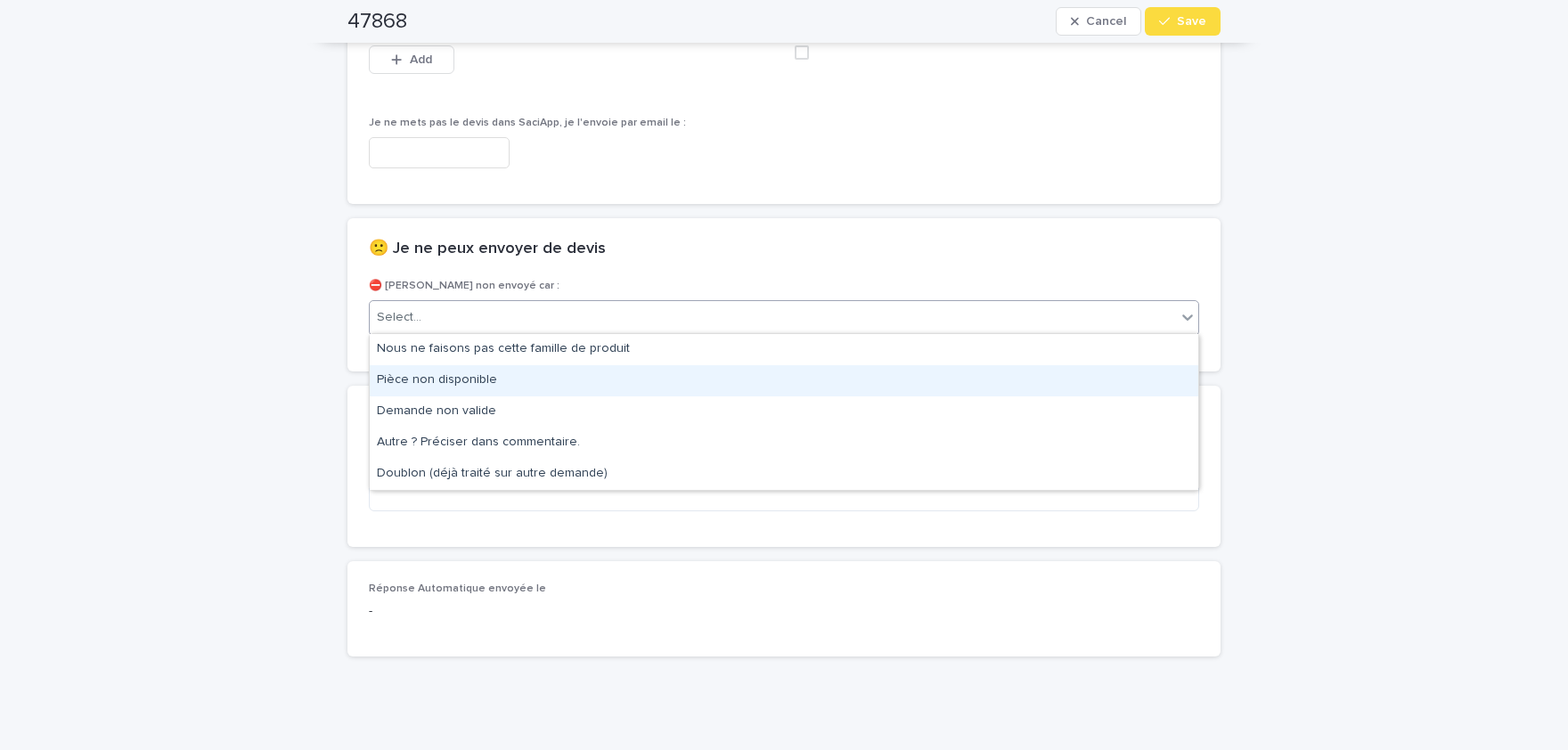
click at [513, 380] on div "Pièce non disponible" at bounding box center [784, 380] width 828 height 31
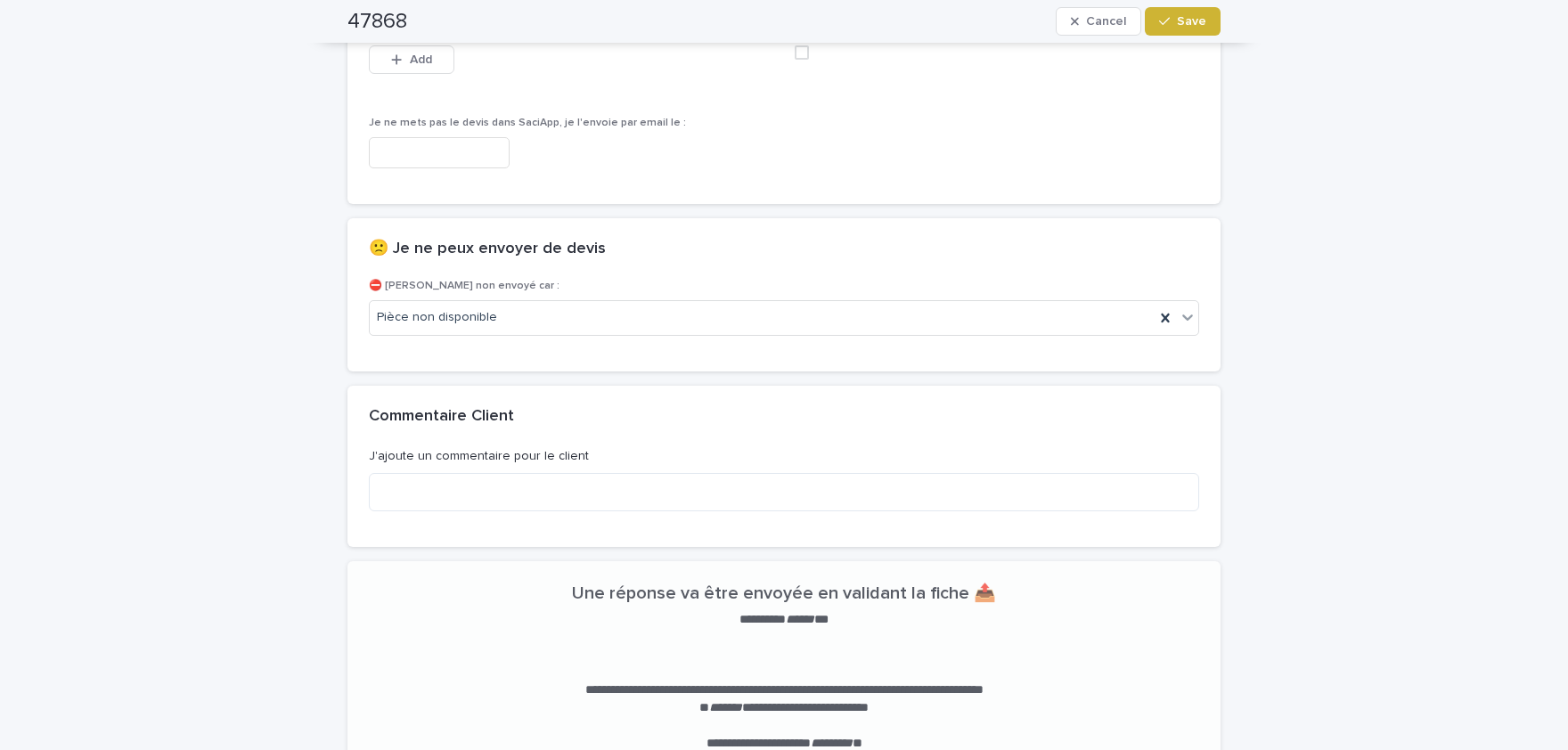
click at [1190, 26] on span "Save" at bounding box center [1191, 21] width 30 height 13
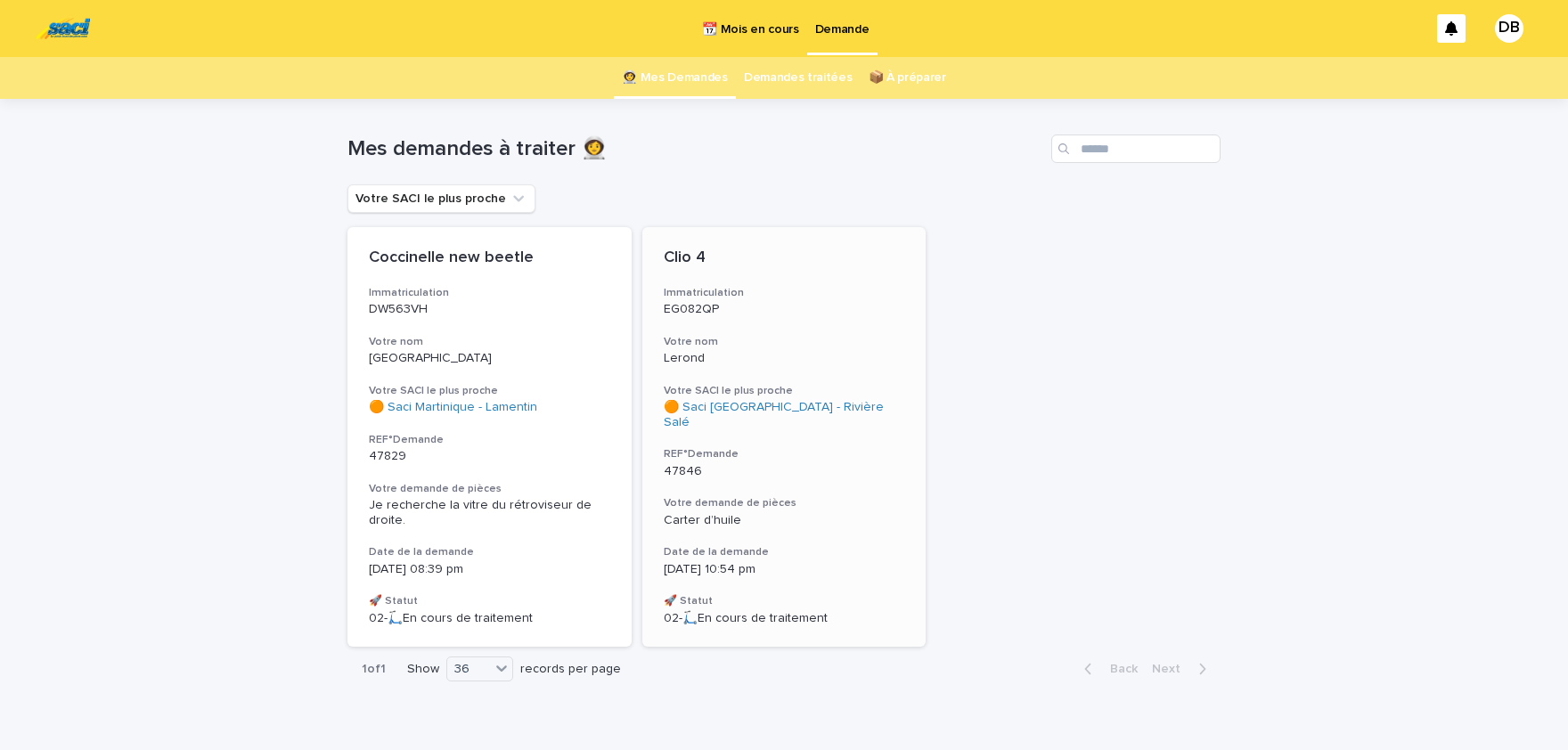
click at [831, 513] on div "Carter d’huile" at bounding box center [784, 521] width 242 height 15
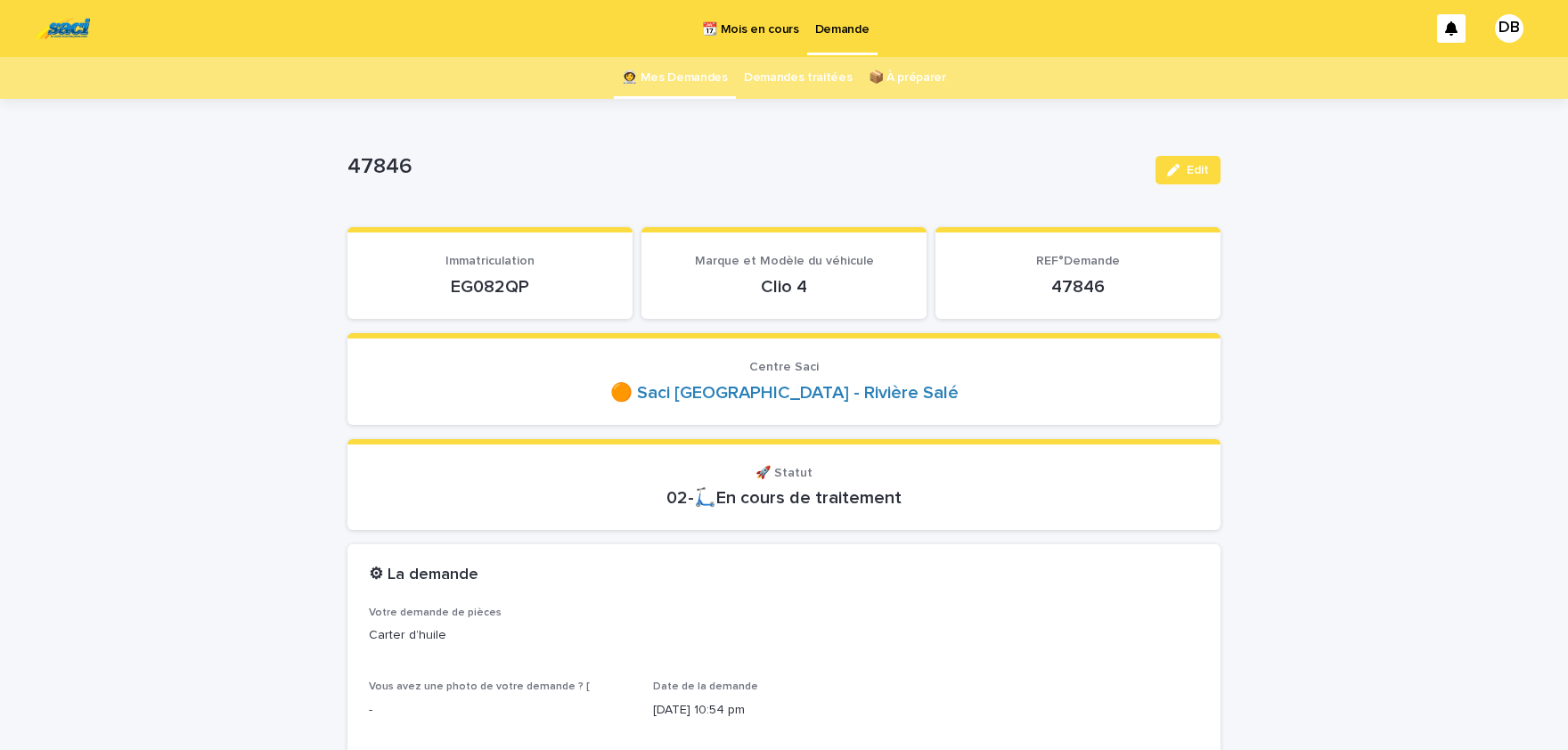
scroll to position [367, 0]
